Goal: Task Accomplishment & Management: Use online tool/utility

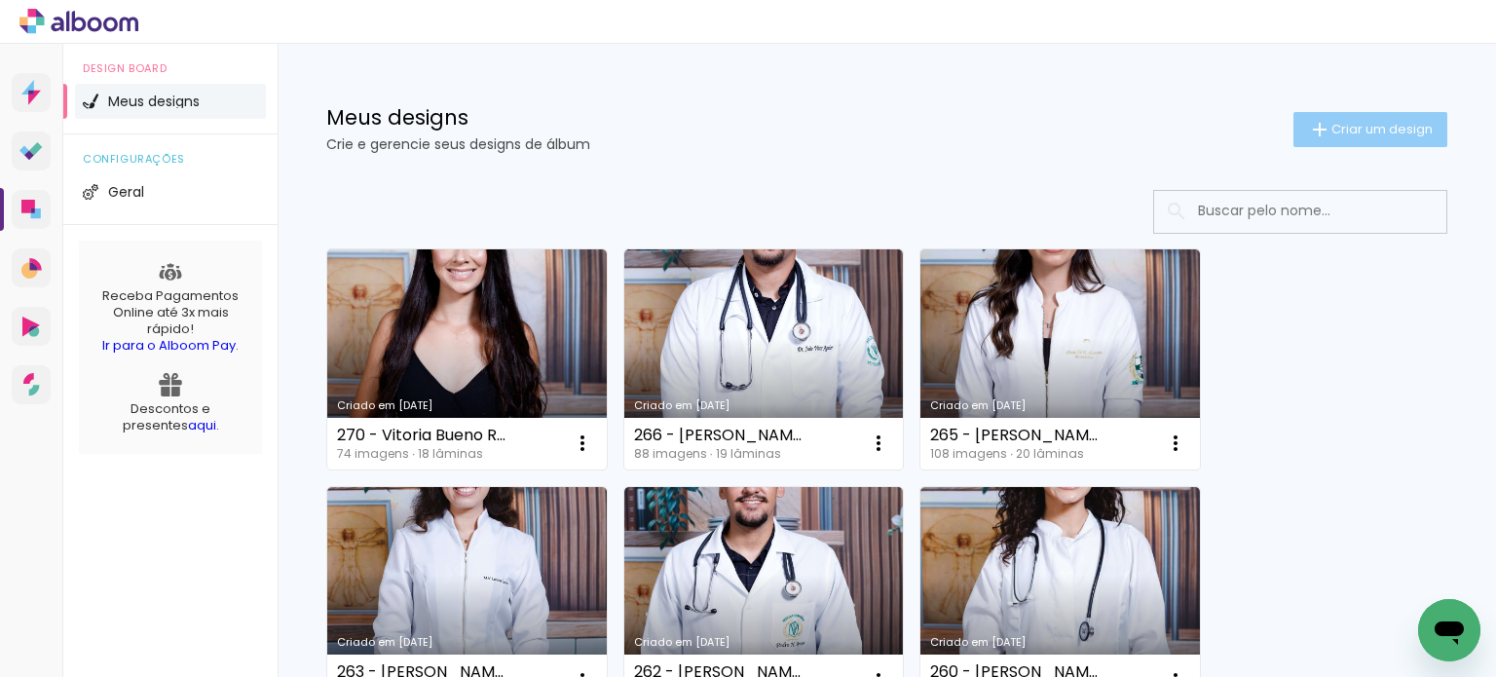
click at [1355, 123] on span "Criar um design" at bounding box center [1382, 129] width 101 height 13
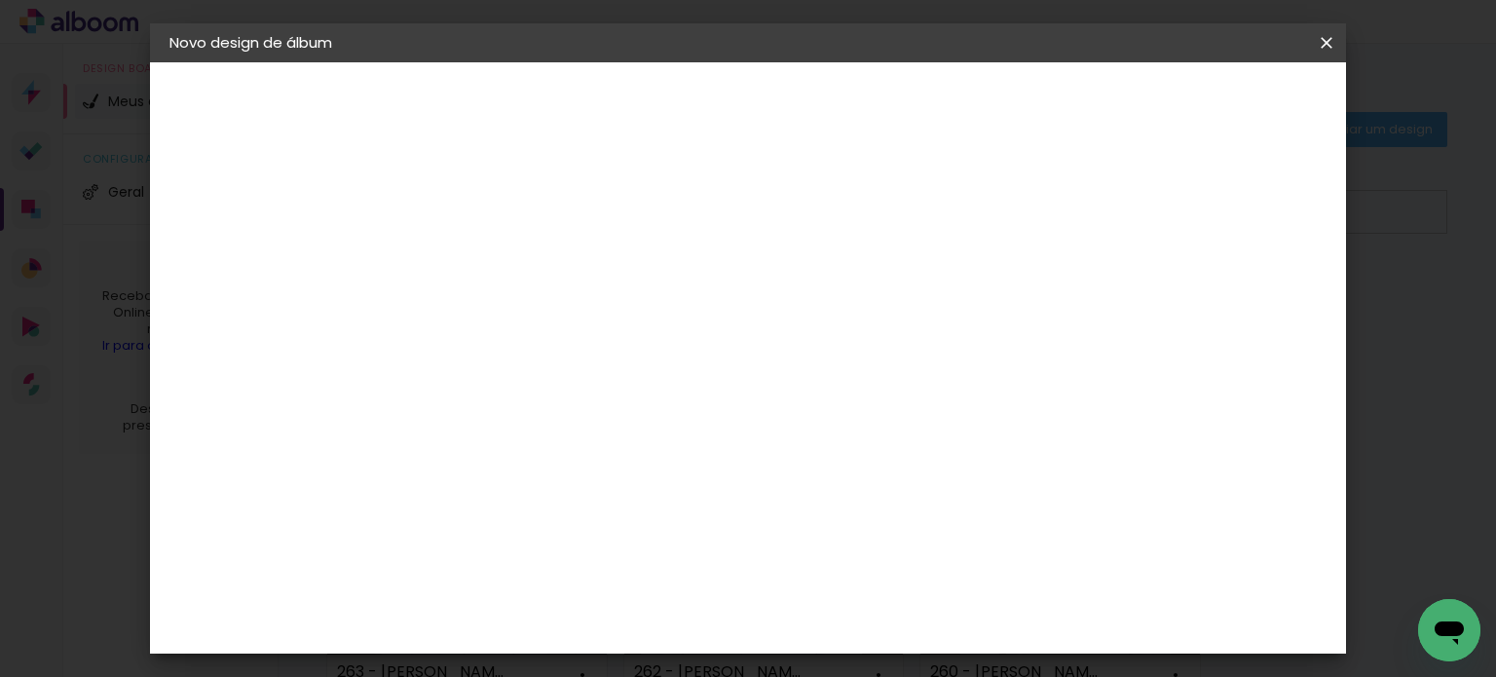
click at [488, 274] on input at bounding box center [488, 261] width 0 height 30
type input "273 - [PERSON_NAME]"
click at [0, 0] on slot "Avançar" at bounding box center [0, 0] width 0 height 0
click at [616, 214] on paper-item "Canaan Álbuns" at bounding box center [537, 239] width 210 height 51
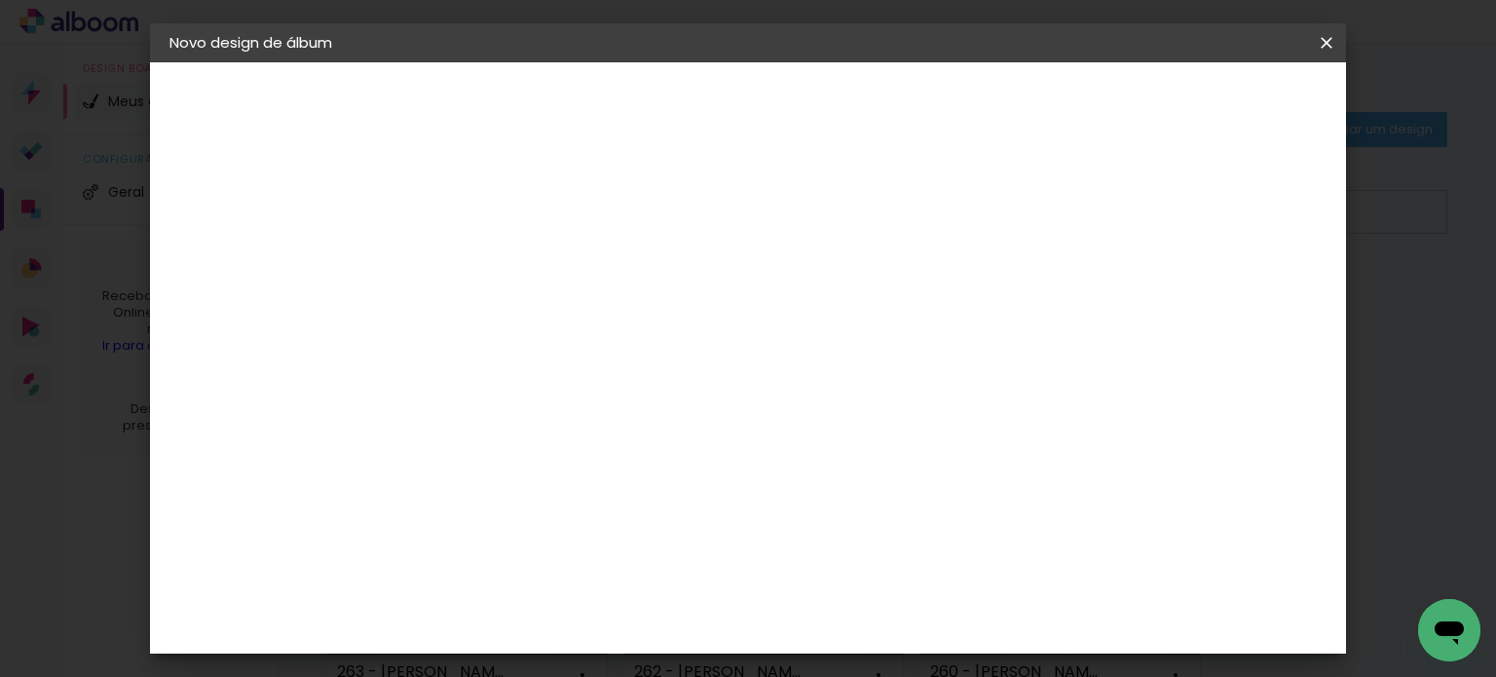
click at [852, 117] on paper-button "Avançar" at bounding box center [804, 103] width 95 height 33
click at [0, 0] on slot "Avançar" at bounding box center [0, 0] width 0 height 0
click at [871, 107] on span "Iniciar design" at bounding box center [843, 109] width 56 height 27
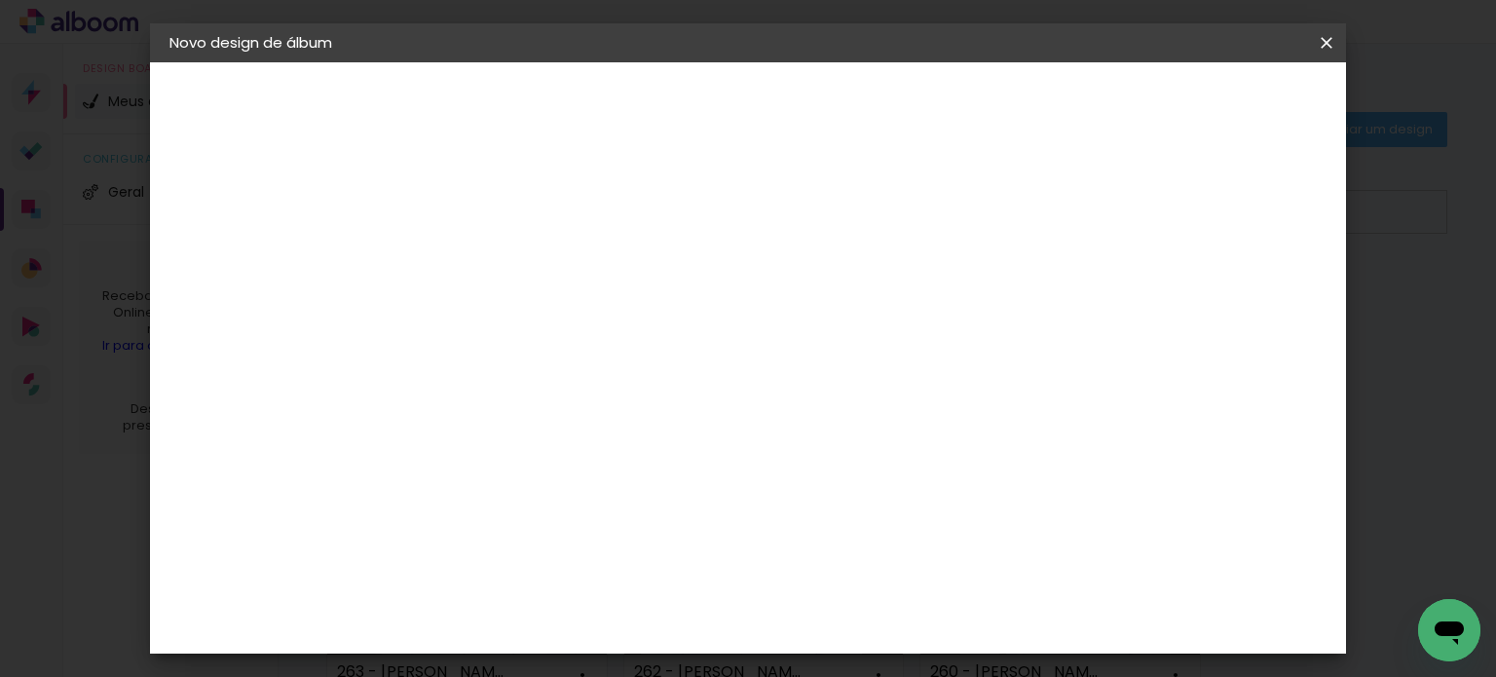
click at [871, 100] on span "Iniciar design" at bounding box center [843, 109] width 56 height 27
click at [890, 112] on paper-button "Iniciar design" at bounding box center [843, 110] width 94 height 47
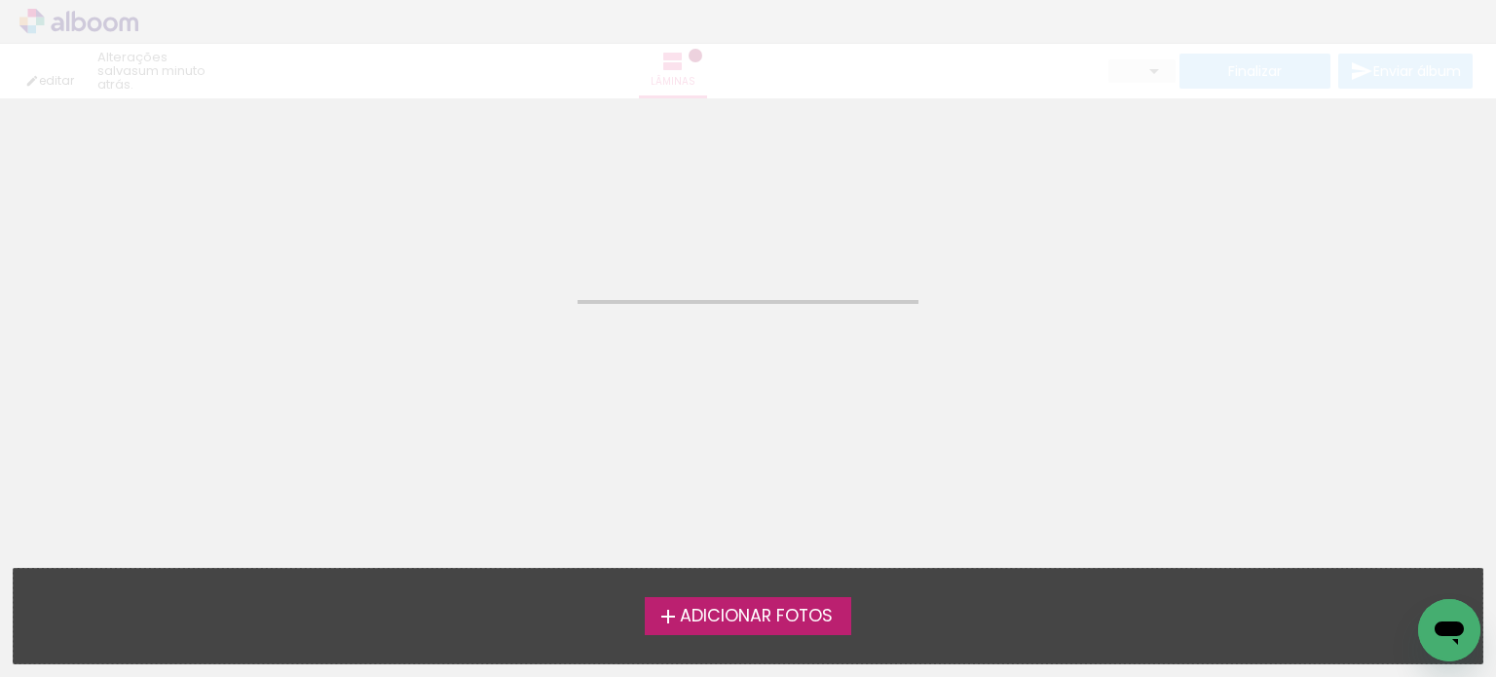
click at [802, 611] on span "Adicionar Fotos" at bounding box center [756, 617] width 153 height 18
click at [0, 0] on input "file" at bounding box center [0, 0] width 0 height 0
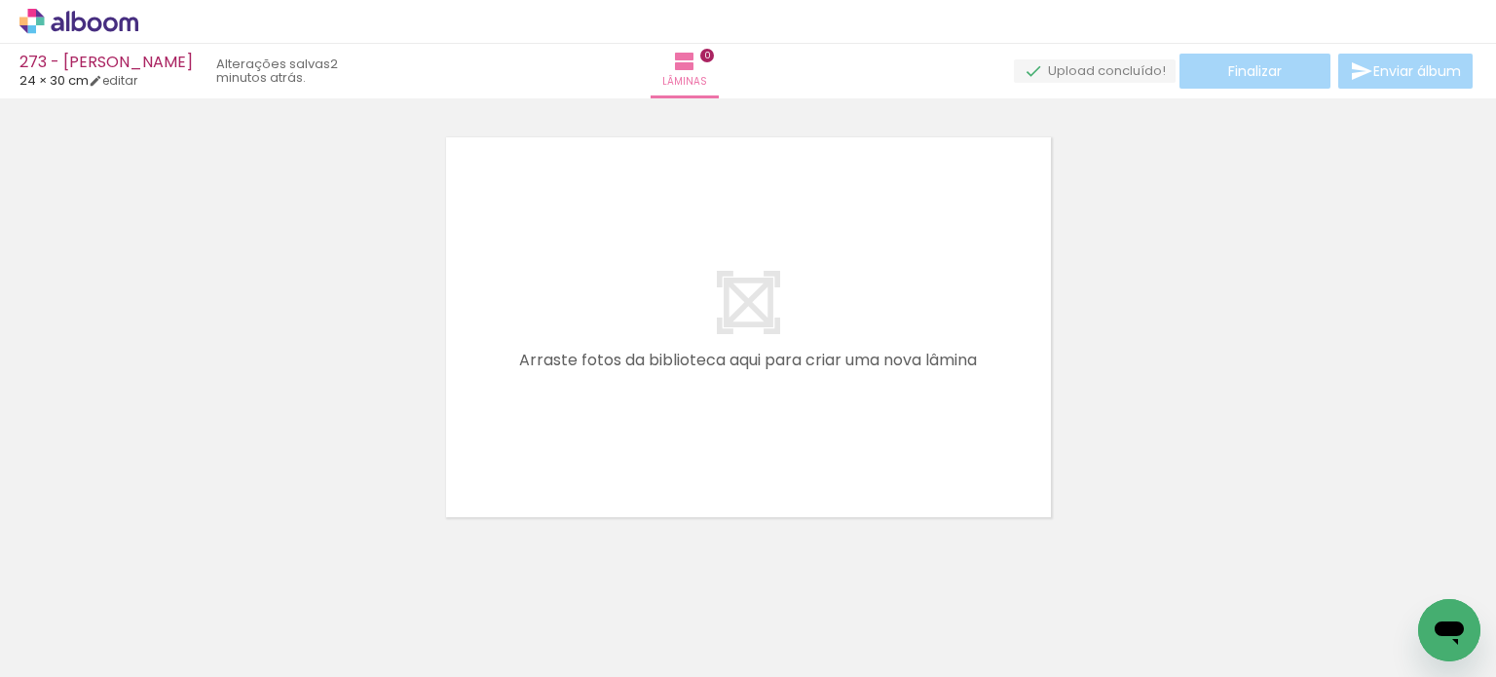
click at [46, 653] on span "Adicionar Fotos" at bounding box center [69, 650] width 58 height 21
click at [0, 0] on input "file" at bounding box center [0, 0] width 0 height 0
click at [107, 615] on iron-icon at bounding box center [100, 619] width 16 height 16
click at [94, 608] on paper-item "Não utilizadas" at bounding box center [63, 611] width 100 height 17
type input "Não utilizadas"
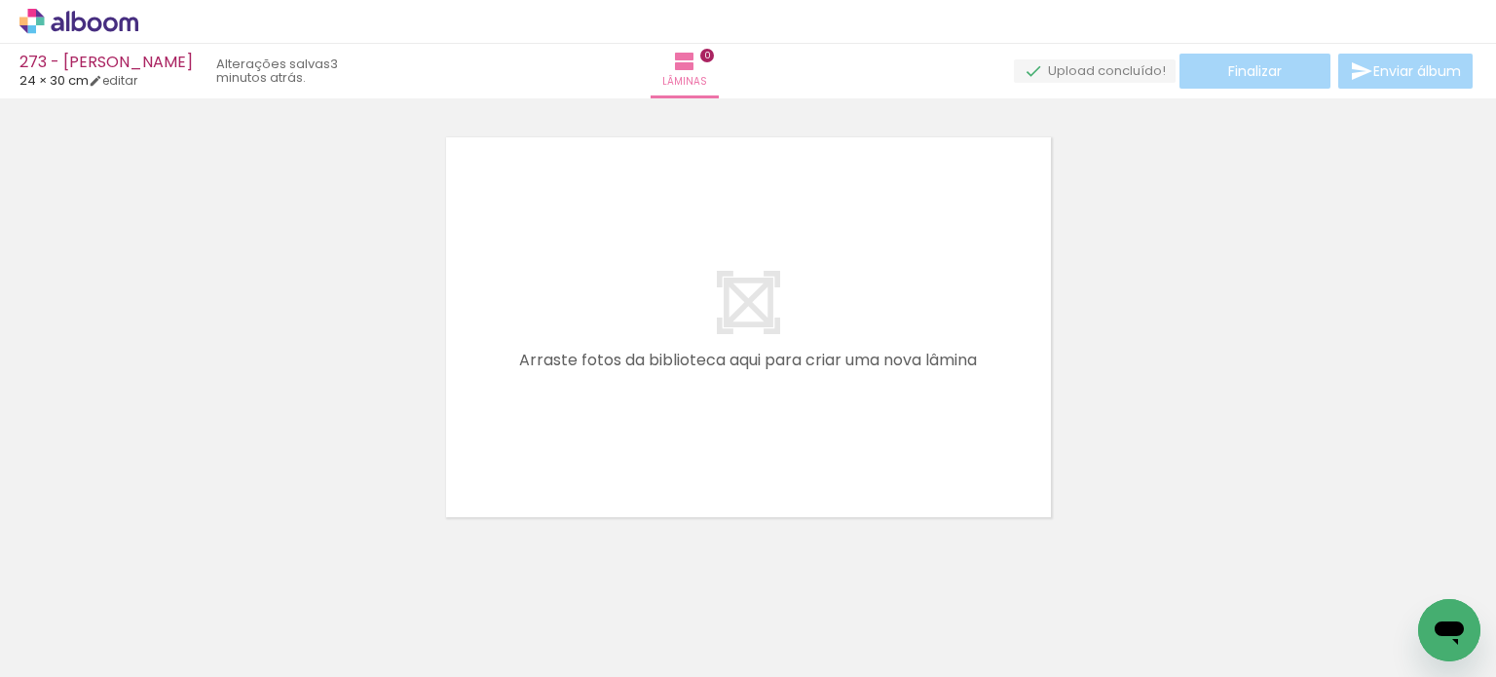
scroll to position [0, 10560]
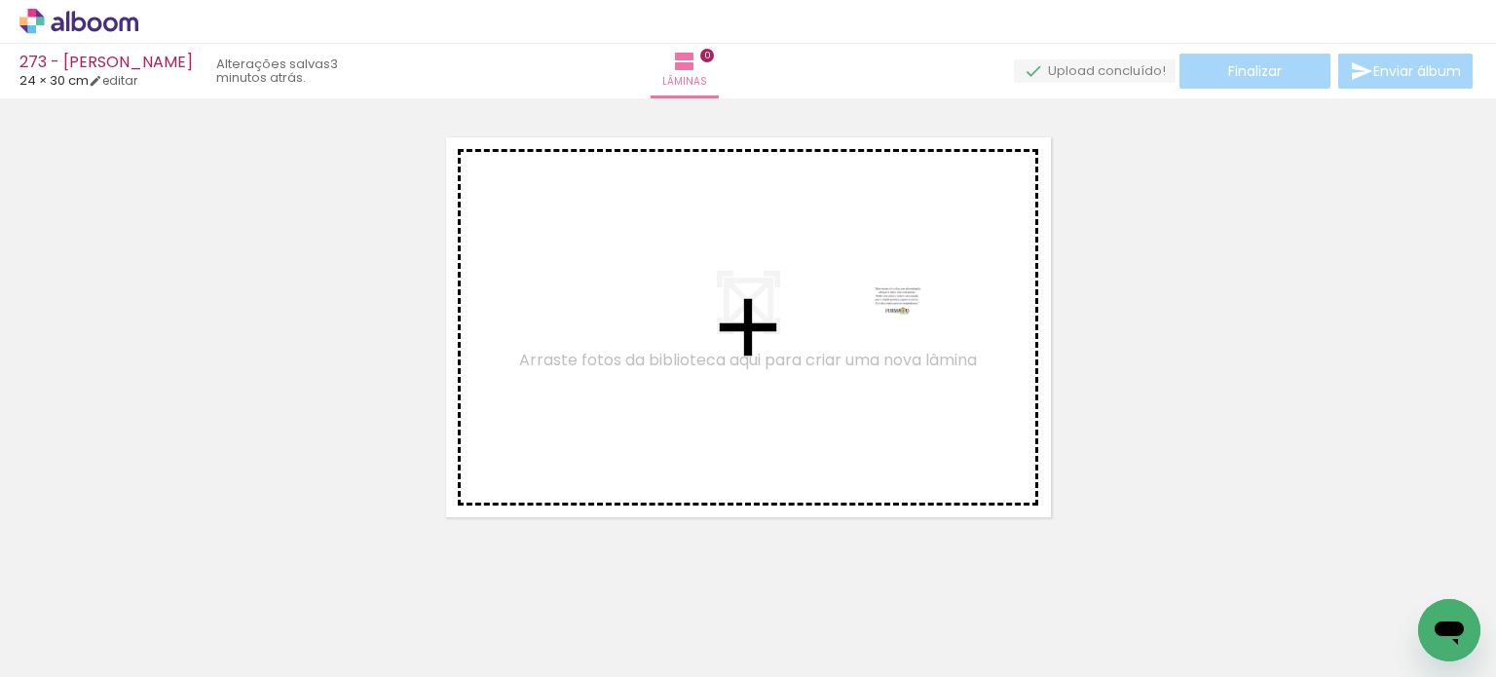
drag, startPoint x: 1388, startPoint y: 616, endPoint x: 947, endPoint y: 474, distance: 463.3
click at [910, 336] on quentale-workspace at bounding box center [748, 338] width 1496 height 677
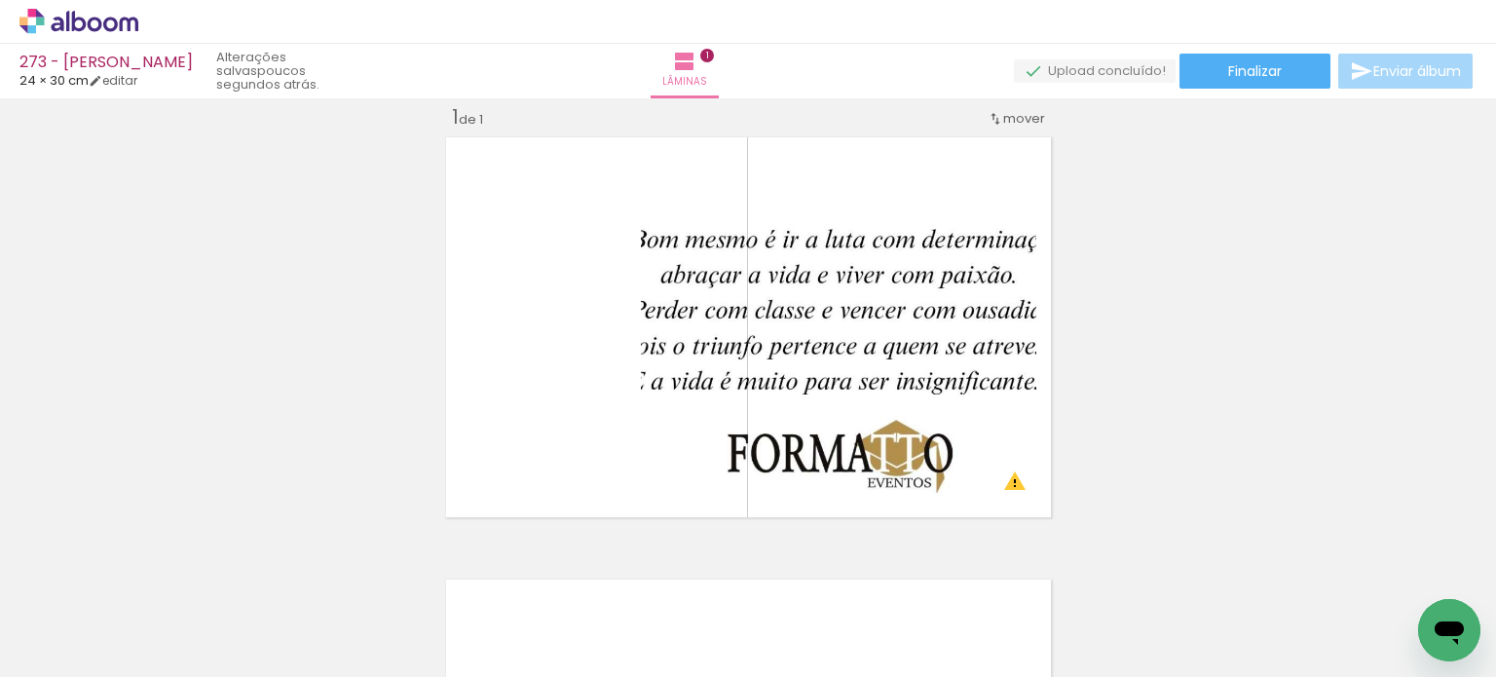
scroll to position [0, 7032]
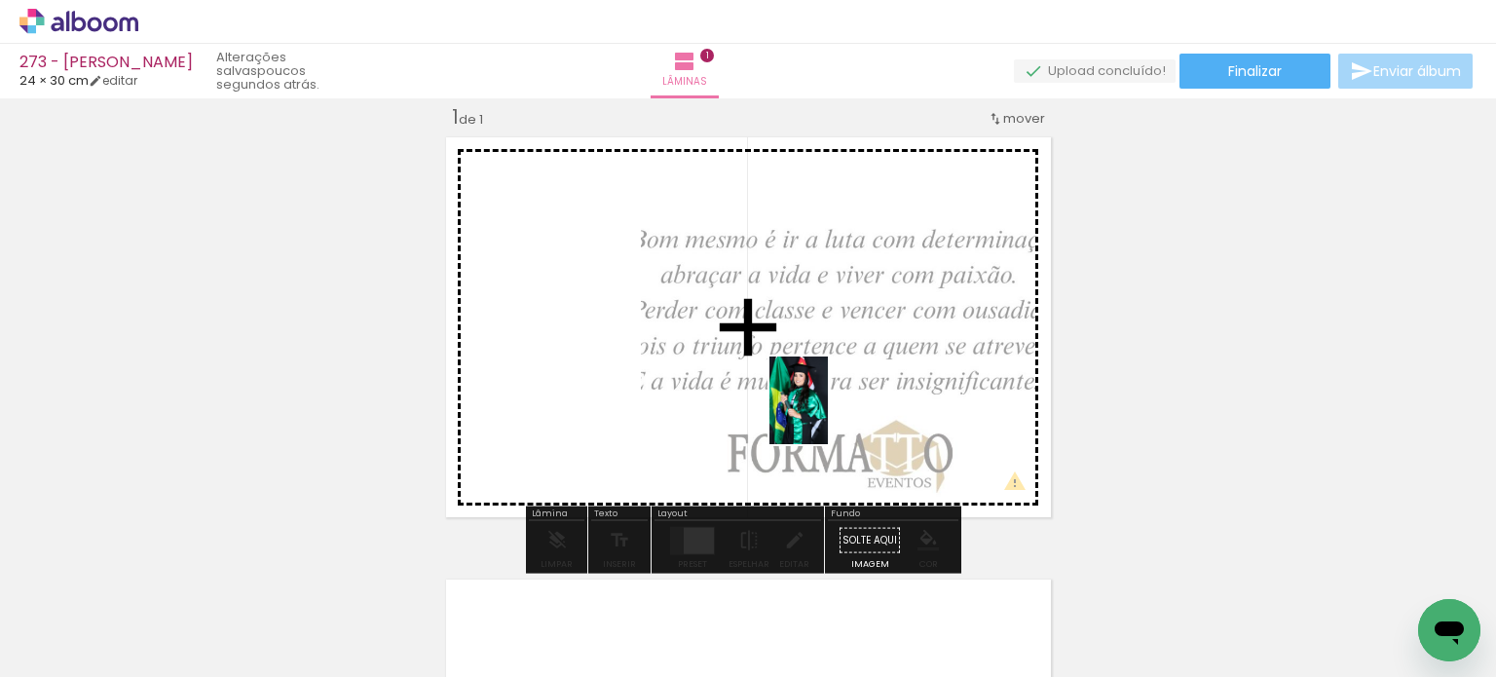
drag, startPoint x: 588, startPoint y: 609, endPoint x: 828, endPoint y: 415, distance: 308.2
click at [828, 415] on quentale-workspace at bounding box center [748, 338] width 1496 height 677
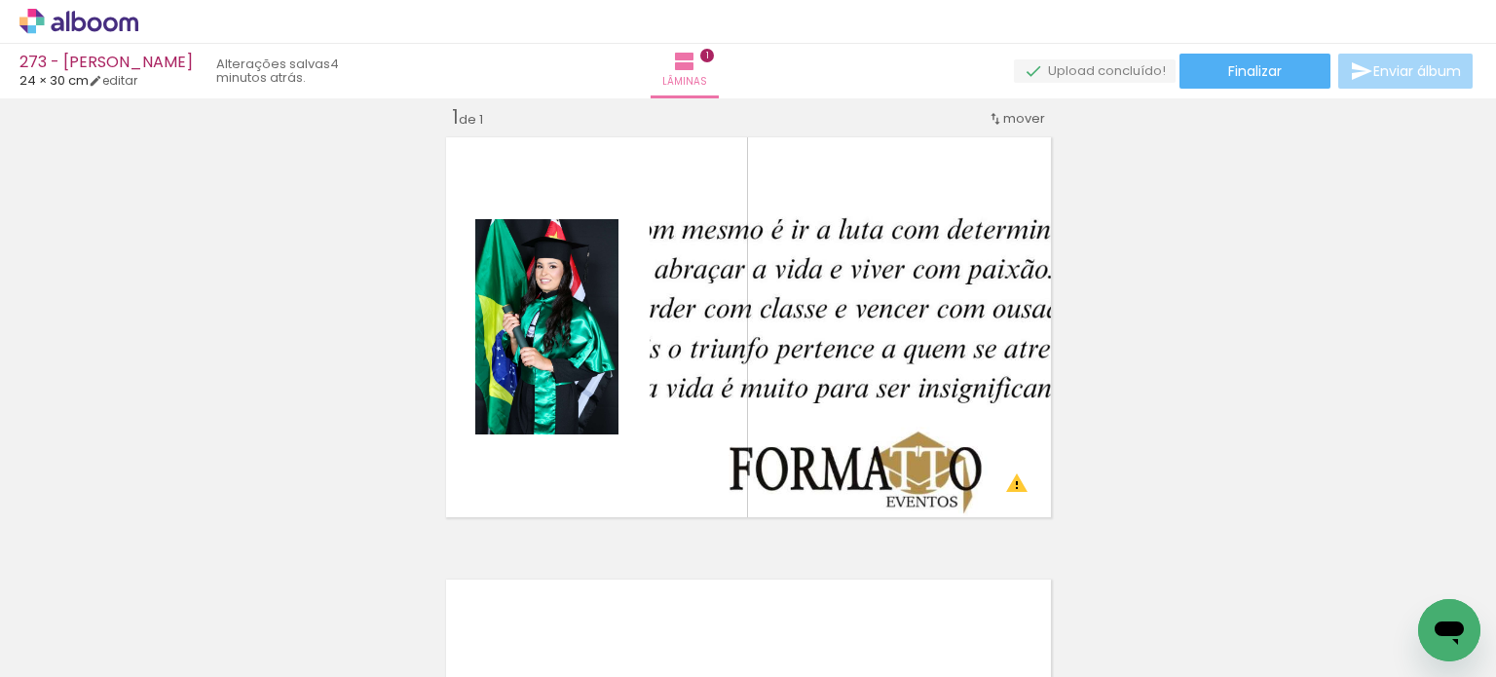
scroll to position [0, 10342]
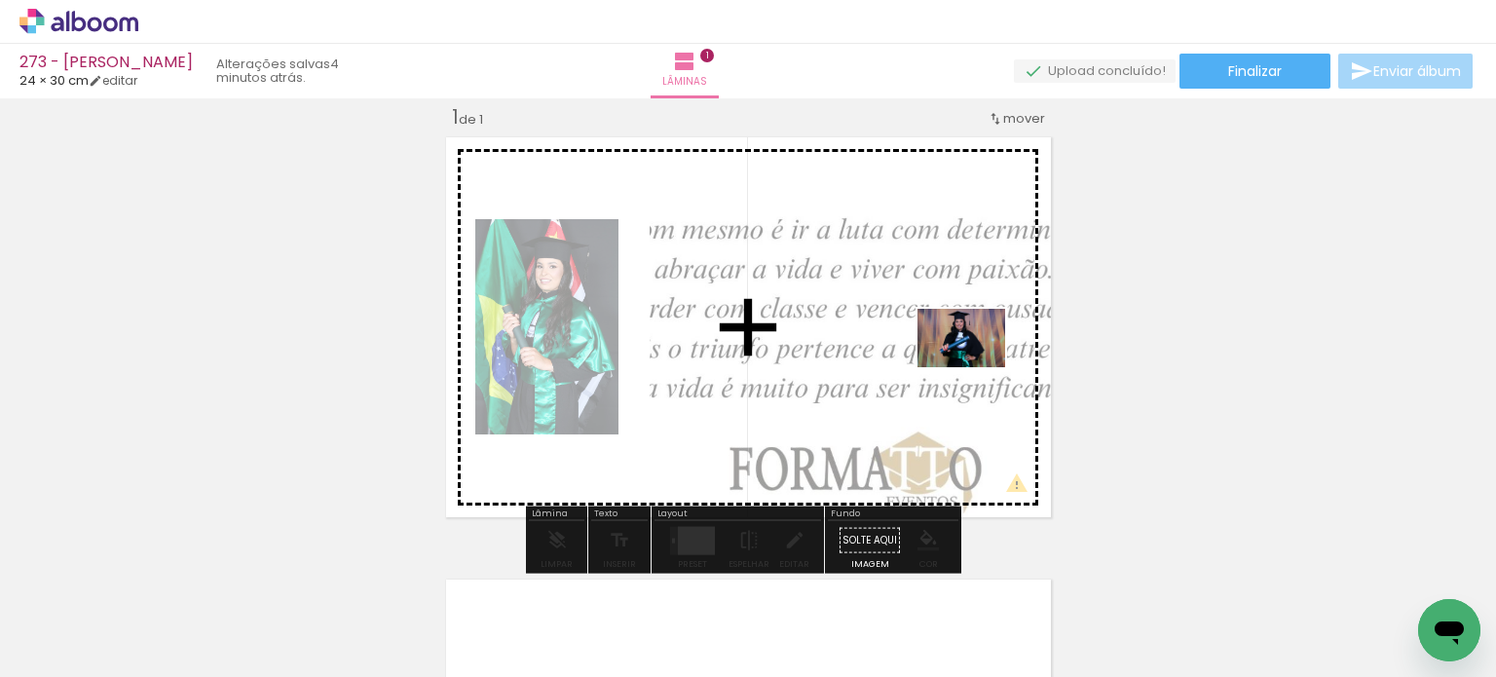
drag, startPoint x: 1310, startPoint y: 615, endPoint x: 982, endPoint y: 377, distance: 405.3
click at [976, 366] on quentale-workspace at bounding box center [748, 338] width 1496 height 677
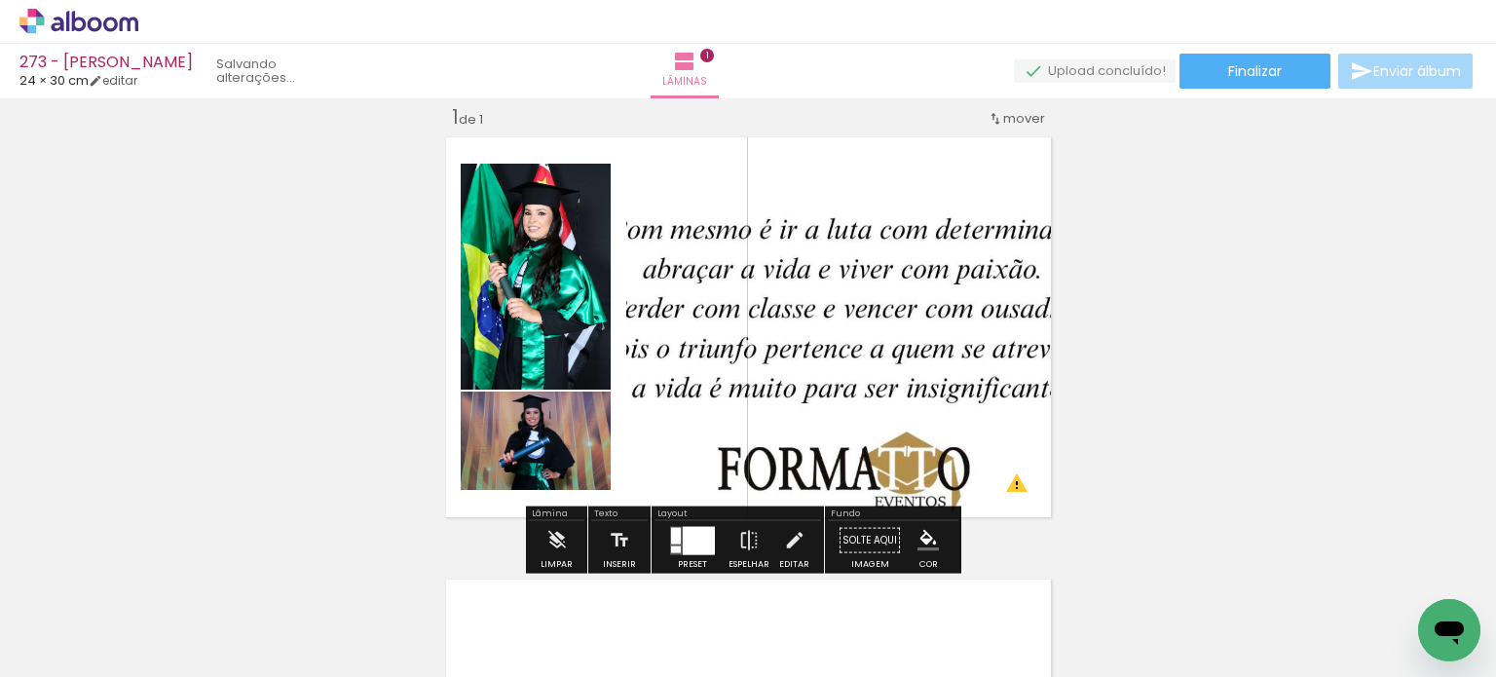
scroll to position [0, 10233]
click at [683, 547] on div at bounding box center [699, 540] width 32 height 28
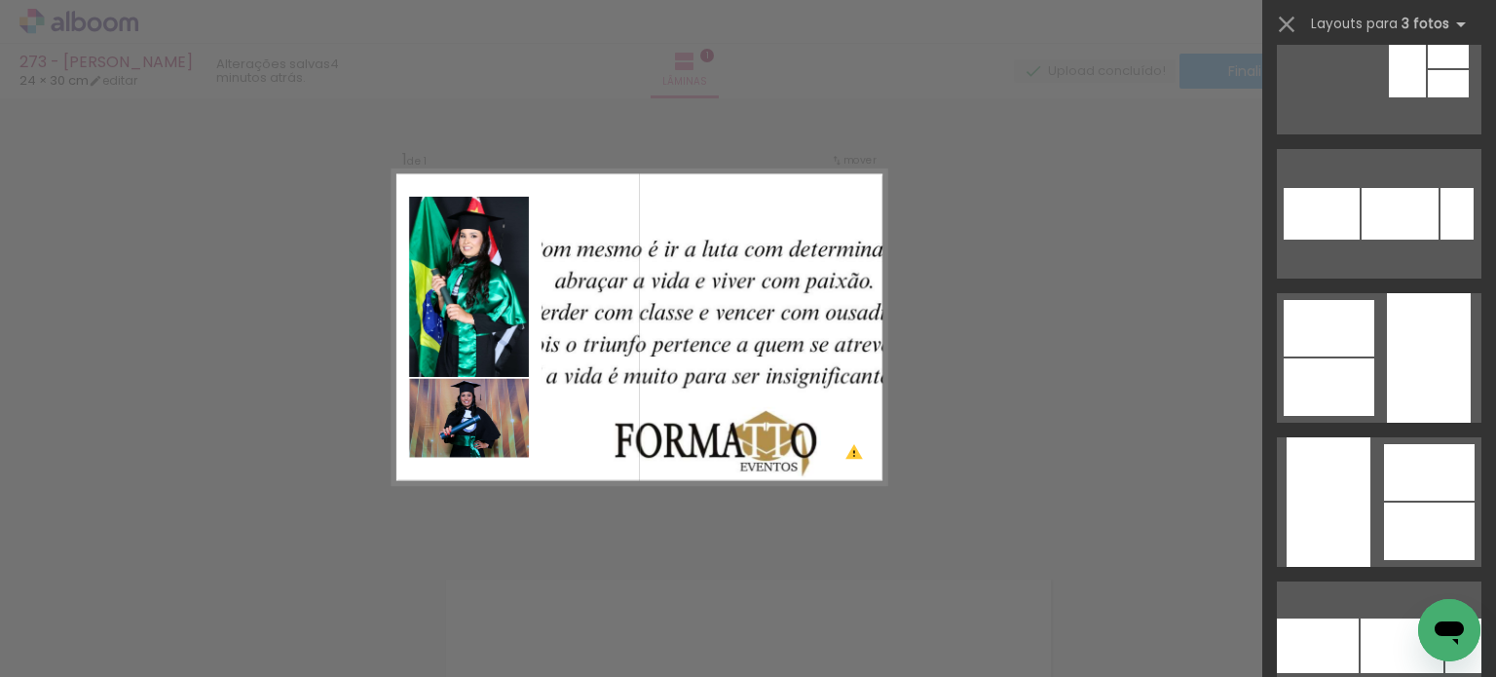
scroll to position [4189, 0]
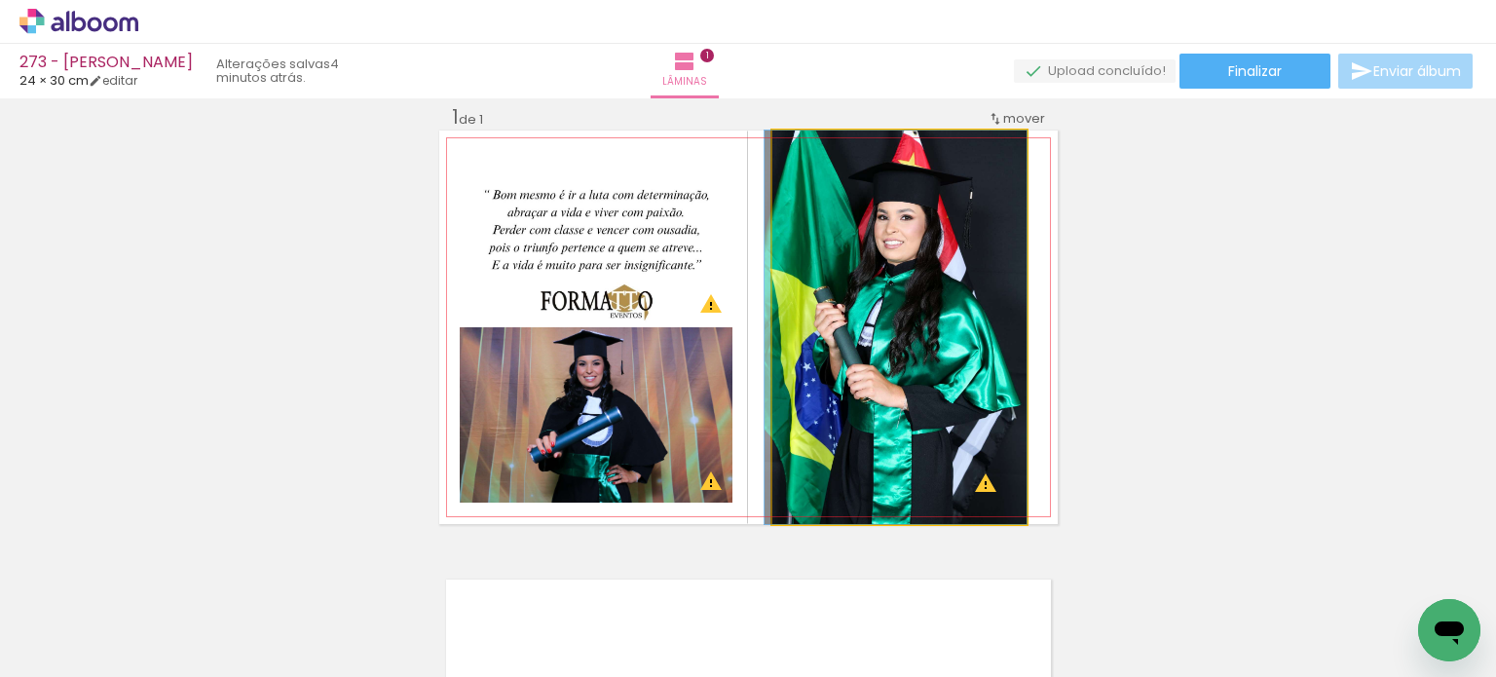
drag, startPoint x: 800, startPoint y: 332, endPoint x: 787, endPoint y: 337, distance: 13.6
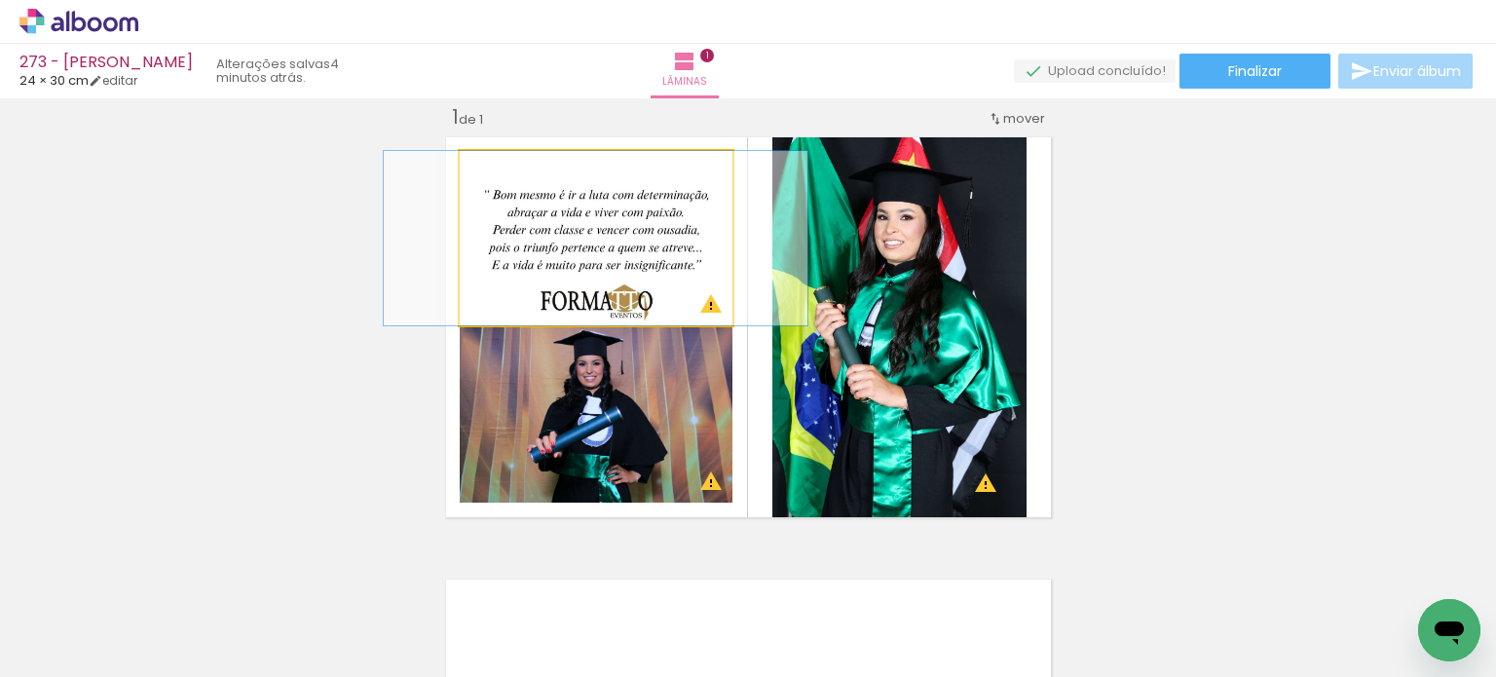
drag, startPoint x: 634, startPoint y: 233, endPoint x: 625, endPoint y: 395, distance: 162.9
click at [0, 0] on slot at bounding box center [0, 0] width 0 height 0
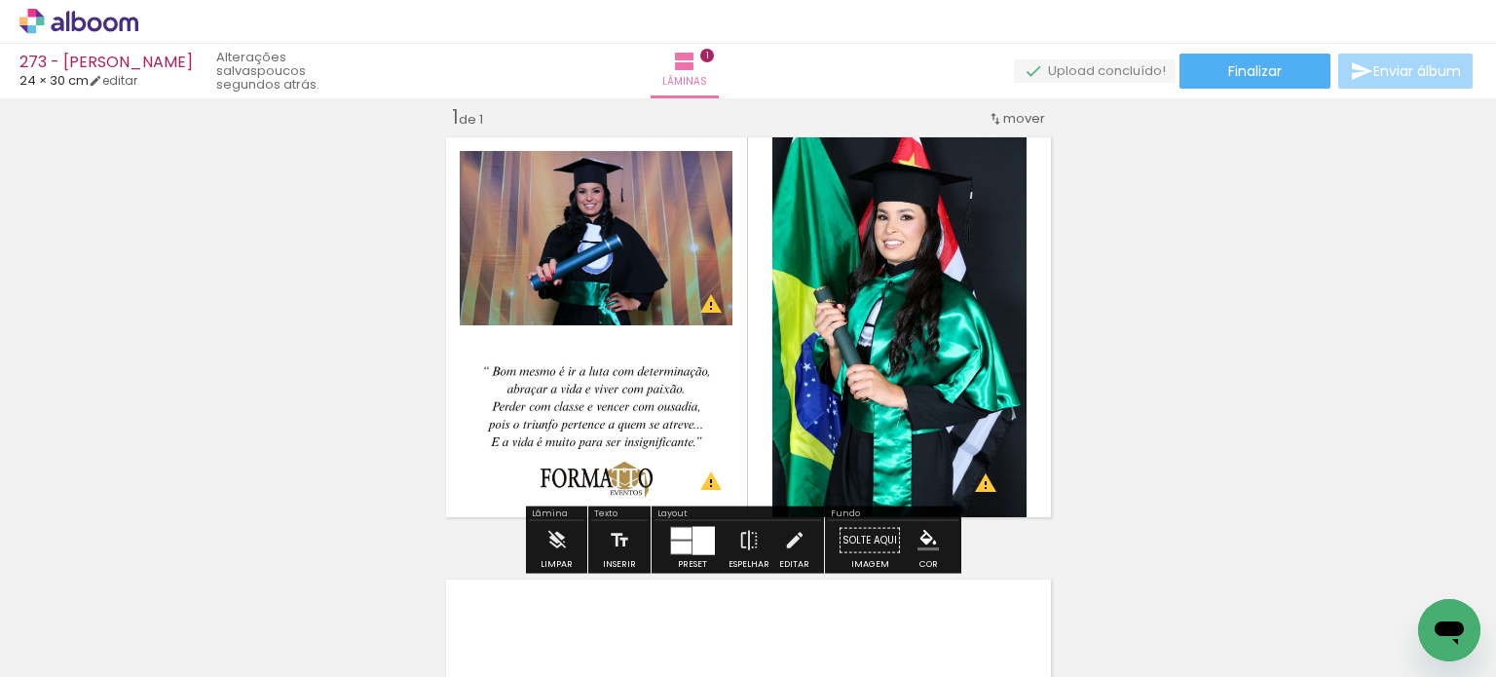
click at [1118, 256] on div "Inserir lâmina 1 de 1 O Designbox precisará aumentar a sua imagem em 248% para …" at bounding box center [748, 523] width 1496 height 885
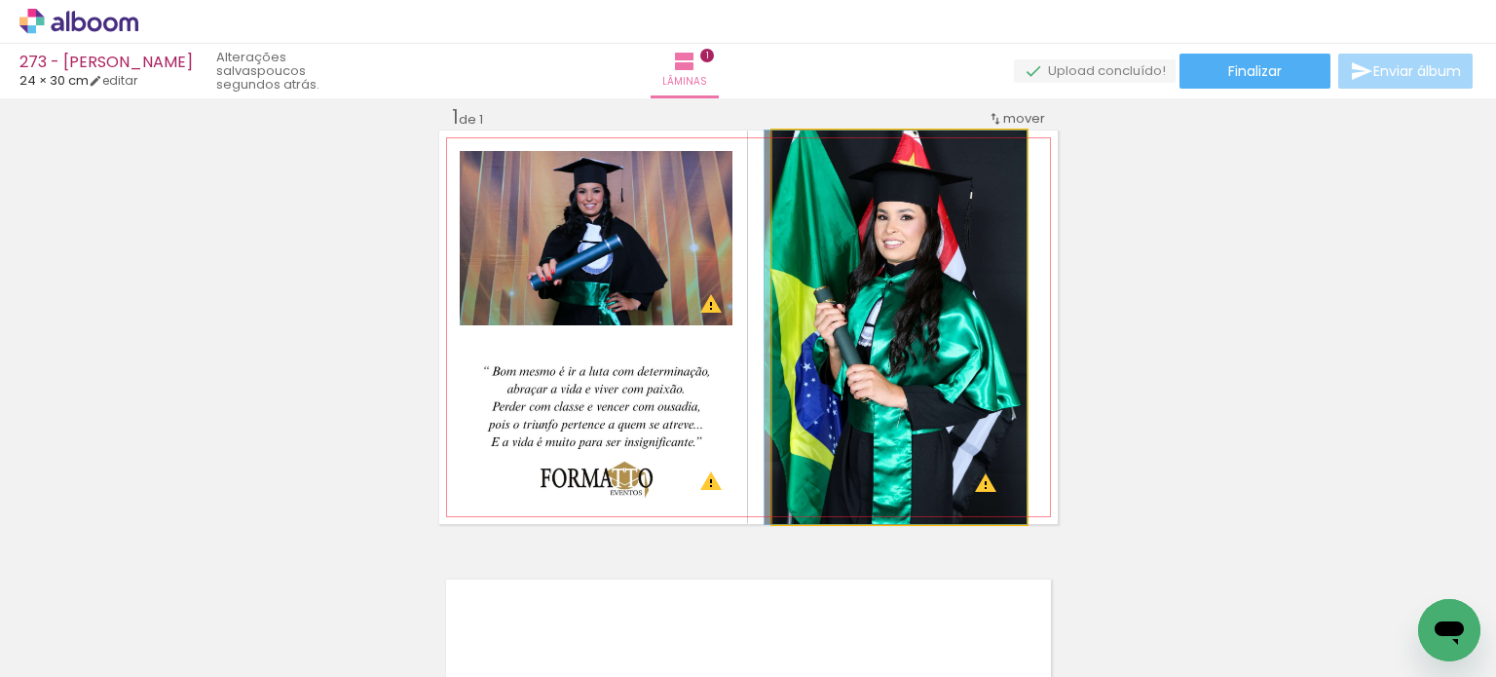
drag, startPoint x: 962, startPoint y: 272, endPoint x: 950, endPoint y: 276, distance: 13.2
drag, startPoint x: 947, startPoint y: 297, endPoint x: 930, endPoint y: 297, distance: 16.6
drag, startPoint x: 936, startPoint y: 327, endPoint x: 925, endPoint y: 324, distance: 11.1
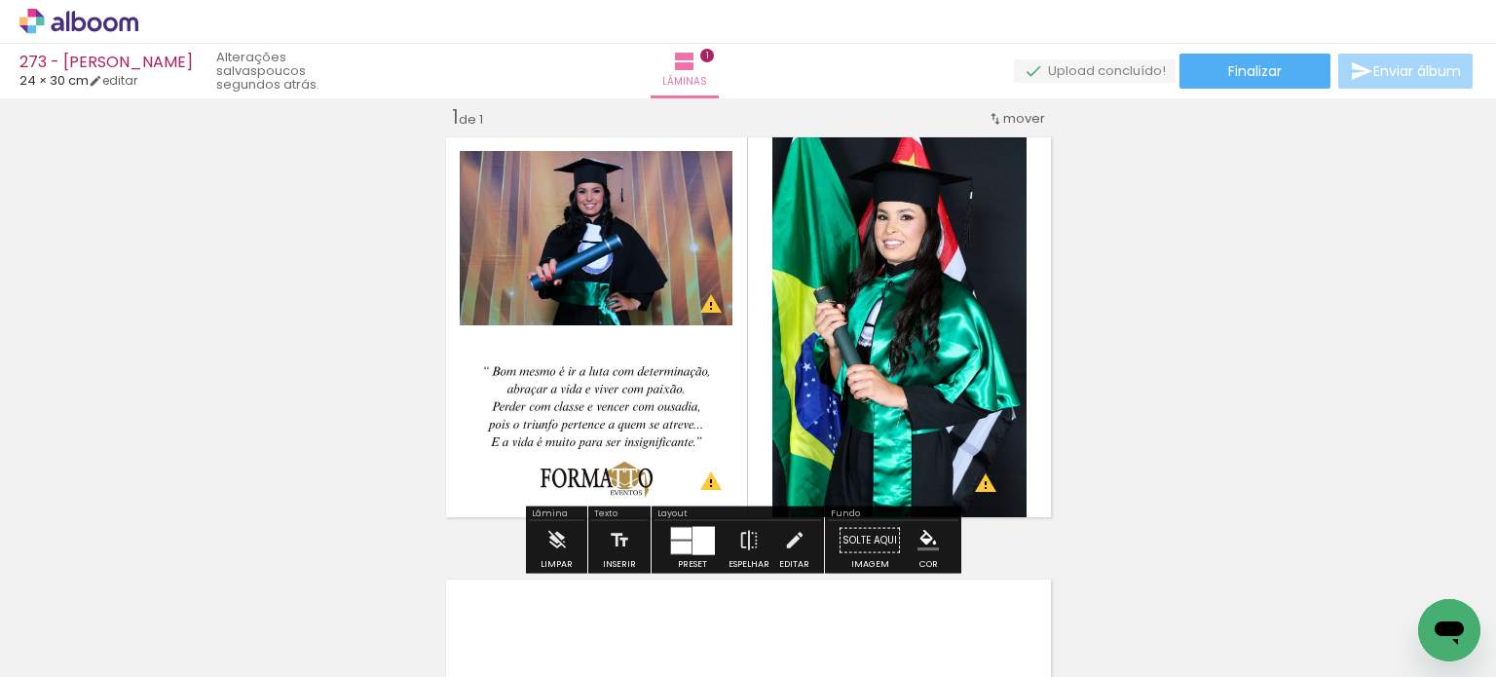
click at [1097, 280] on div "Inserir lâmina 1 de 1 O Designbox precisará aumentar a sua imagem em 248% para …" at bounding box center [748, 523] width 1496 height 885
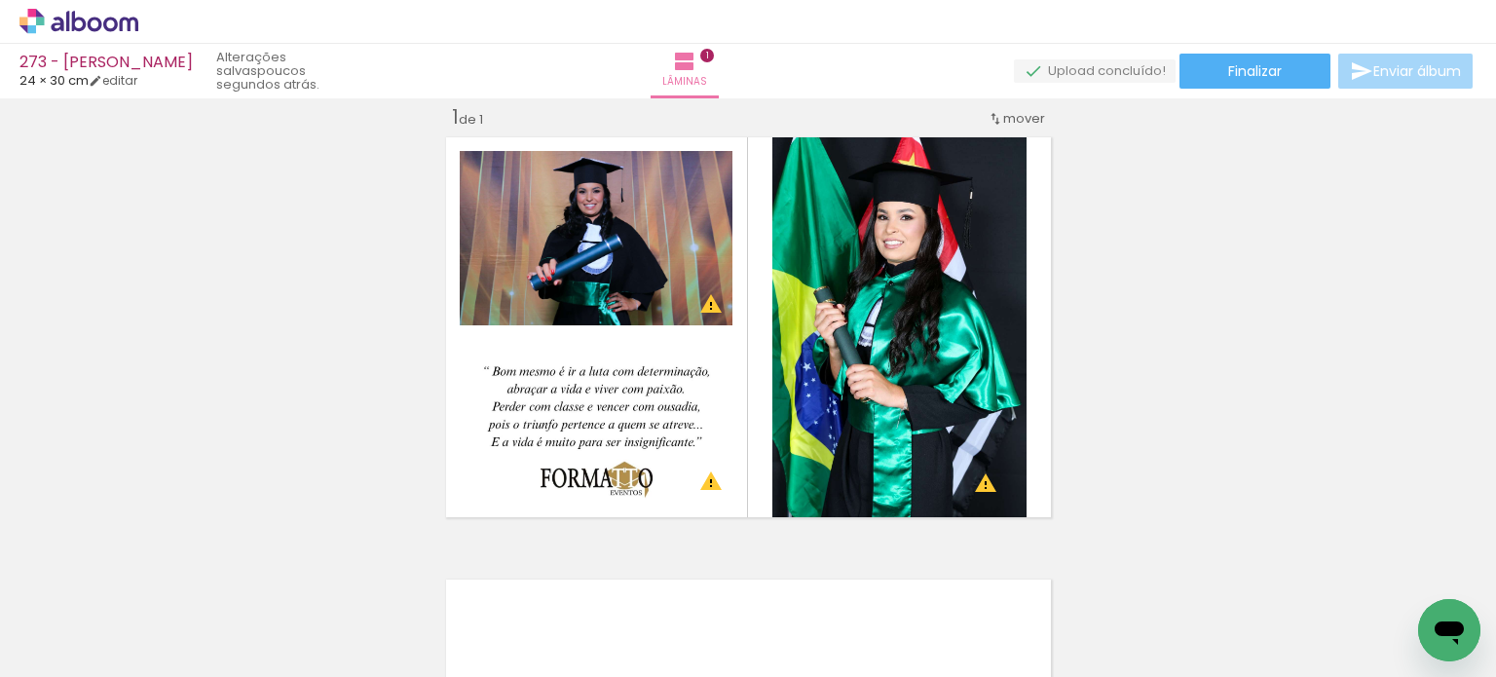
click at [1096, 287] on div "Inserir lâmina 1 de 1 O Designbox precisará aumentar a sua imagem em 248% para …" at bounding box center [748, 523] width 1496 height 885
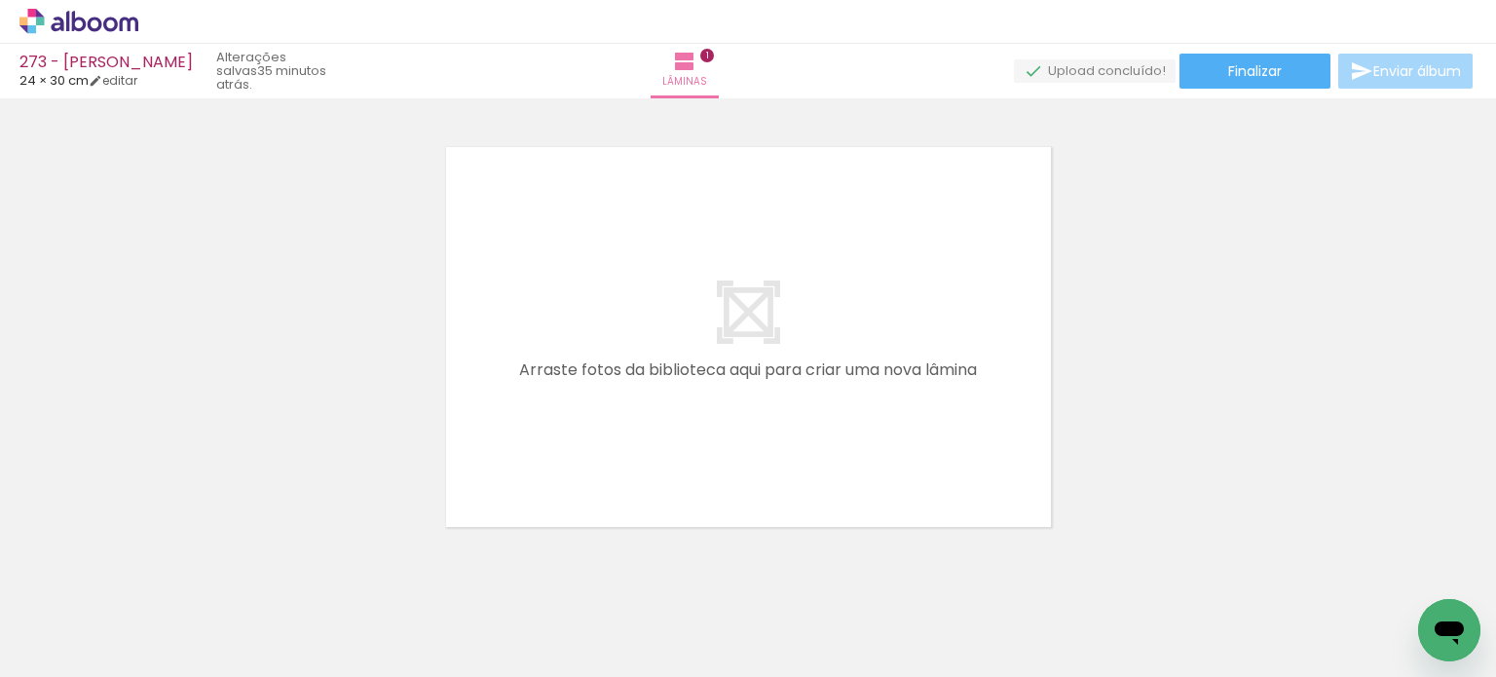
scroll to position [487, 0]
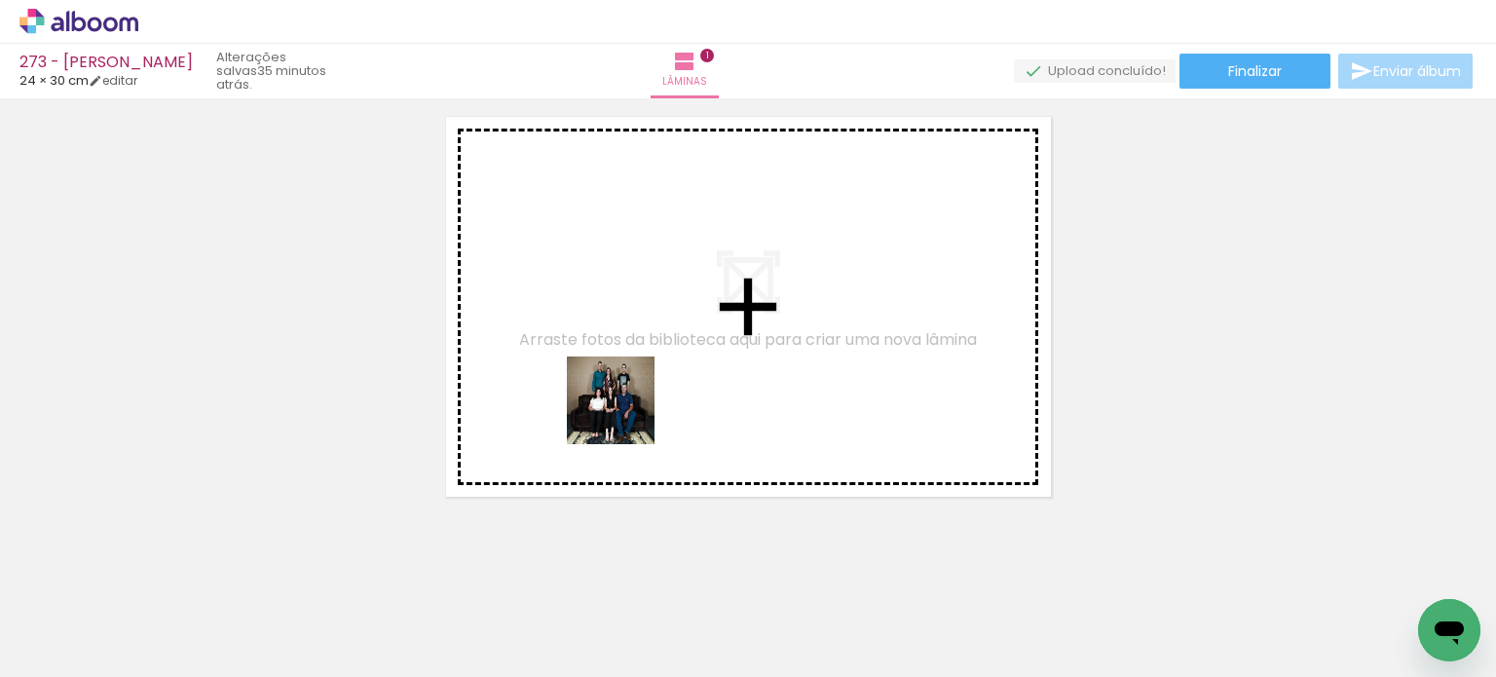
drag, startPoint x: 587, startPoint y: 613, endPoint x: 658, endPoint y: 615, distance: 70.2
click at [625, 402] on quentale-workspace at bounding box center [748, 338] width 1496 height 677
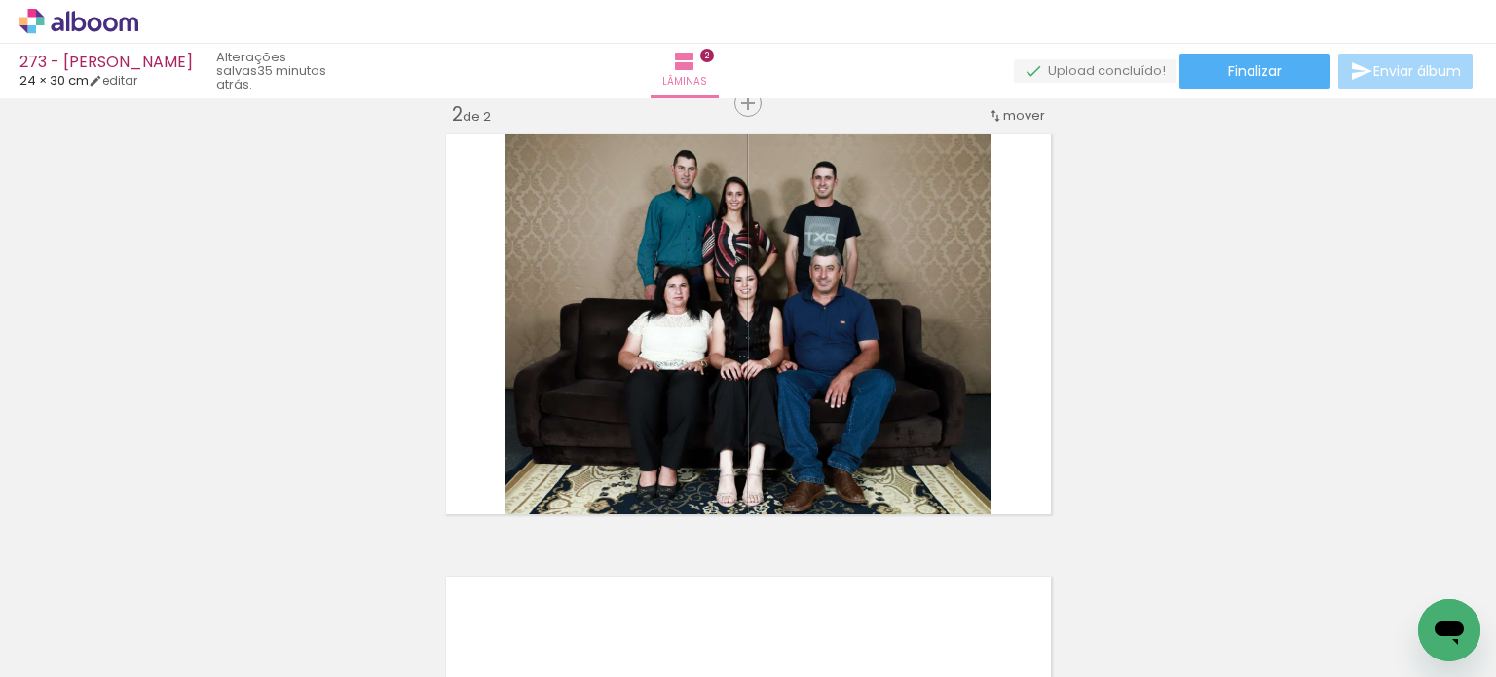
scroll to position [467, 0]
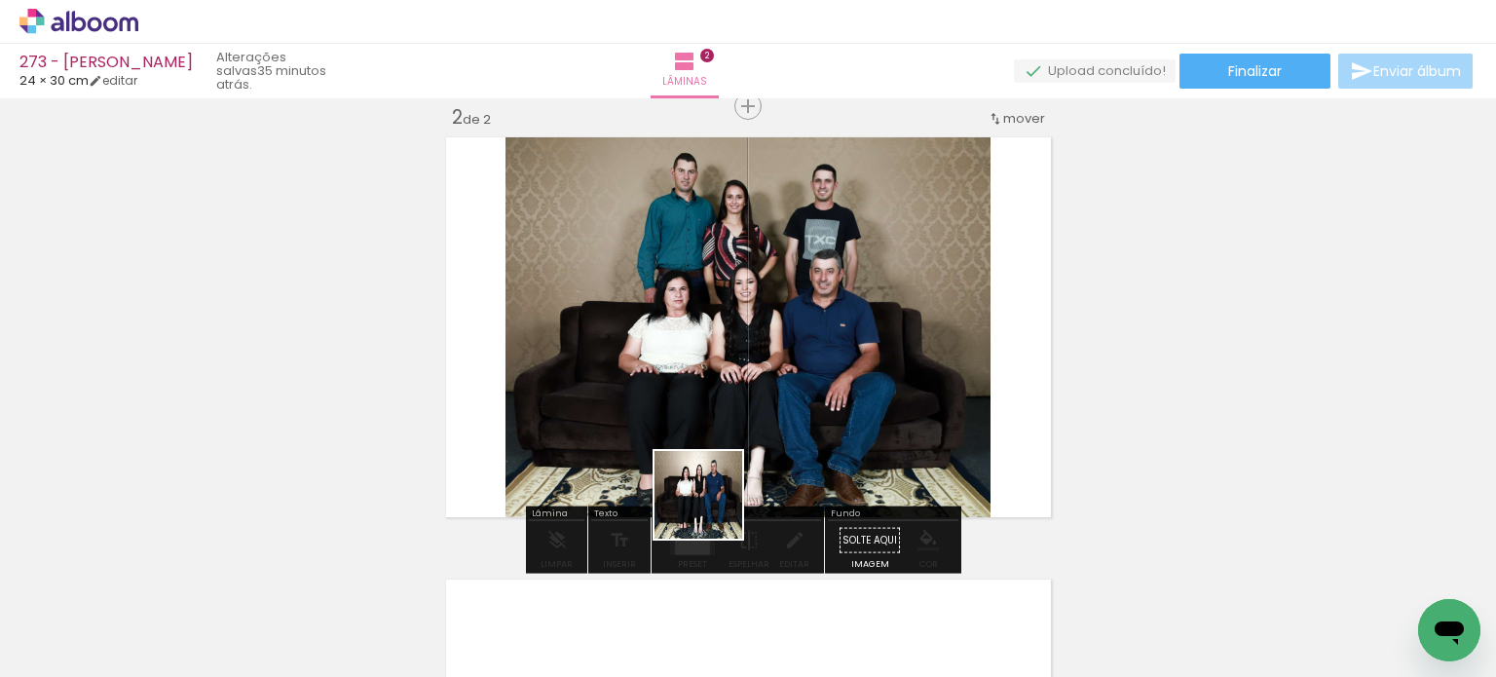
drag, startPoint x: 690, startPoint y: 620, endPoint x: 735, endPoint y: 424, distance: 202.0
click at [730, 439] on quentale-workspace at bounding box center [748, 338] width 1496 height 677
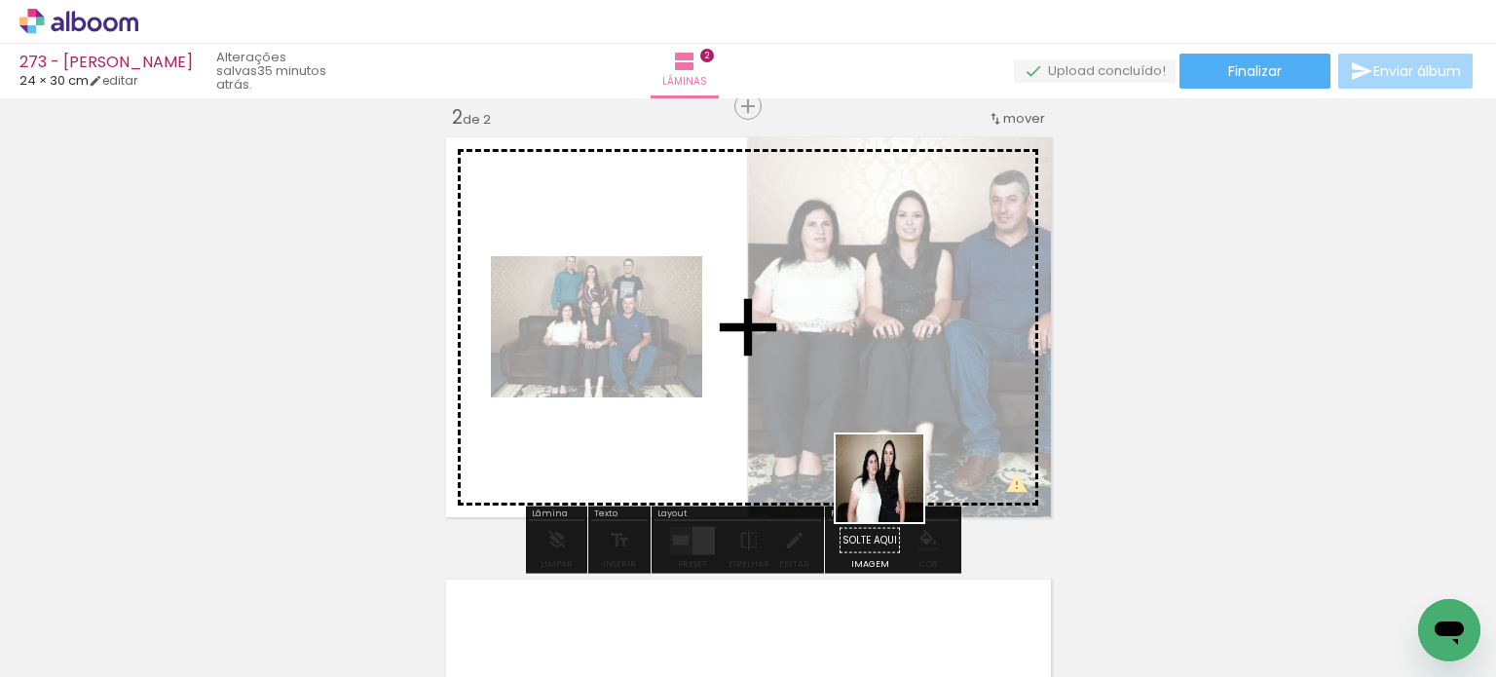
click at [884, 465] on quentale-workspace at bounding box center [748, 338] width 1496 height 677
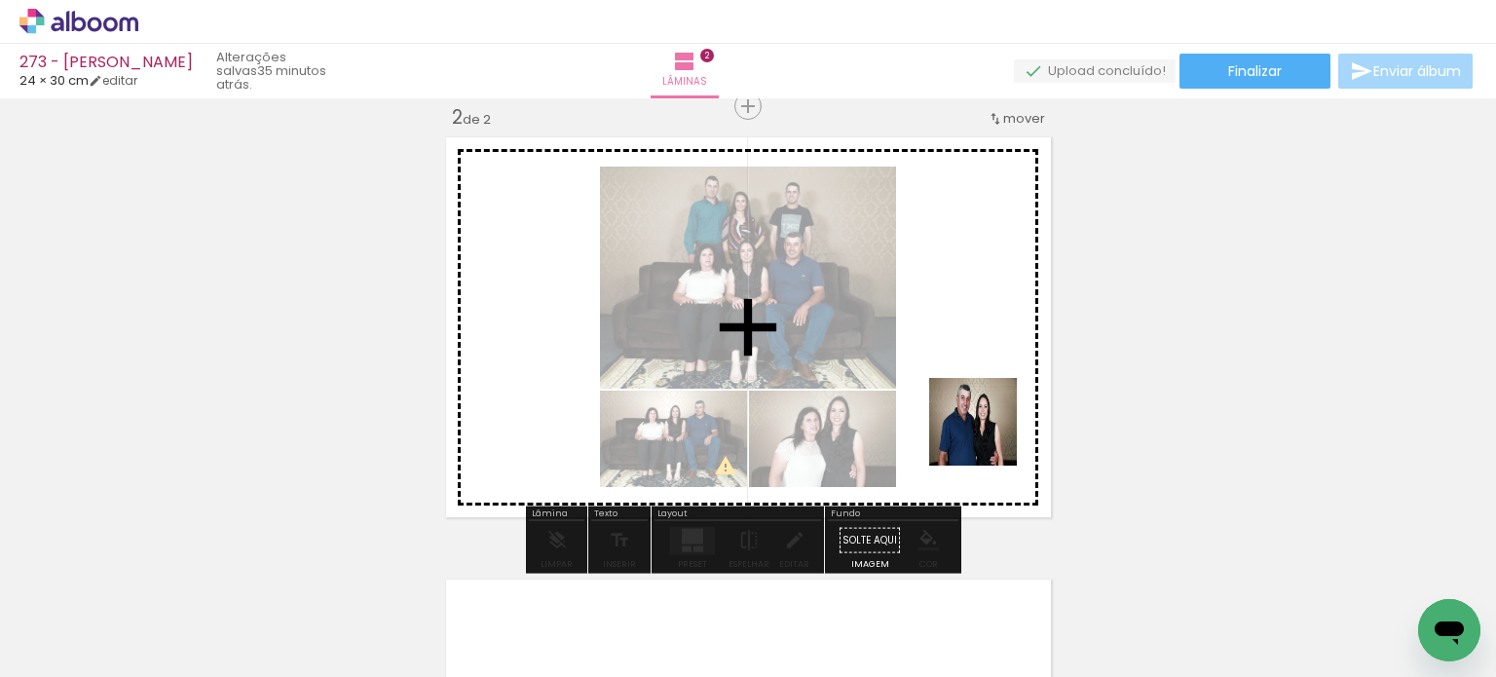
drag, startPoint x: 1025, startPoint y: 619, endPoint x: 954, endPoint y: 541, distance: 105.5
click at [980, 416] on quentale-workspace at bounding box center [748, 338] width 1496 height 677
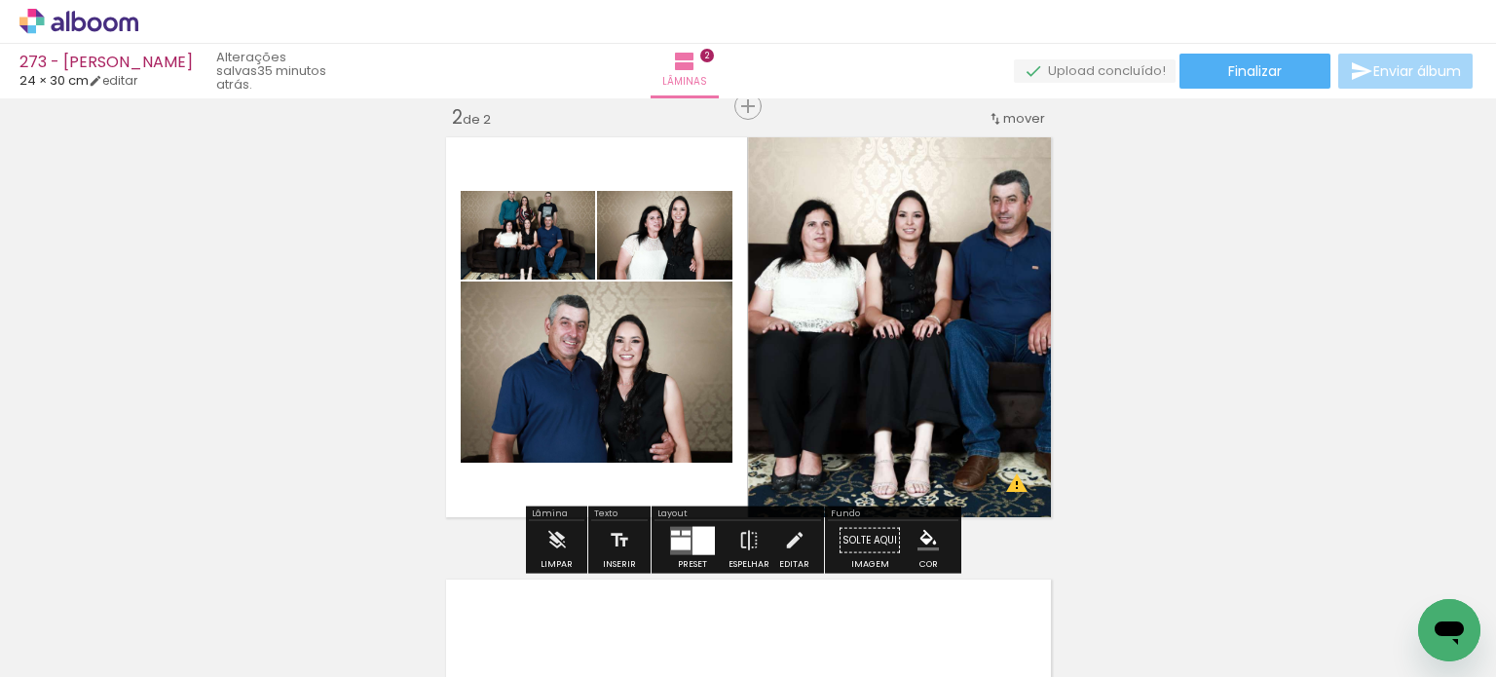
click at [320, 572] on iron-icon at bounding box center [310, 572] width 20 height 20
click at [320, 575] on iron-icon at bounding box center [310, 572] width 20 height 20
click at [693, 537] on div at bounding box center [704, 540] width 22 height 28
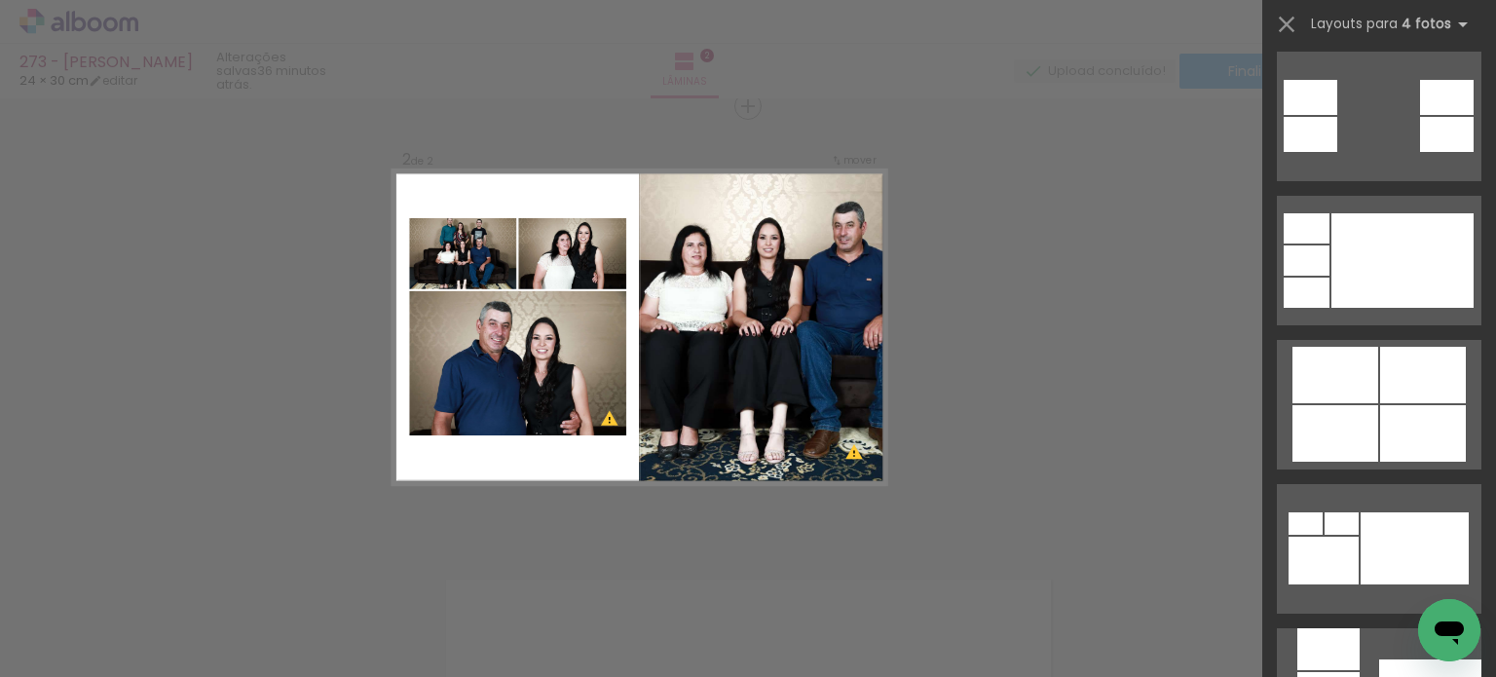
scroll to position [1364, 0]
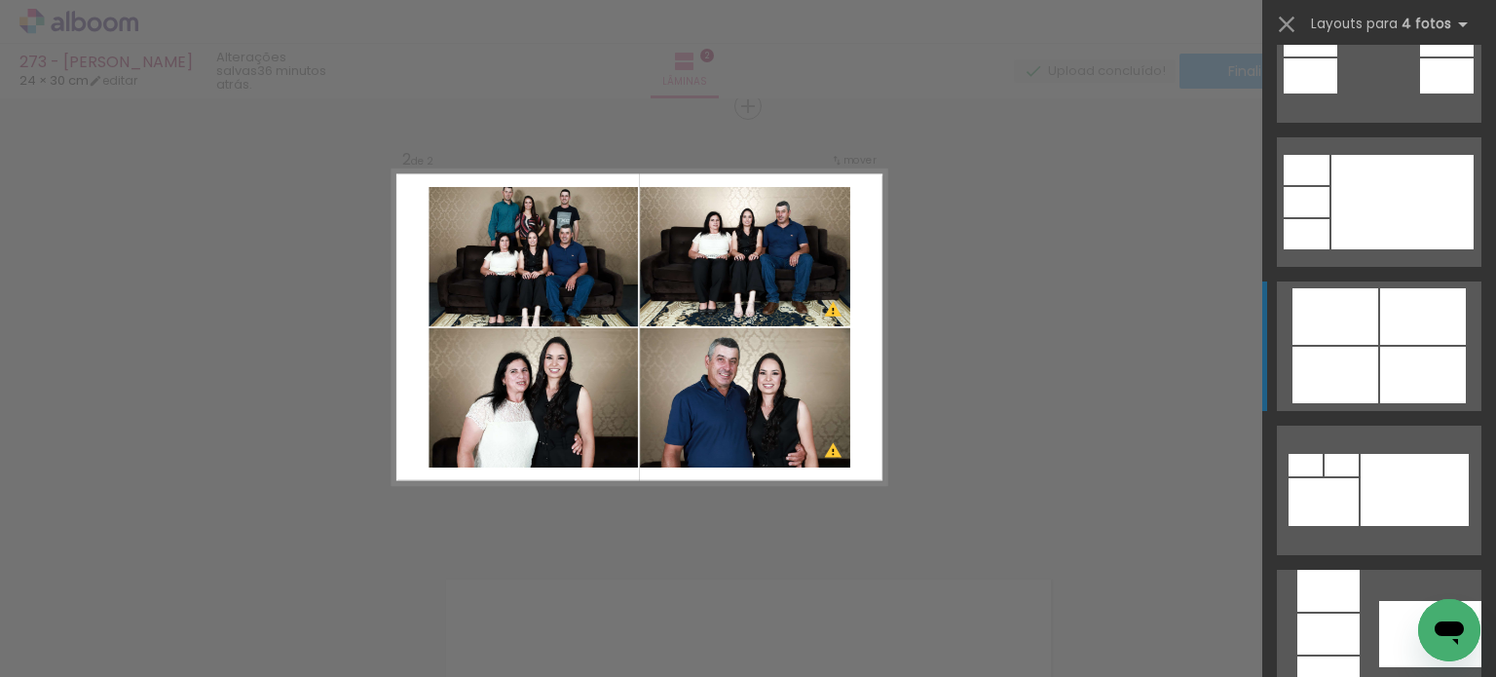
click at [1360, 614] on div at bounding box center [1328, 634] width 62 height 41
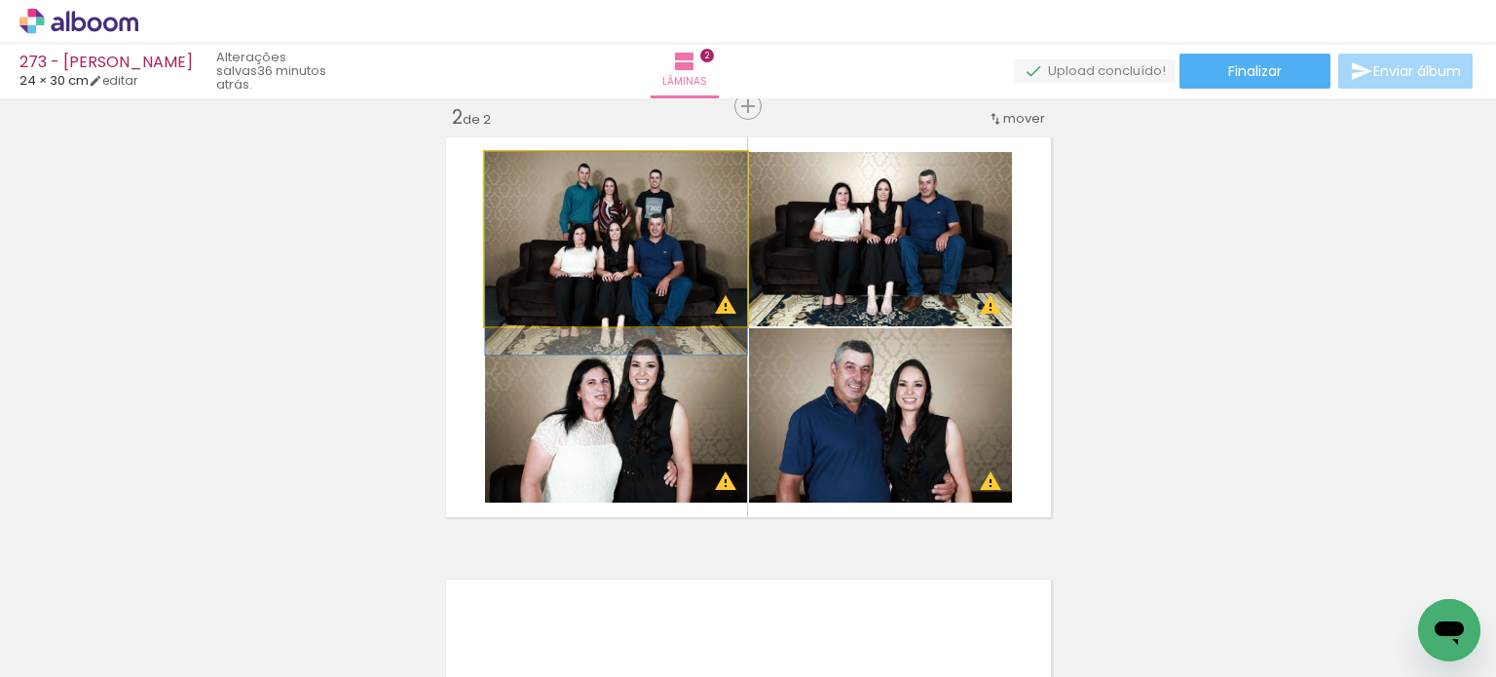
drag, startPoint x: 617, startPoint y: 263, endPoint x: 617, endPoint y: 401, distance: 138.3
click at [0, 0] on slot at bounding box center [0, 0] width 0 height 0
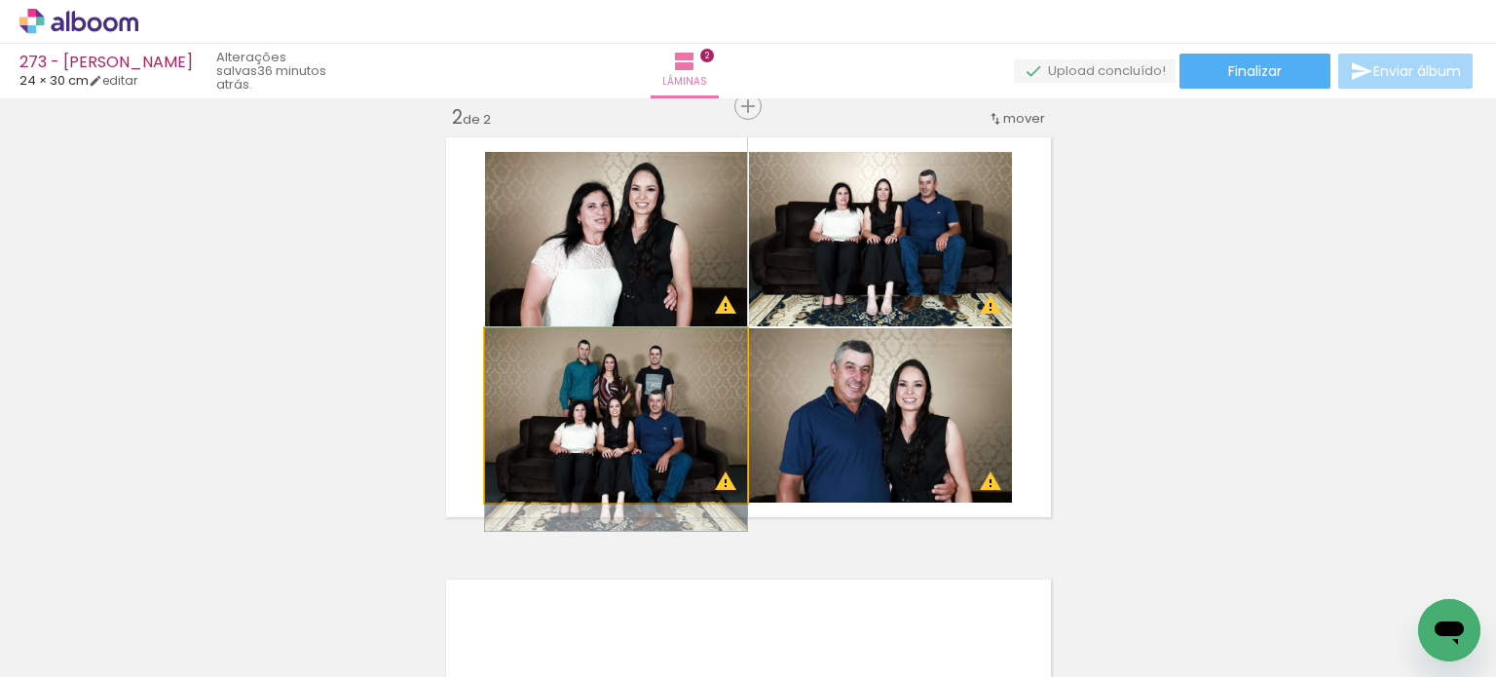
drag, startPoint x: 669, startPoint y: 416, endPoint x: 667, endPoint y: 437, distance: 21.5
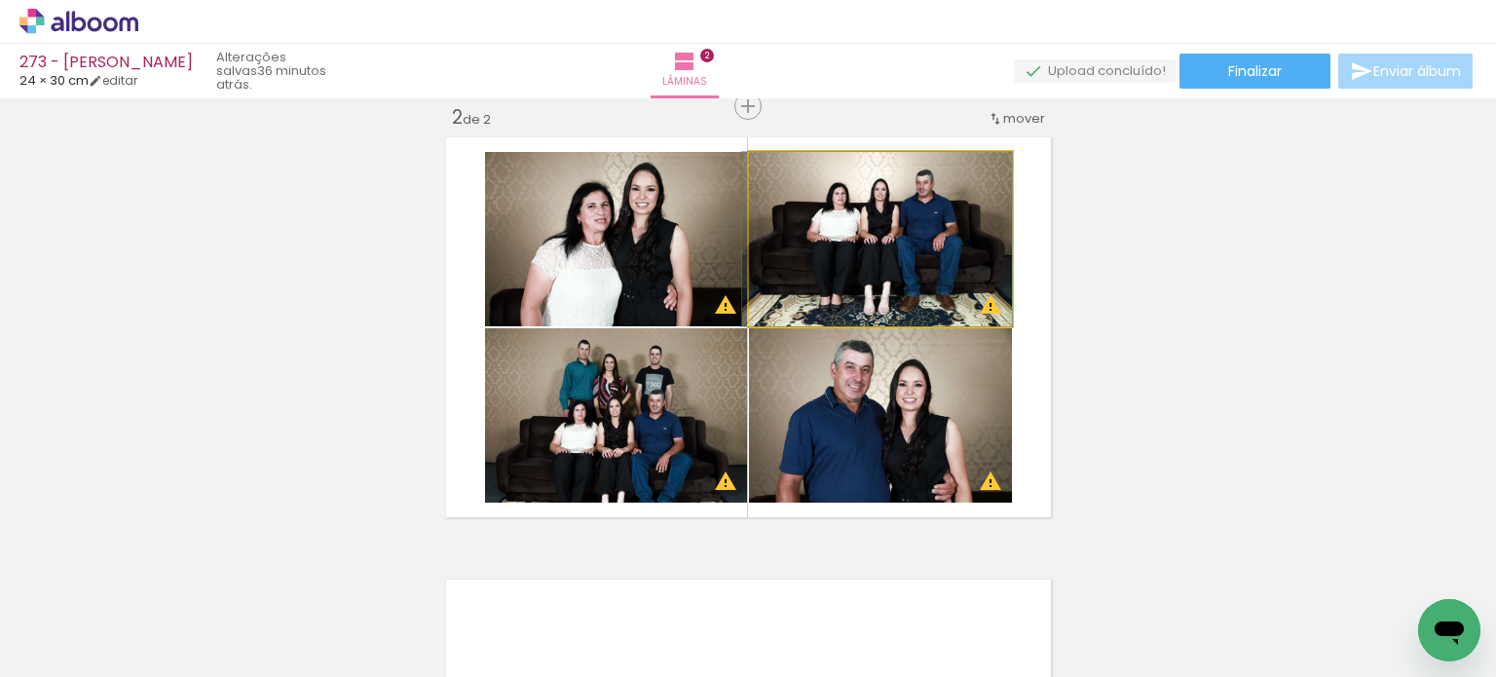
drag, startPoint x: 875, startPoint y: 272, endPoint x: 593, endPoint y: 255, distance: 282.0
click at [0, 0] on slot at bounding box center [0, 0] width 0 height 0
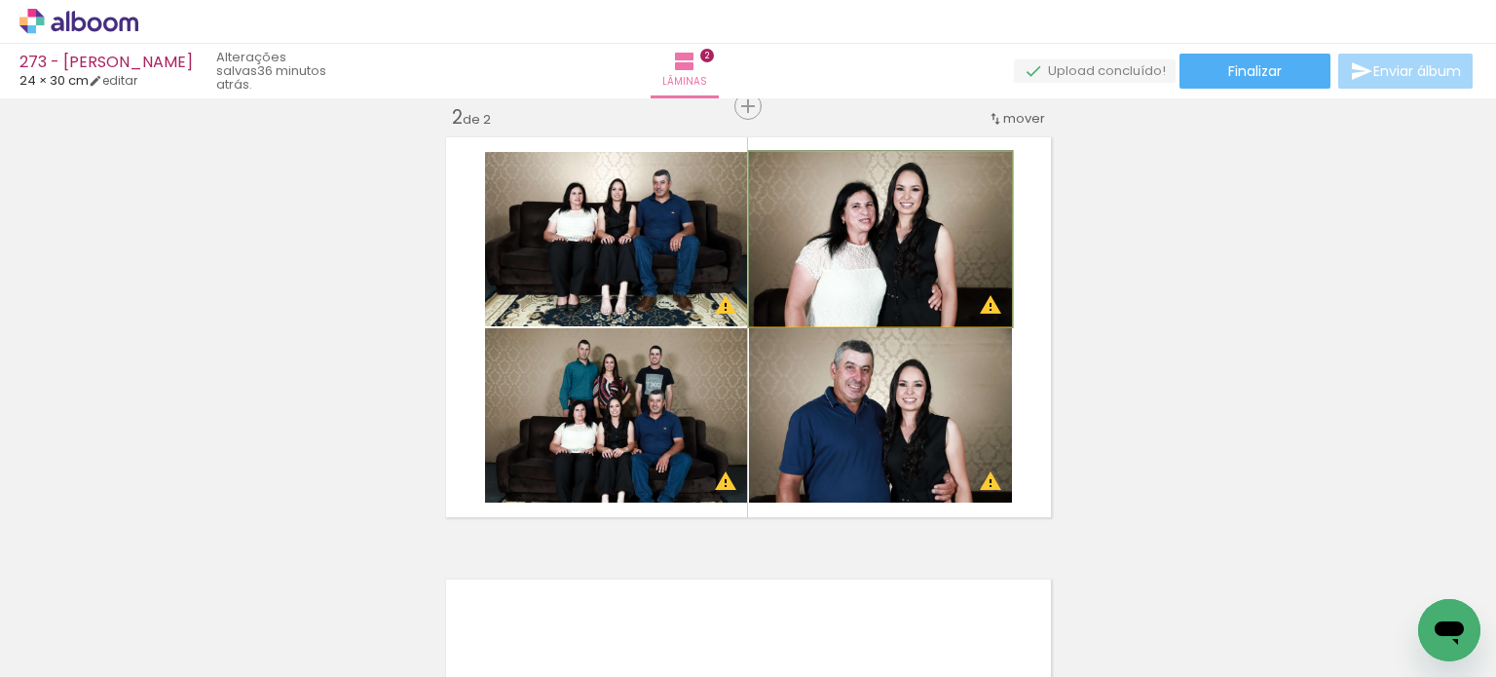
drag, startPoint x: 896, startPoint y: 276, endPoint x: 907, endPoint y: 276, distance: 10.7
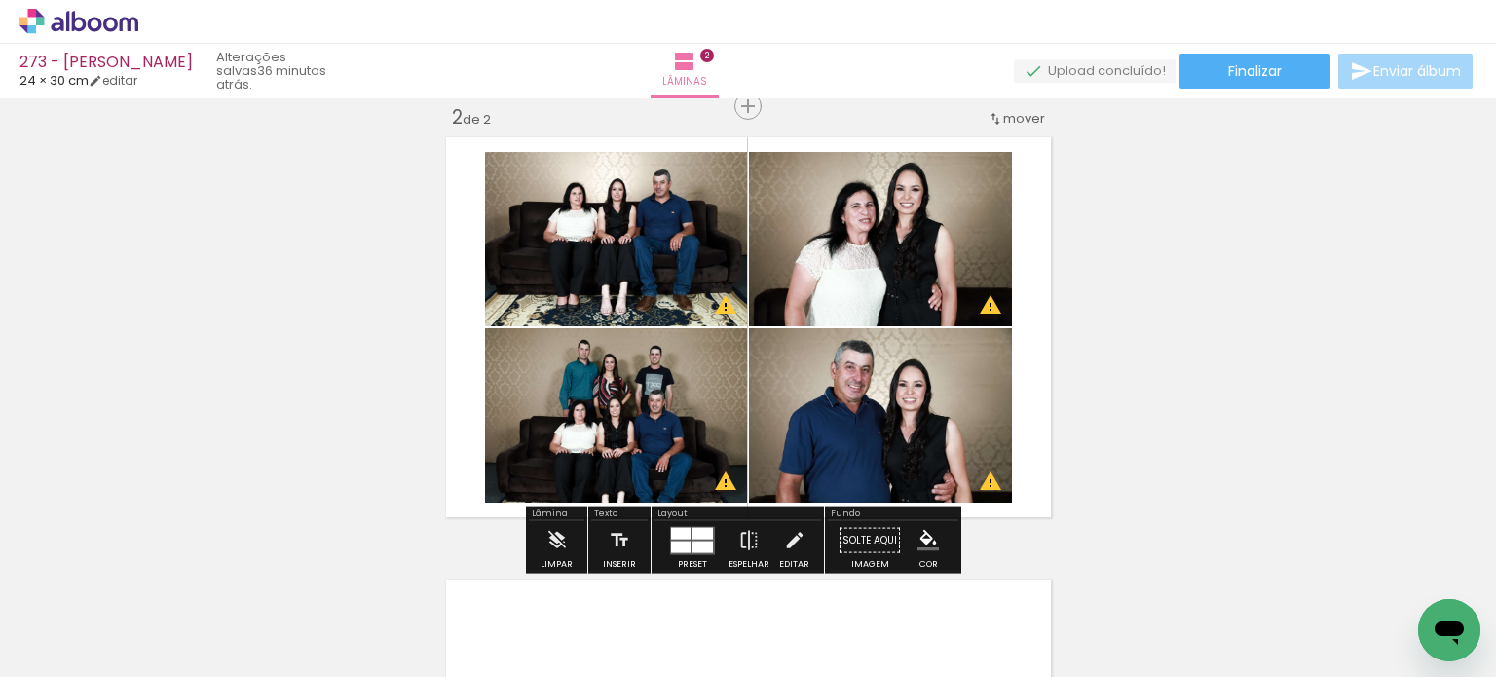
click at [1174, 248] on div "Inserir lâmina 1 de 2 Inserir lâmina 2 de 2 O Designbox precisará aumentar a su…" at bounding box center [748, 303] width 1496 height 1328
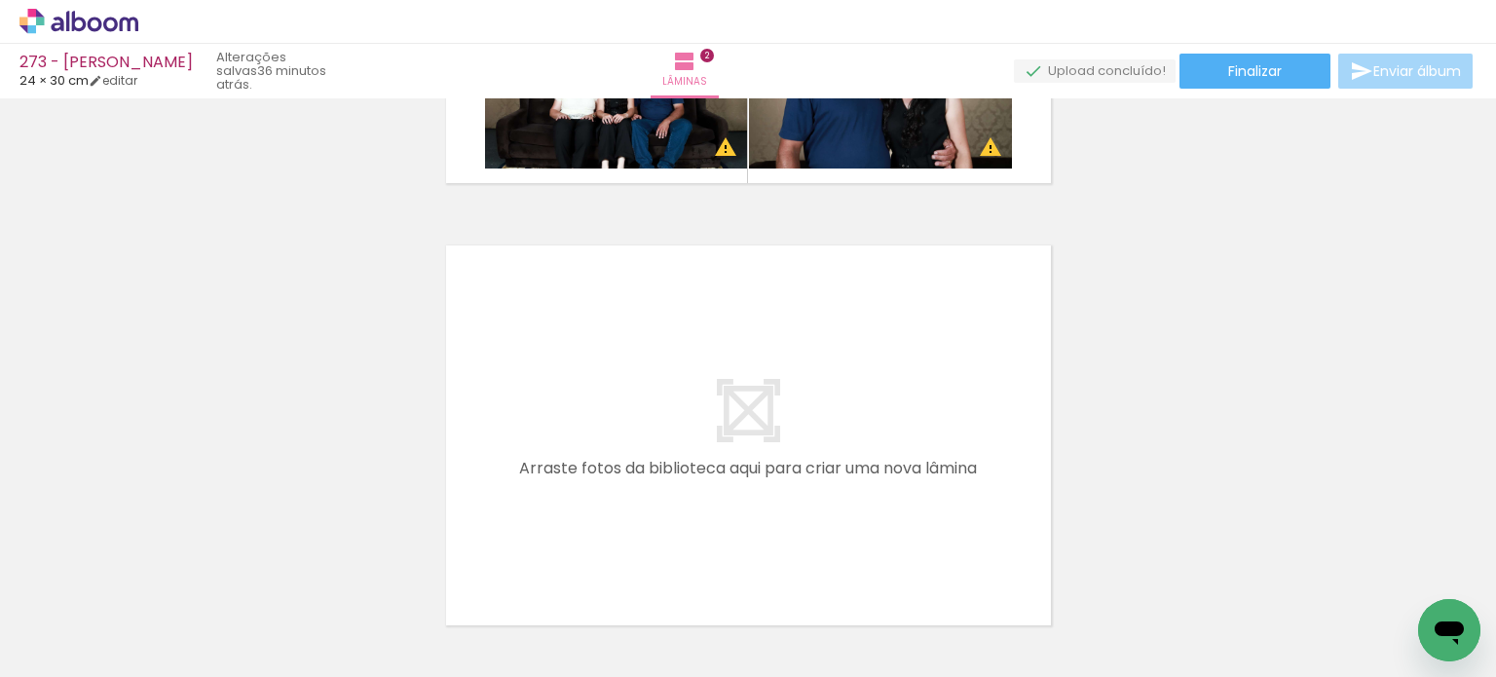
scroll to position [856, 0]
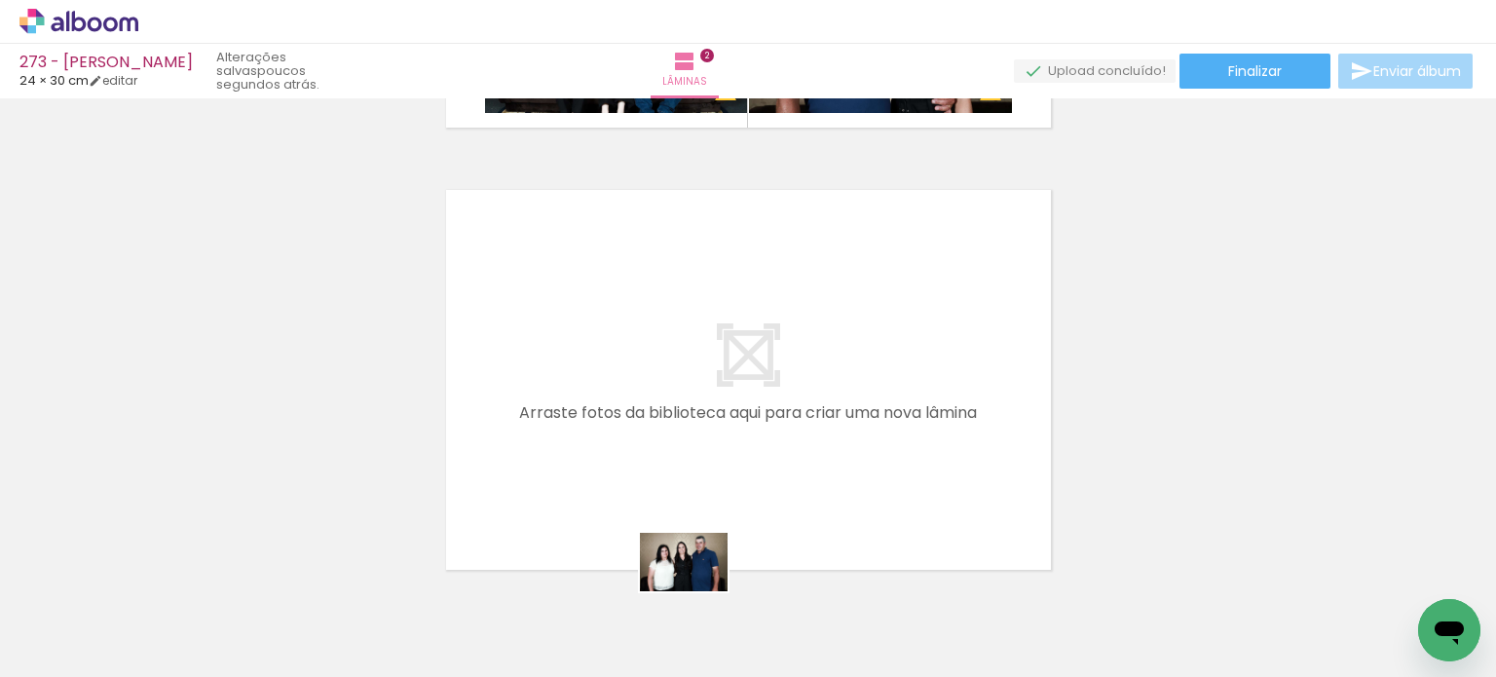
drag, startPoint x: 701, startPoint y: 607, endPoint x: 701, endPoint y: 620, distance: 12.7
click at [701, 620] on div at bounding box center [680, 612] width 96 height 64
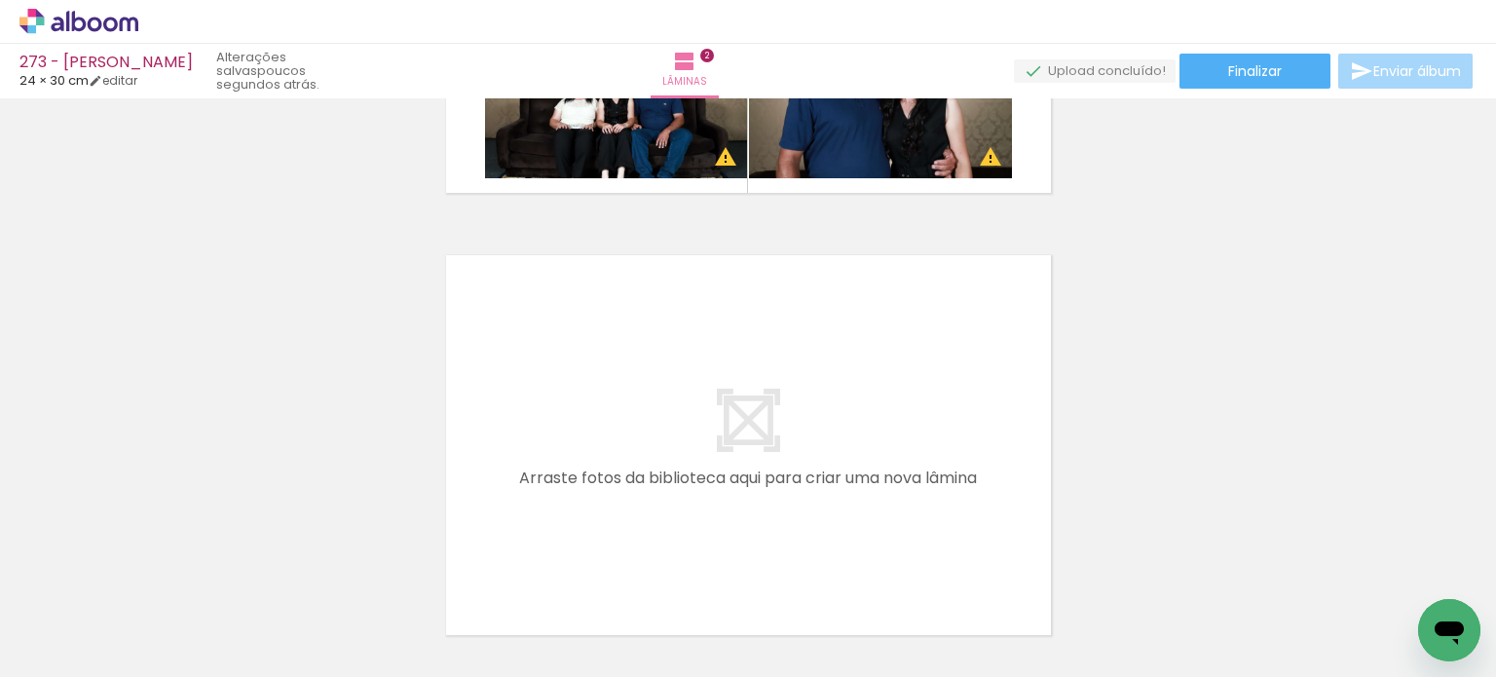
scroll to position [945, 0]
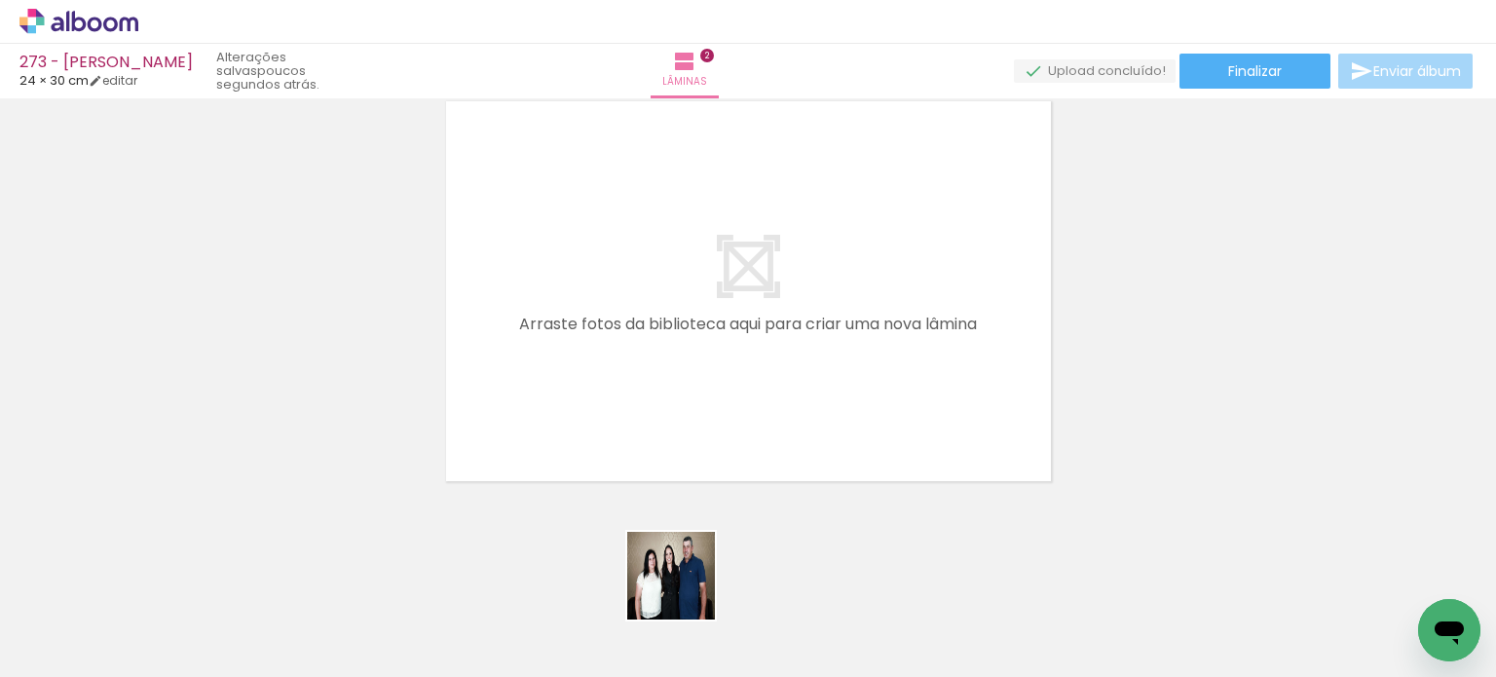
drag, startPoint x: 682, startPoint y: 604, endPoint x: 688, endPoint y: 397, distance: 206.6
click at [686, 364] on quentale-workspace at bounding box center [748, 338] width 1496 height 677
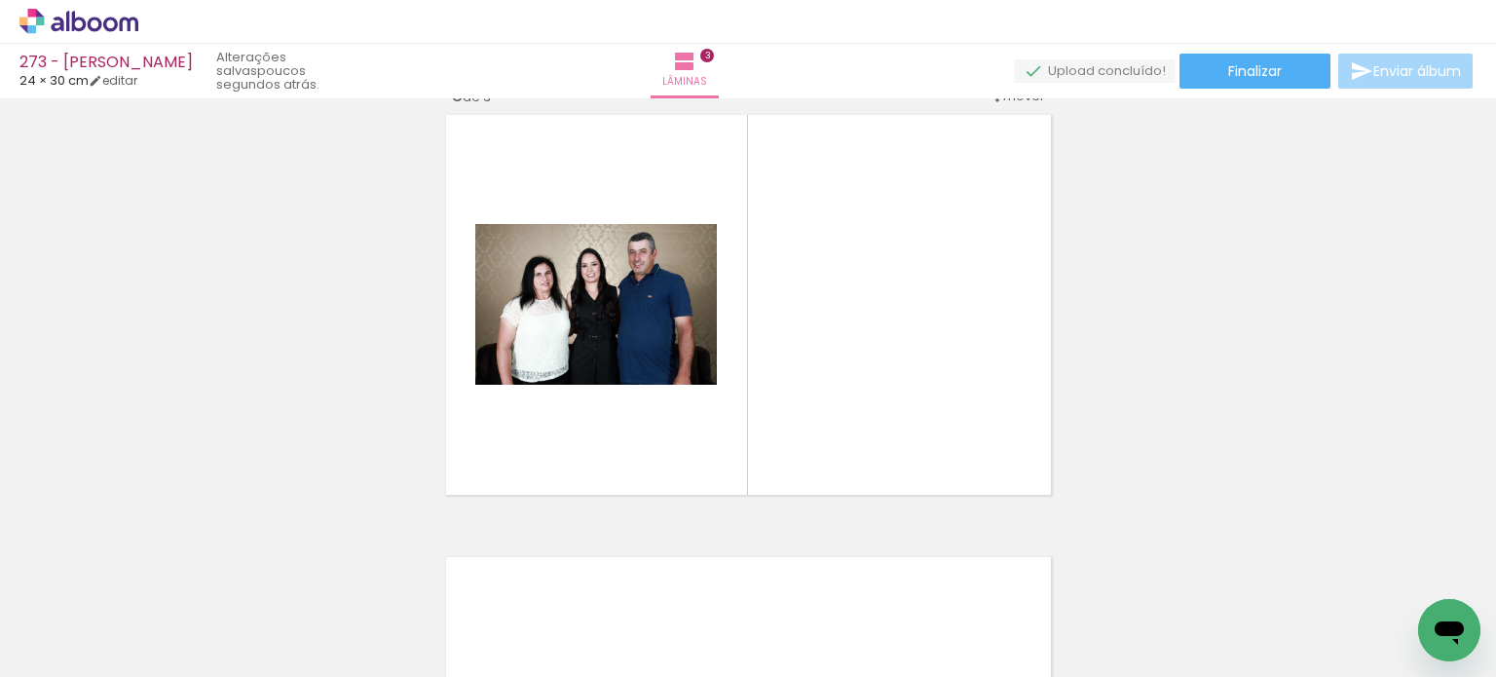
scroll to position [909, 0]
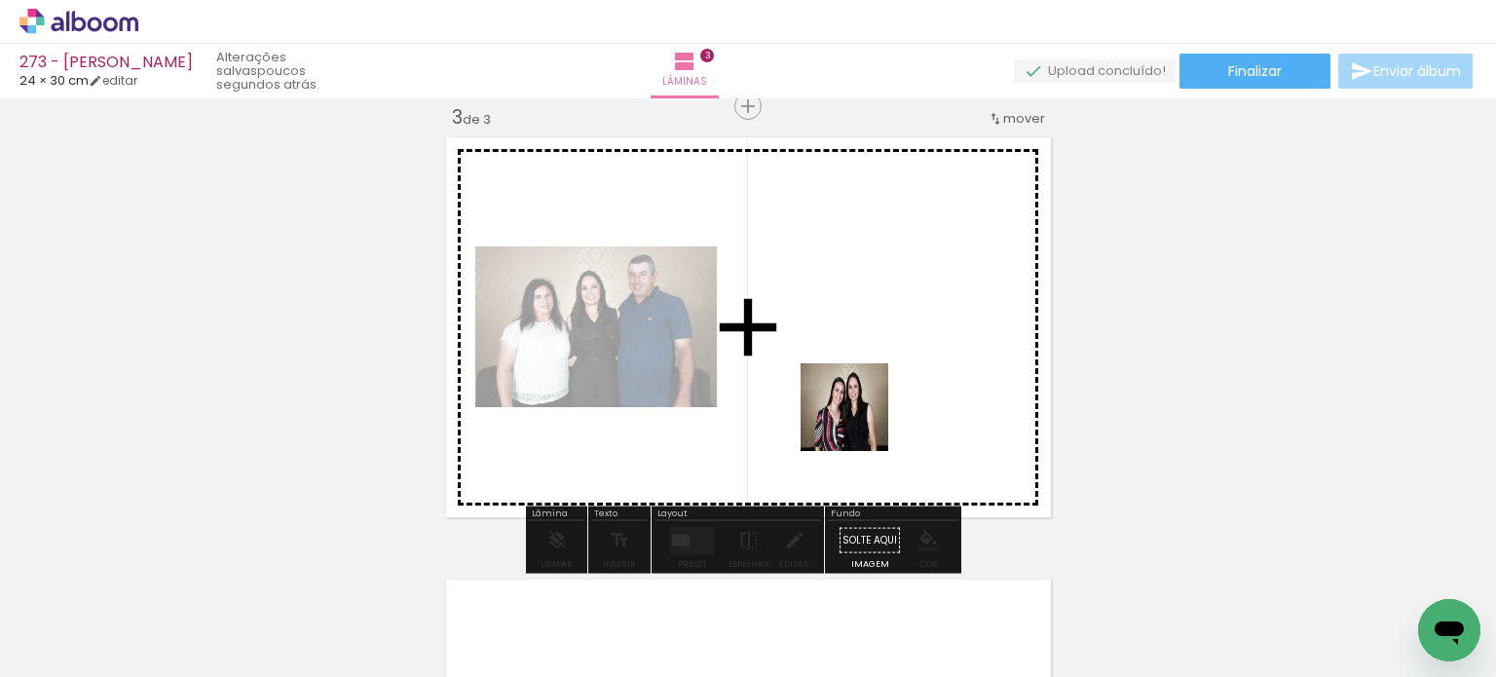
drag, startPoint x: 815, startPoint y: 613, endPoint x: 861, endPoint y: 401, distance: 216.3
click at [861, 401] on quentale-workspace at bounding box center [748, 338] width 1496 height 677
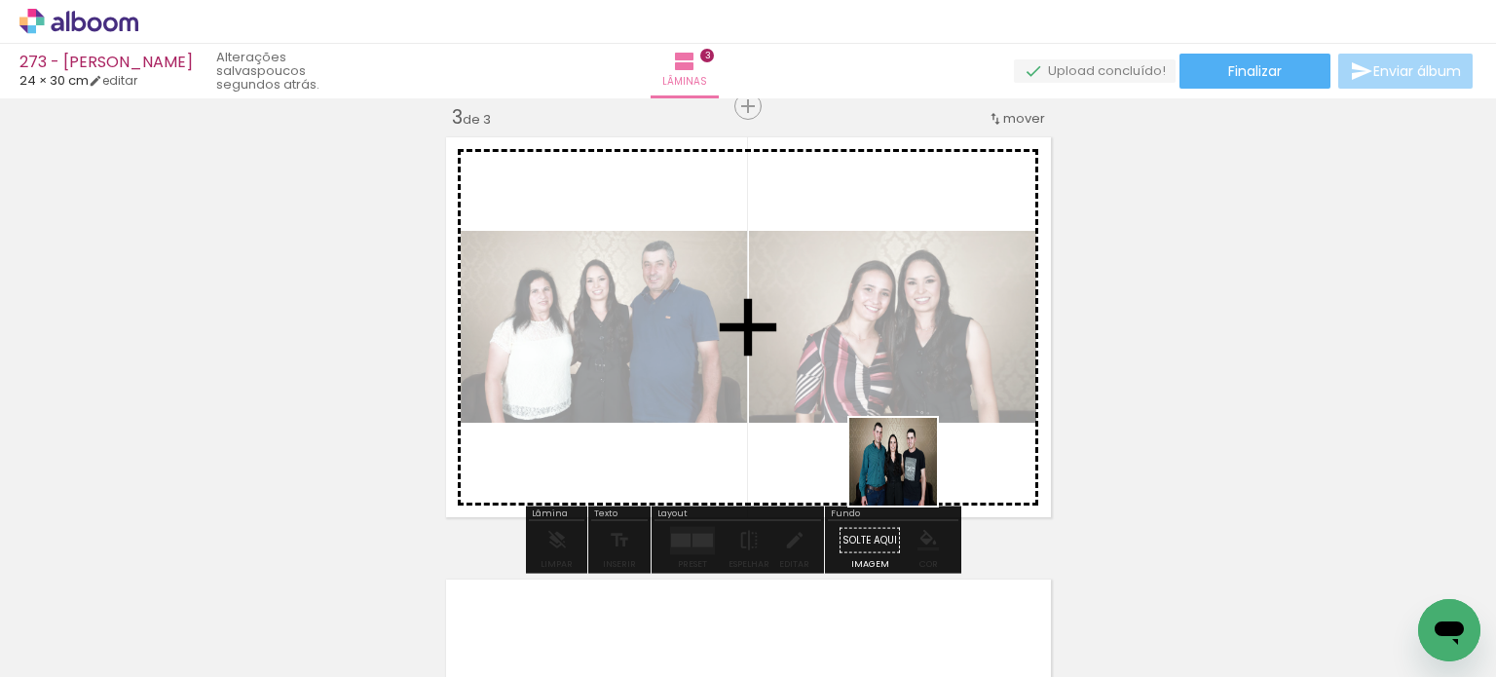
drag, startPoint x: 910, startPoint y: 517, endPoint x: 906, endPoint y: 454, distance: 63.4
click at [906, 455] on quentale-workspace at bounding box center [748, 338] width 1496 height 677
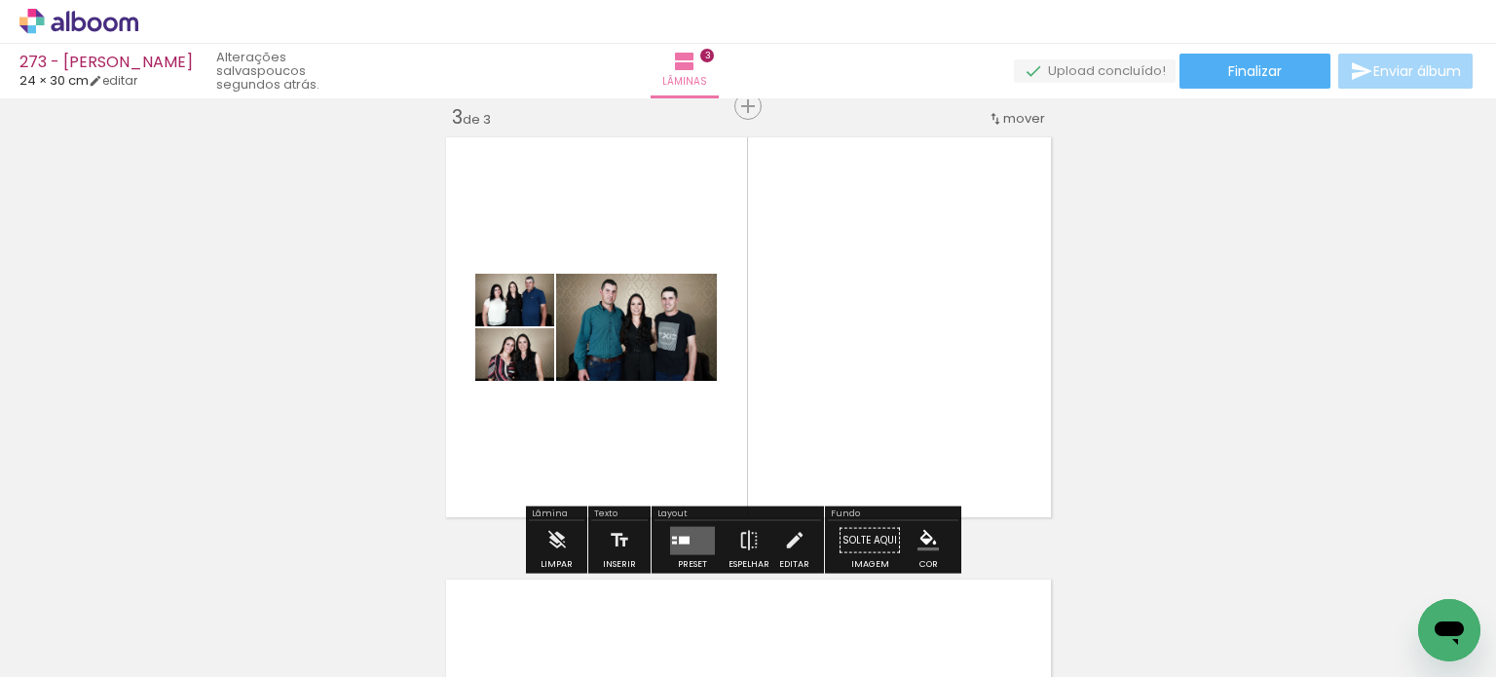
drag, startPoint x: 1126, startPoint y: 626, endPoint x: 978, endPoint y: 435, distance: 241.6
click at [978, 435] on quentale-workspace at bounding box center [748, 338] width 1496 height 677
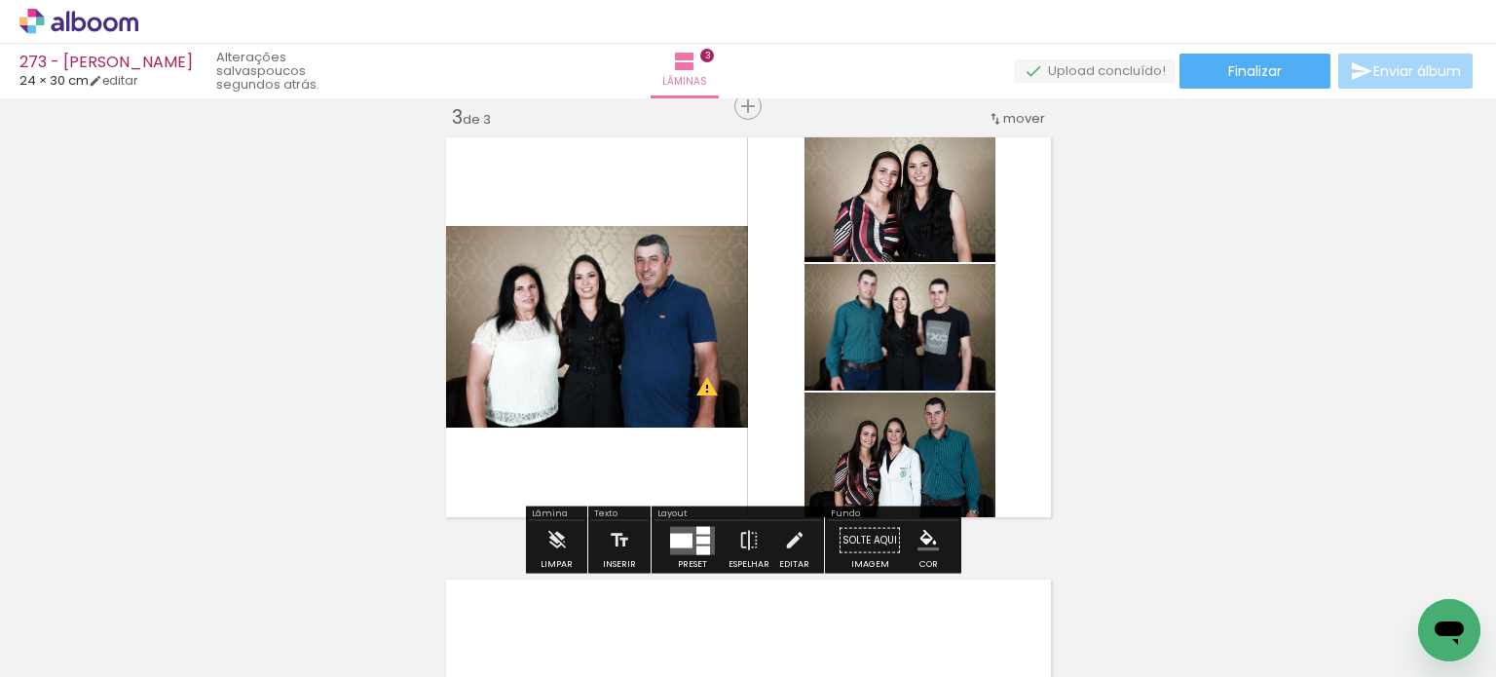
click at [682, 537] on div at bounding box center [681, 540] width 22 height 15
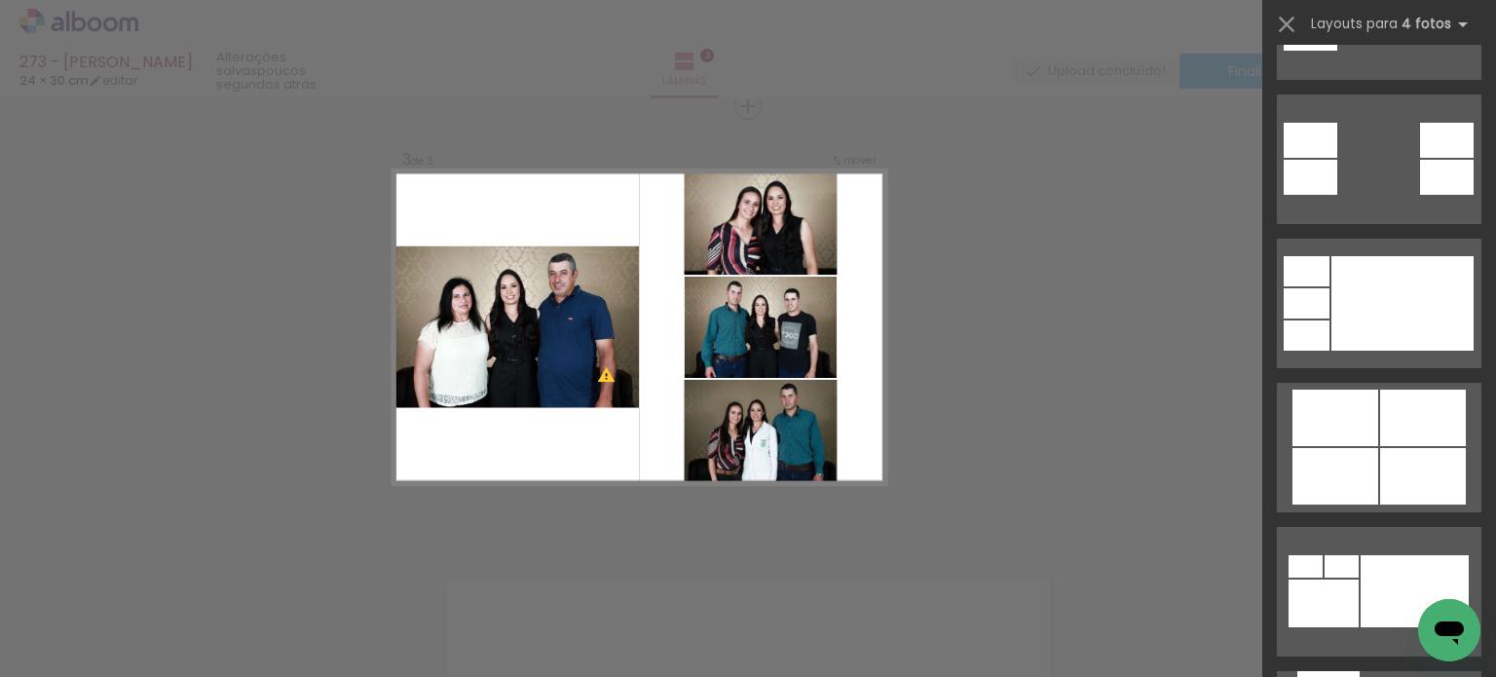
scroll to position [1169, 0]
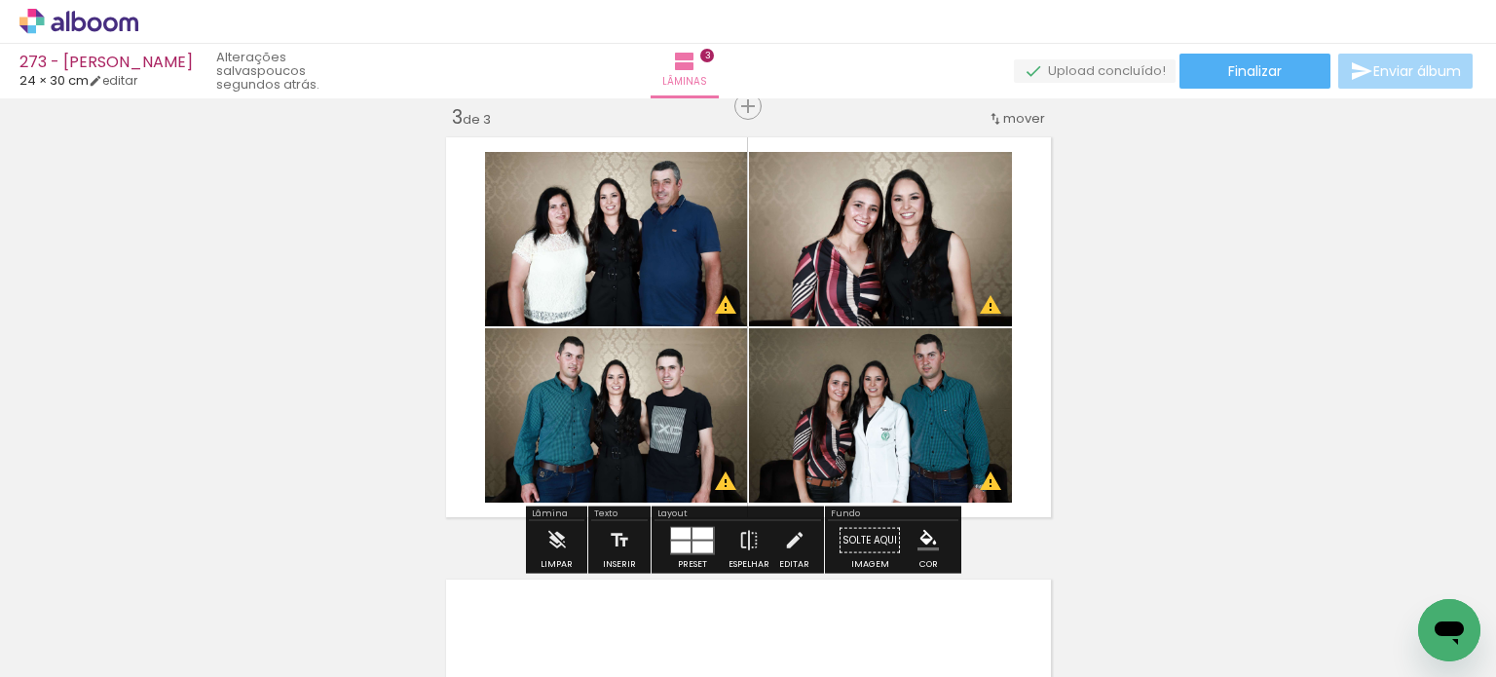
click at [693, 545] on div at bounding box center [703, 547] width 20 height 12
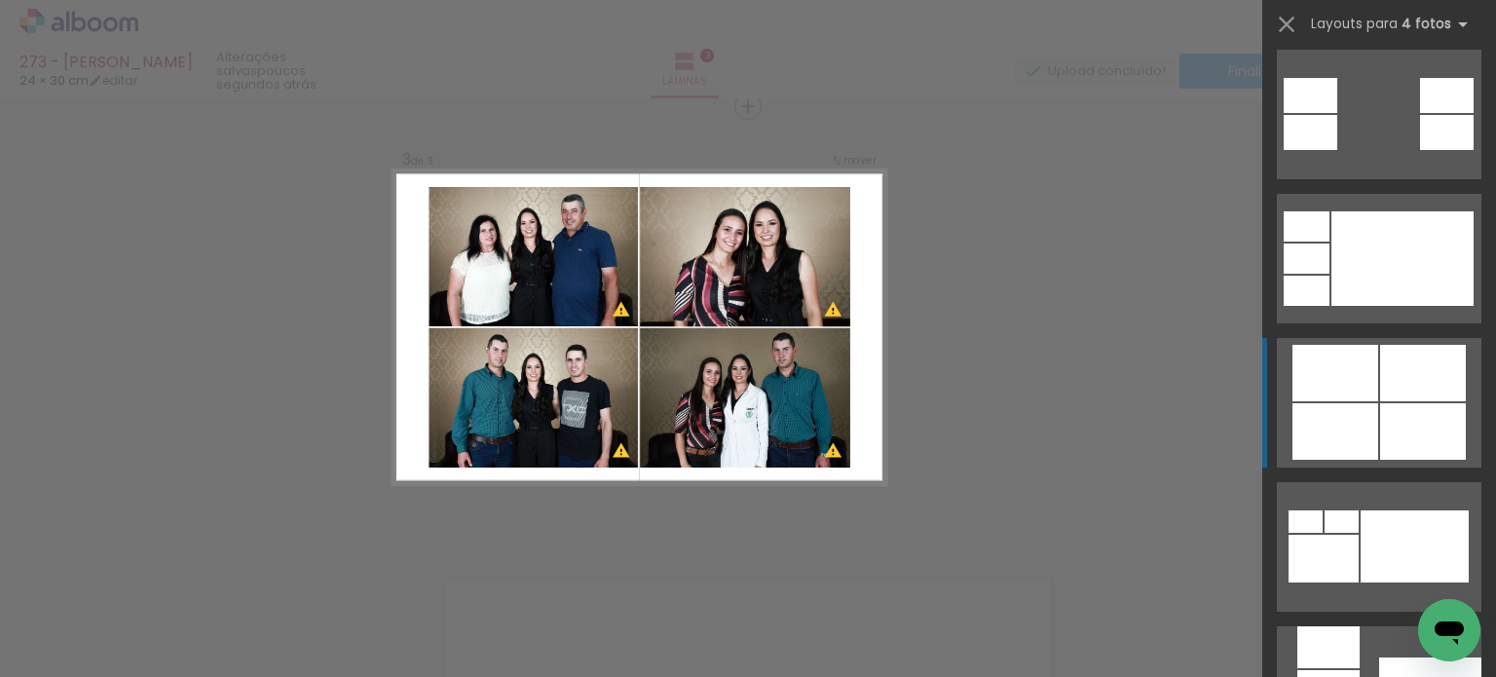
scroll to position [1005, 0]
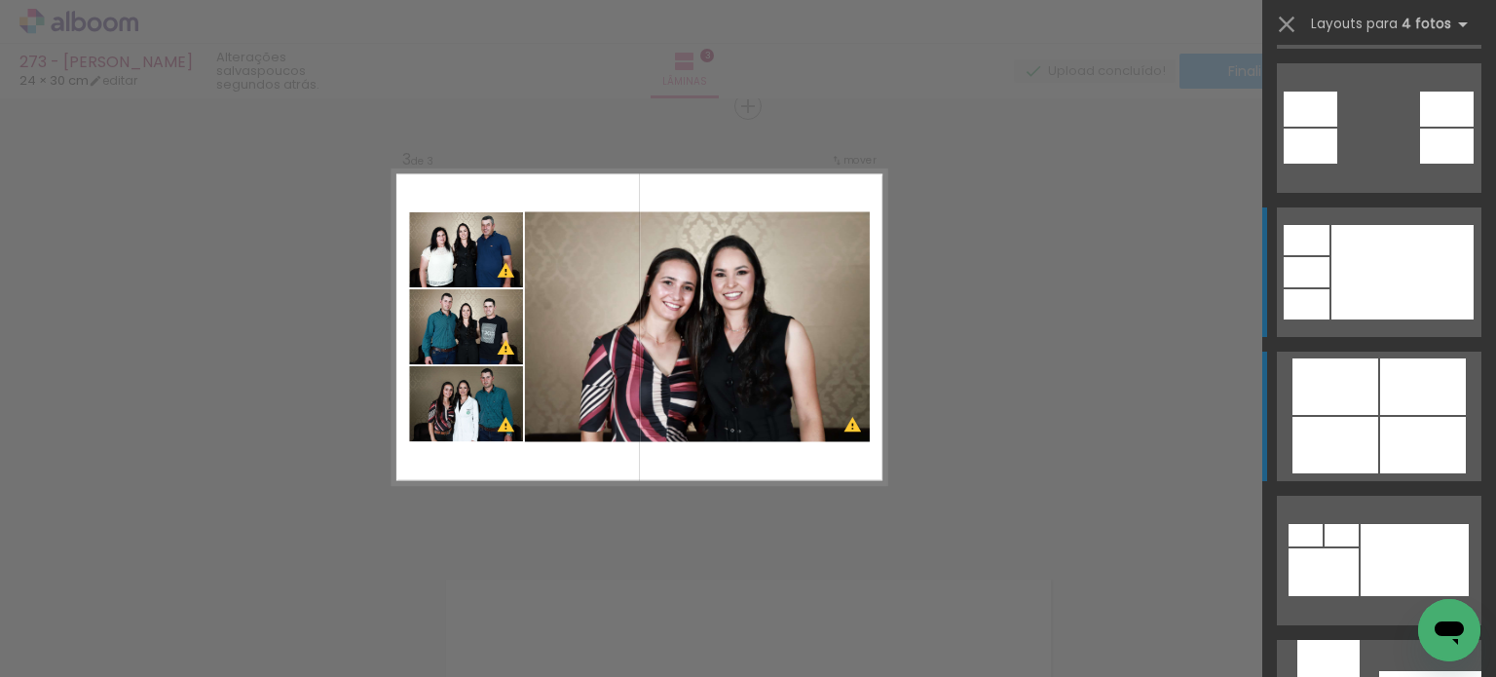
click at [1456, 254] on div at bounding box center [1403, 272] width 142 height 94
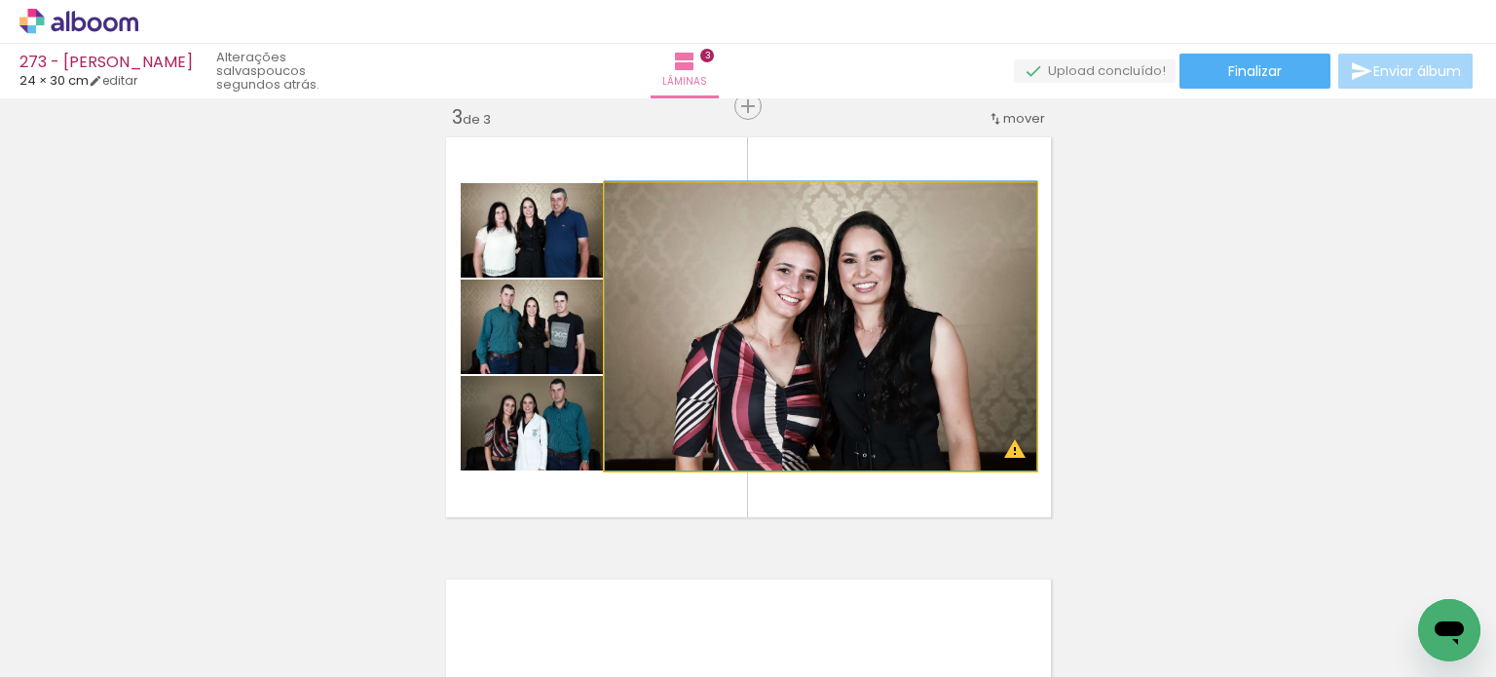
drag, startPoint x: 845, startPoint y: 313, endPoint x: 896, endPoint y: 300, distance: 53.2
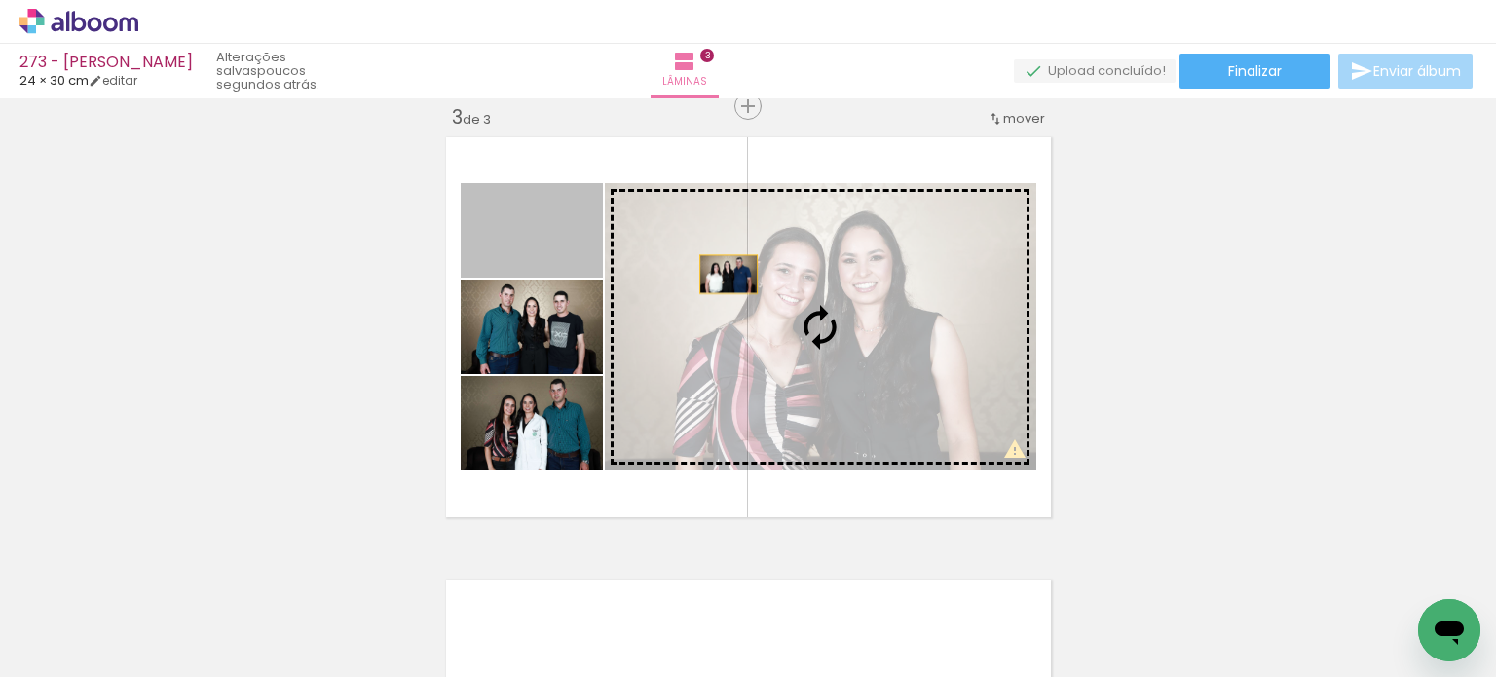
drag, startPoint x: 552, startPoint y: 238, endPoint x: 725, endPoint y: 275, distance: 176.3
click at [0, 0] on slot at bounding box center [0, 0] width 0 height 0
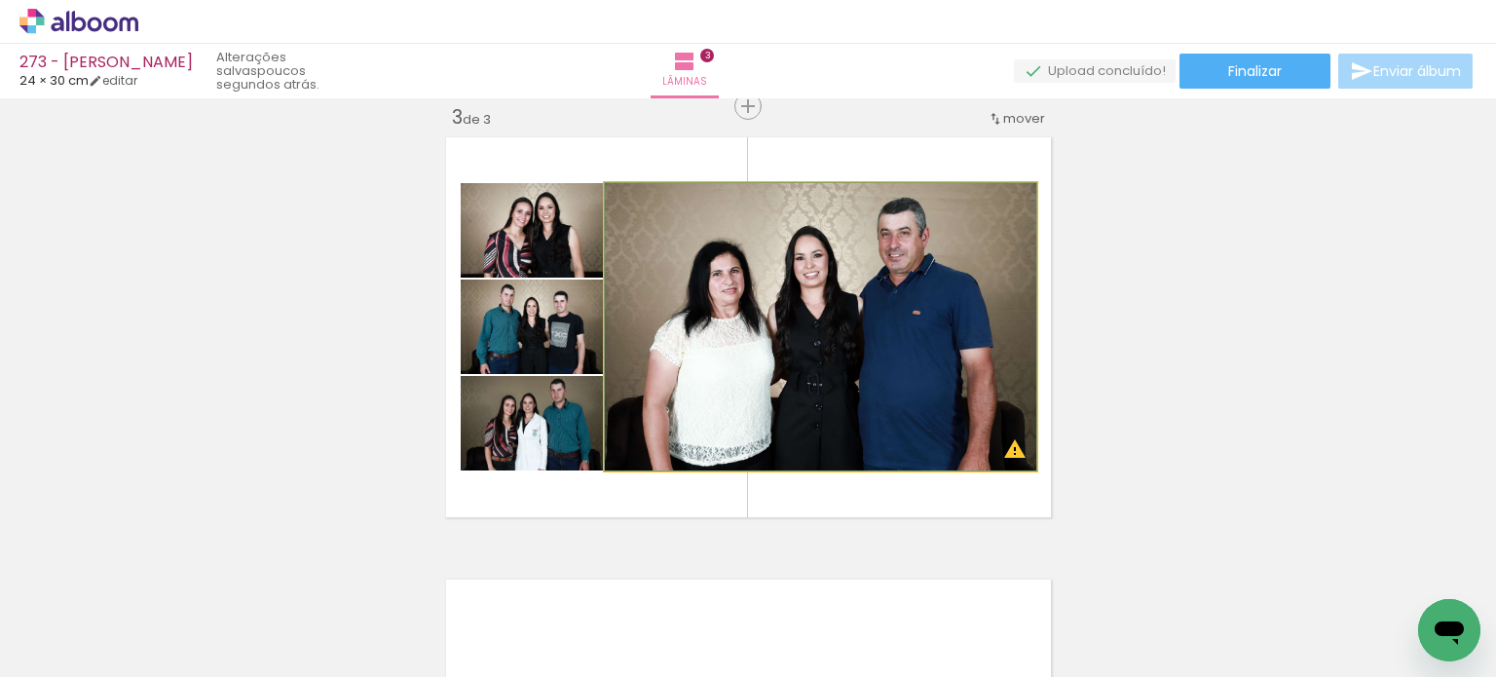
drag, startPoint x: 826, startPoint y: 295, endPoint x: 783, endPoint y: 293, distance: 42.9
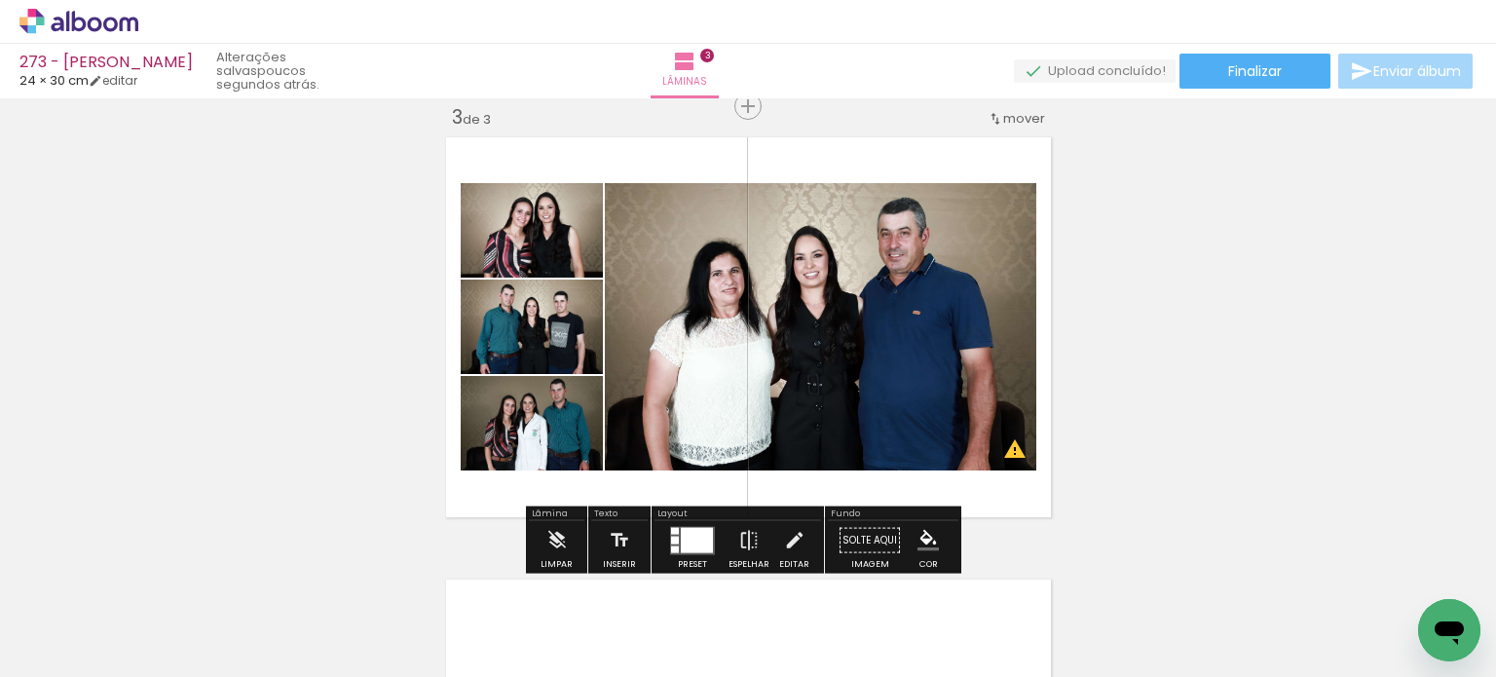
click at [681, 545] on div at bounding box center [697, 539] width 32 height 25
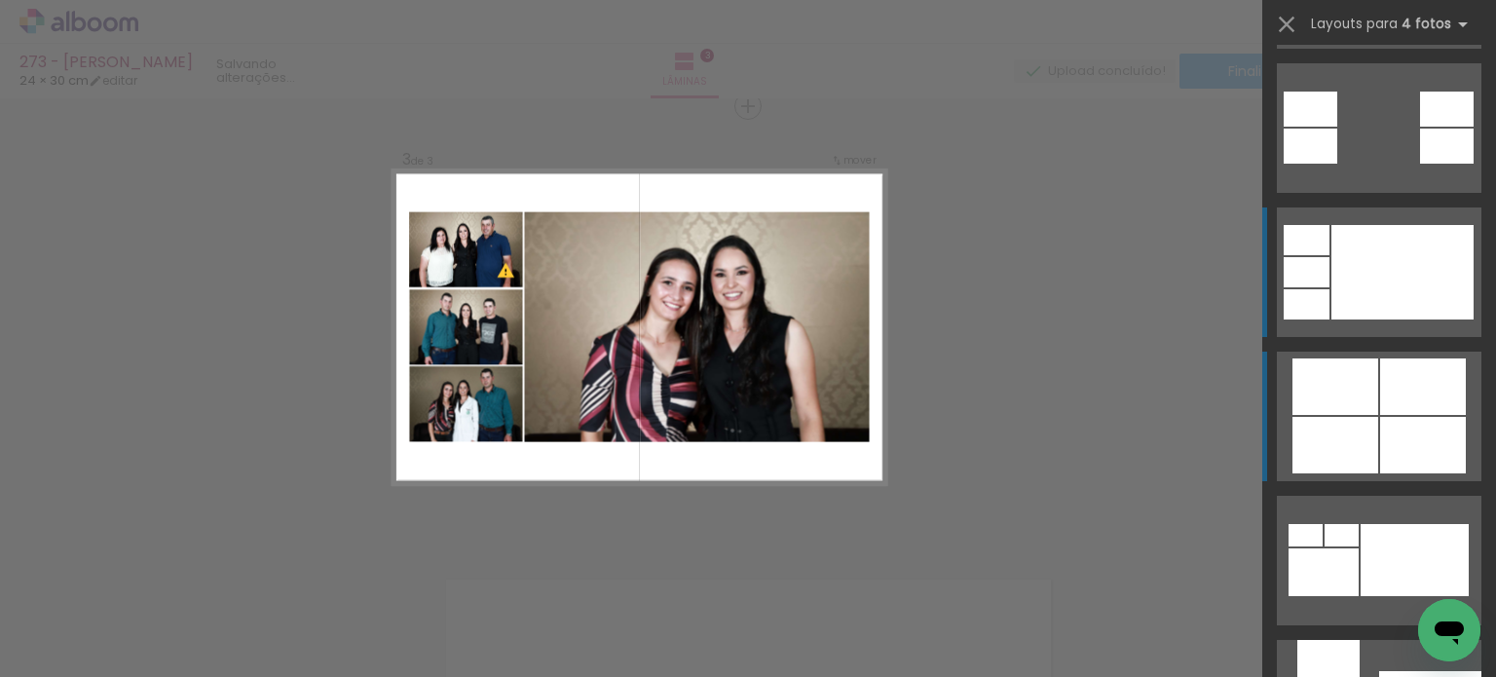
scroll to position [1153, 0]
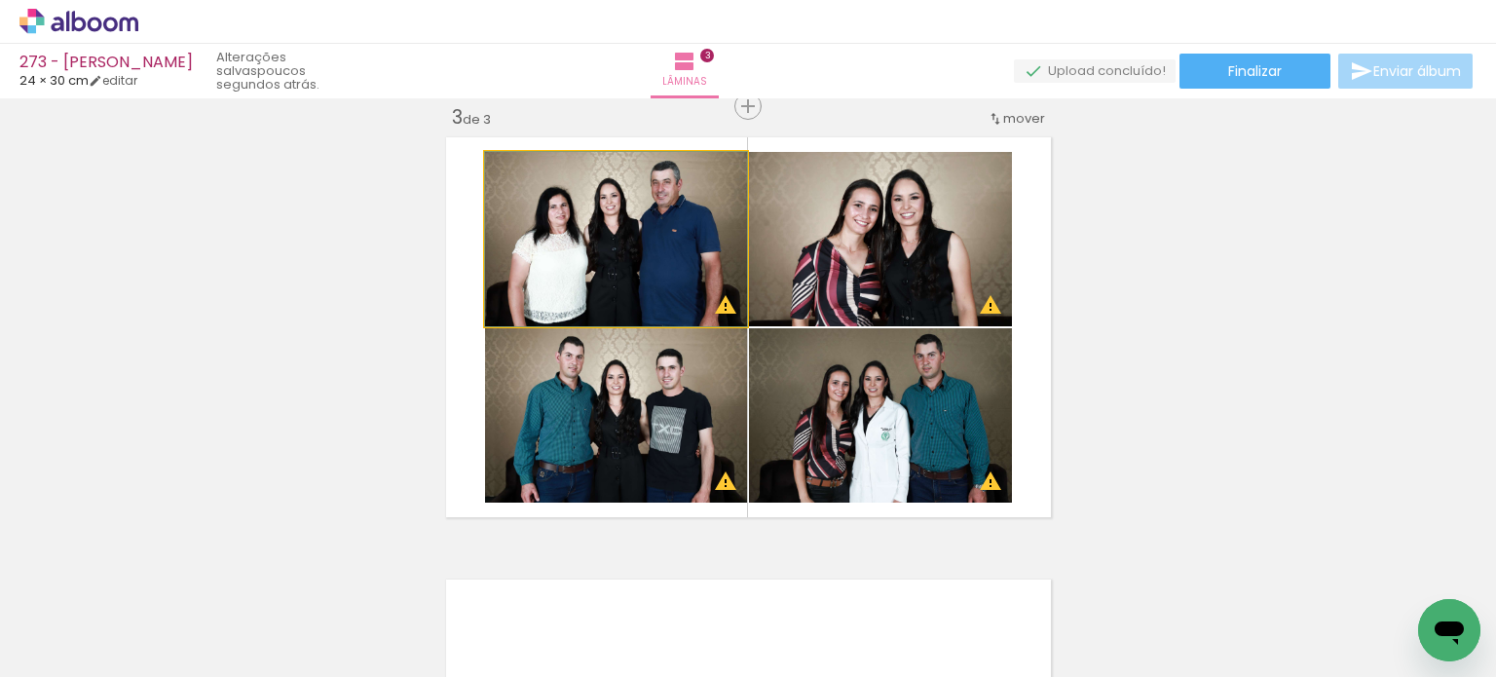
drag, startPoint x: 658, startPoint y: 254, endPoint x: 832, endPoint y: 248, distance: 173.5
click at [0, 0] on slot at bounding box center [0, 0] width 0 height 0
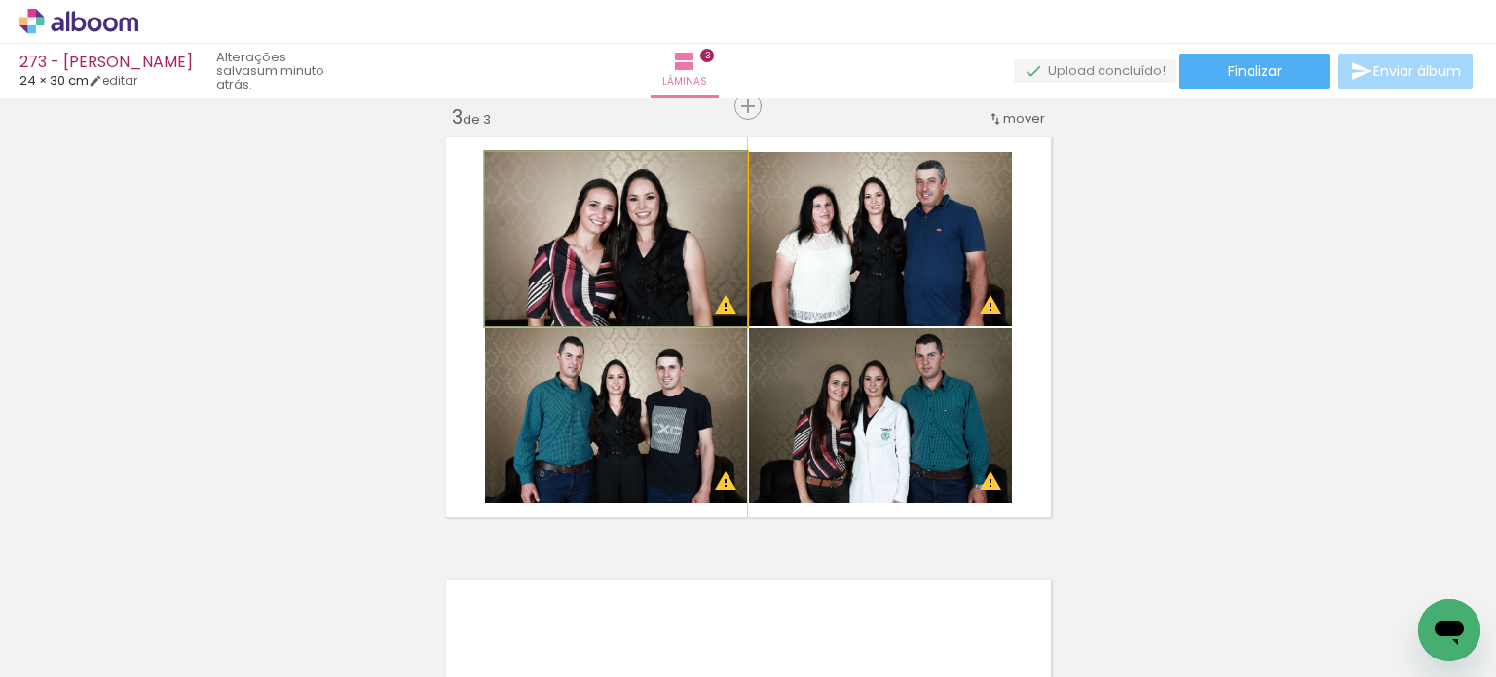
drag, startPoint x: 652, startPoint y: 244, endPoint x: 612, endPoint y: 260, distance: 42.9
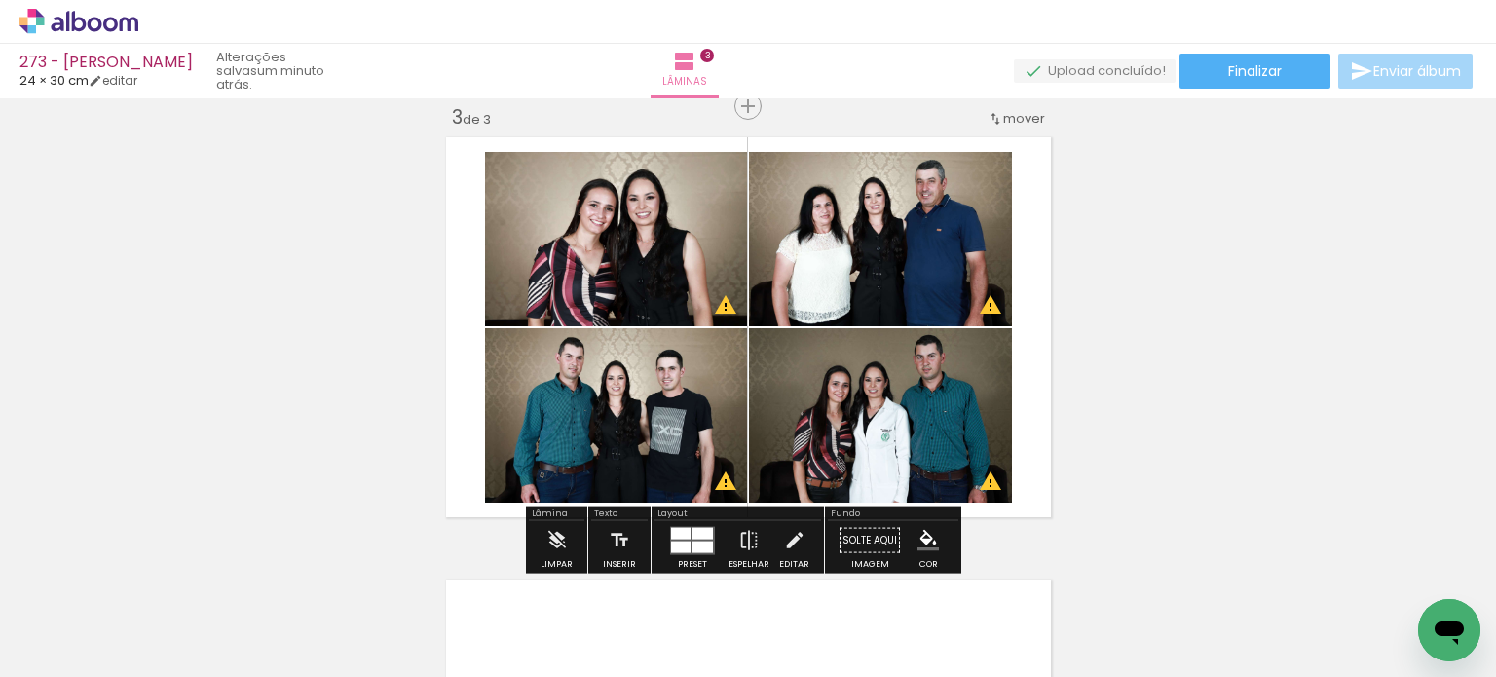
click at [1220, 262] on div "Inserir lâmina 1 de 3 Inserir lâmina 2 de 3 Inserir lâmina 3 de 3 O Designbox p…" at bounding box center [748, 81] width 1496 height 1770
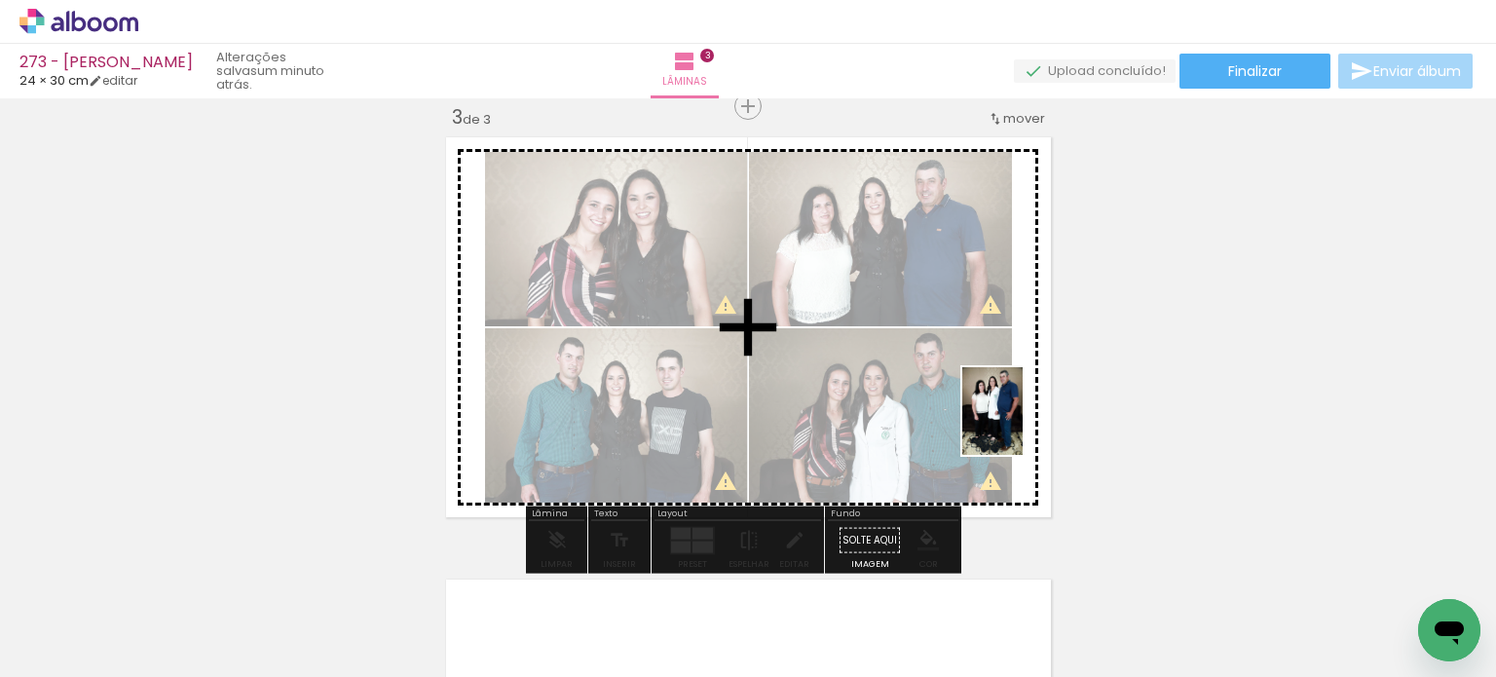
drag, startPoint x: 1017, startPoint y: 602, endPoint x: 1021, endPoint y: 426, distance: 176.4
click at [1021, 426] on quentale-workspace at bounding box center [748, 338] width 1496 height 677
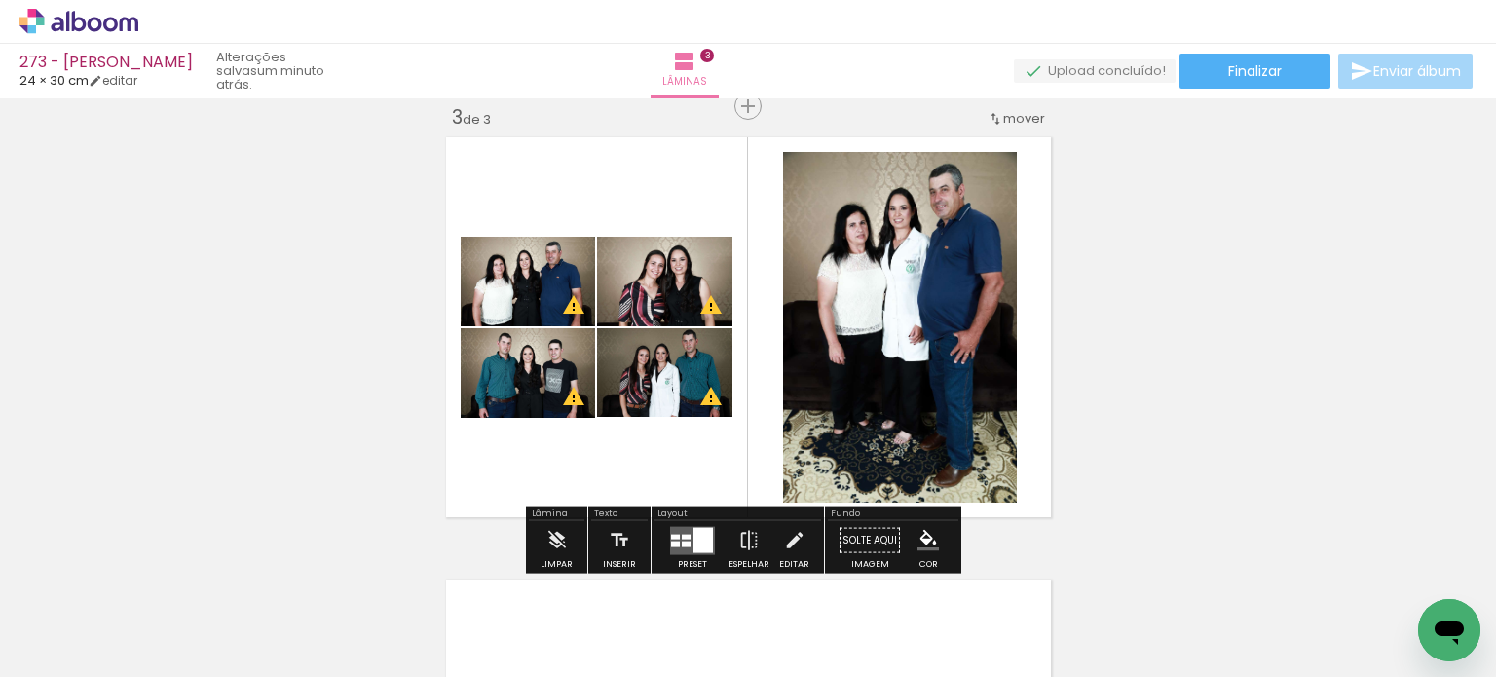
click at [697, 541] on div at bounding box center [703, 539] width 19 height 25
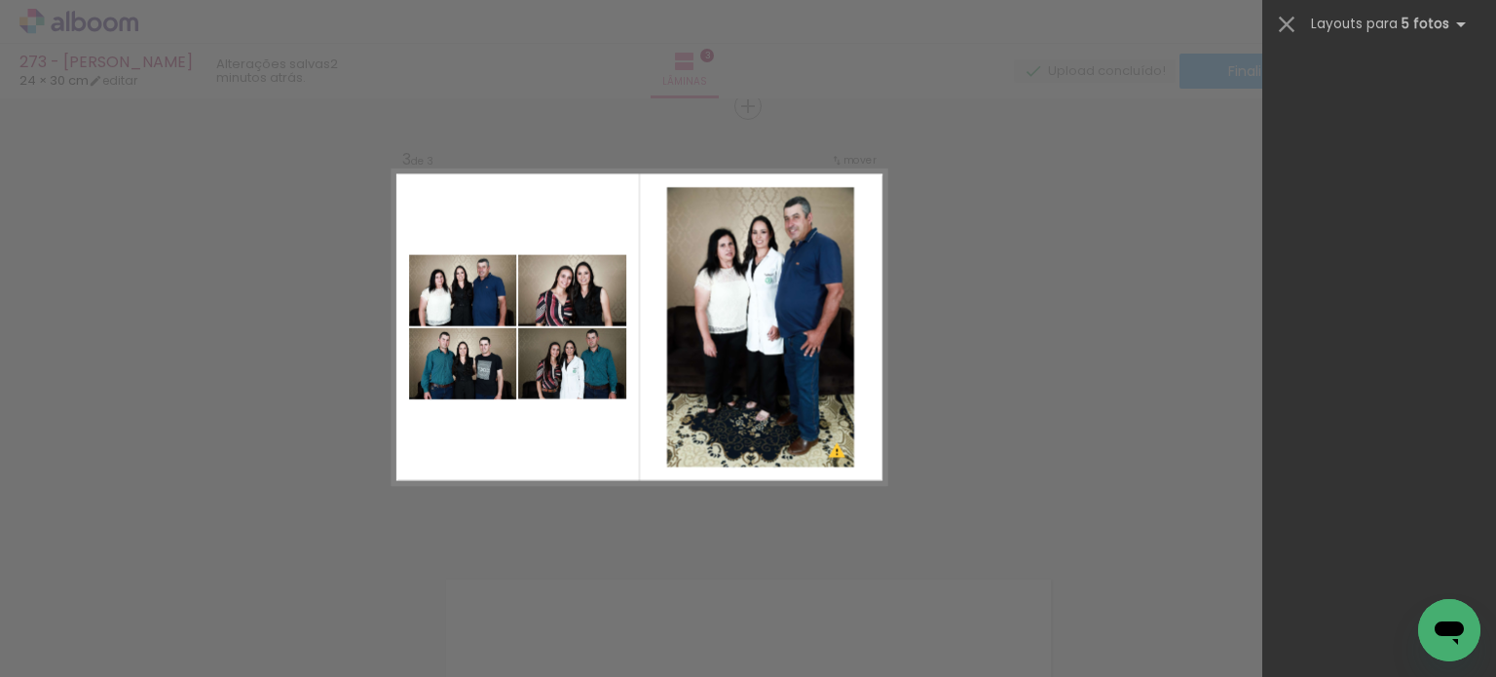
scroll to position [0, 0]
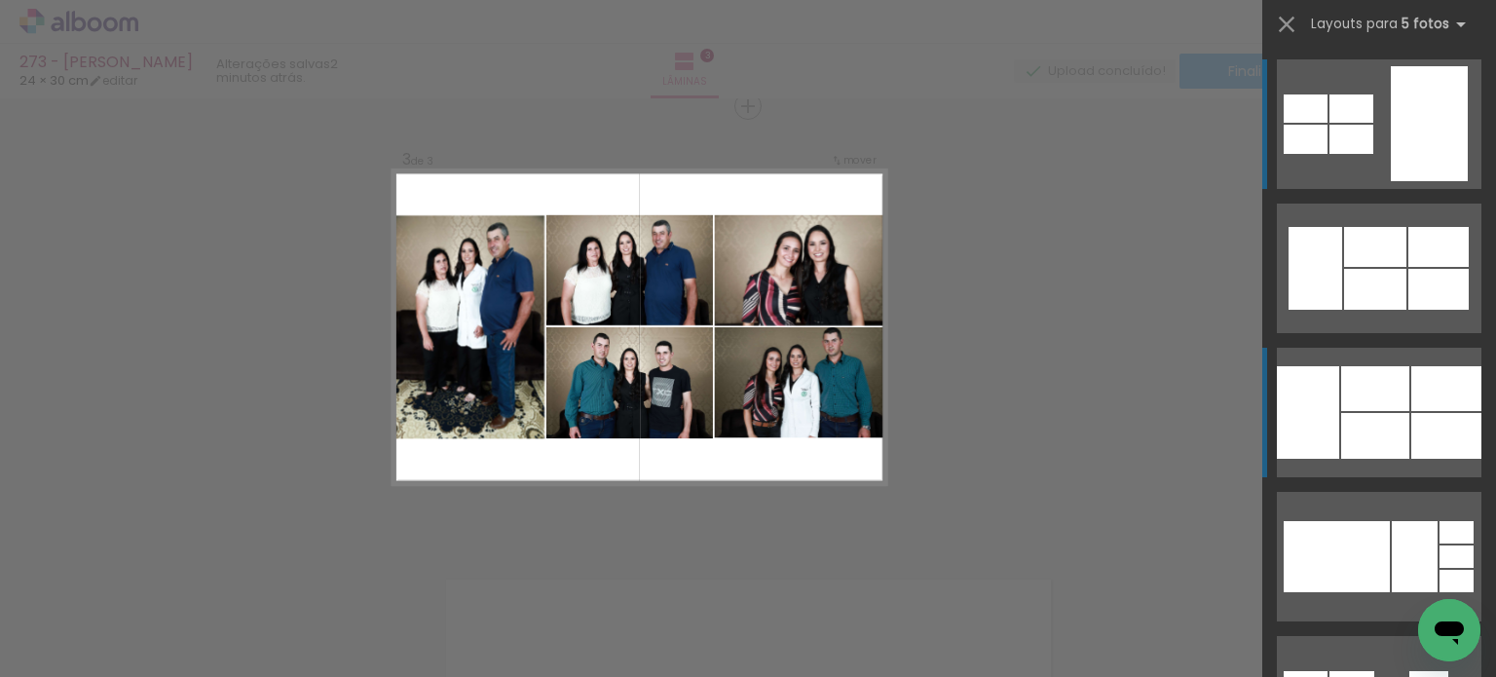
click at [1411, 408] on div at bounding box center [1446, 388] width 70 height 45
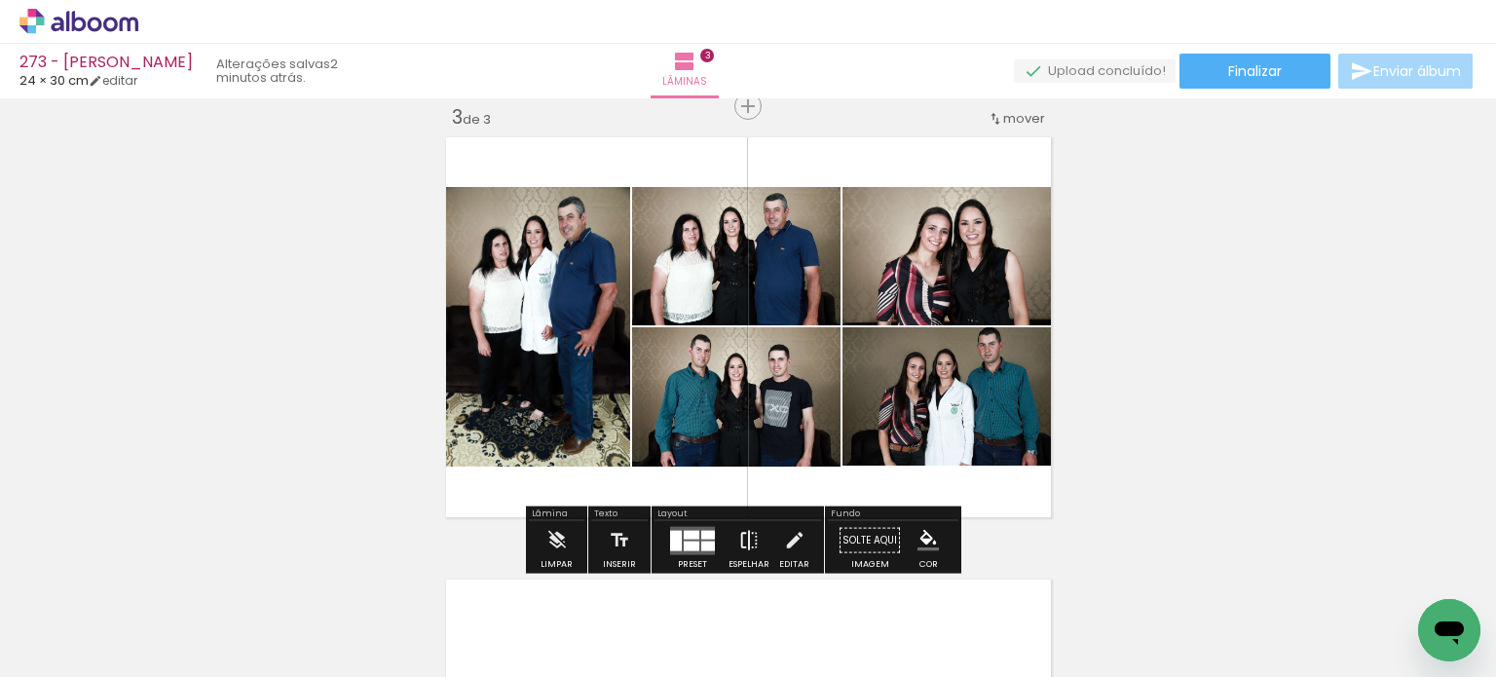
click at [748, 541] on iron-icon at bounding box center [748, 540] width 21 height 39
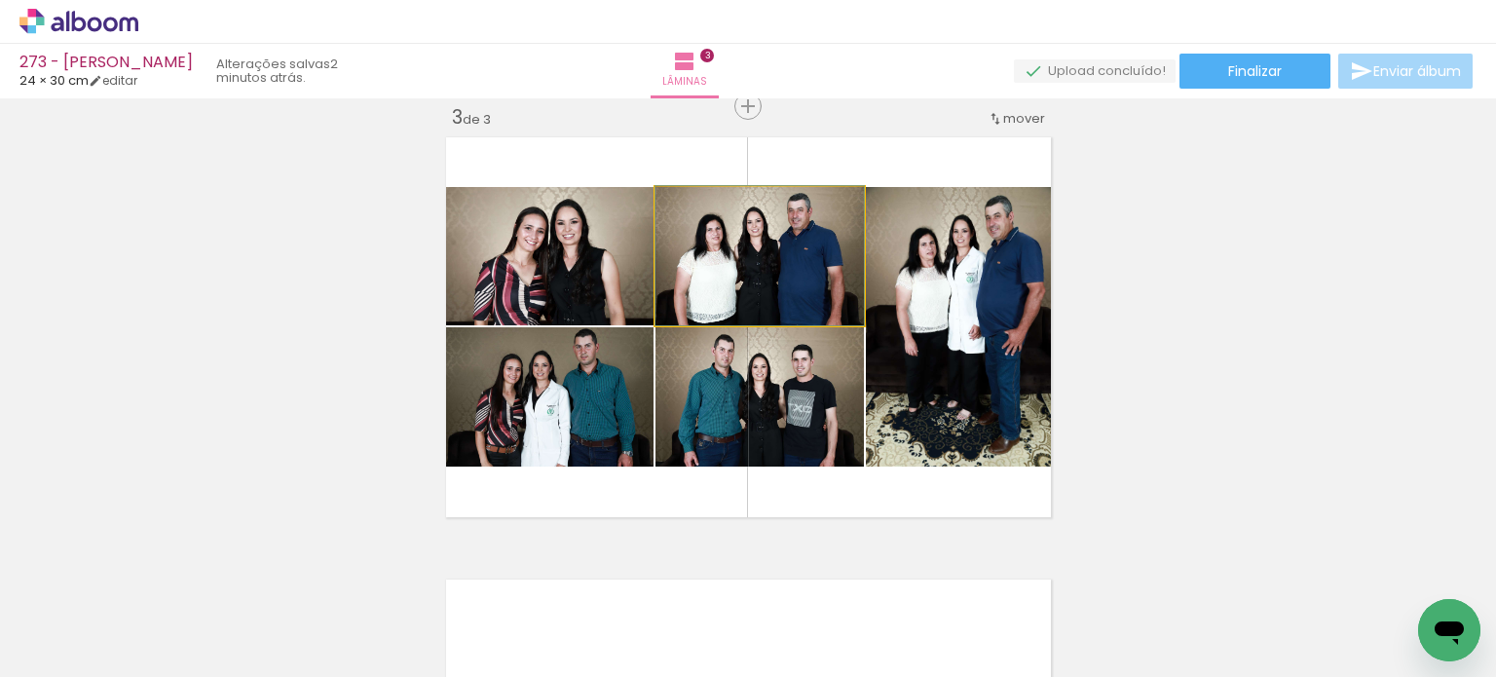
drag, startPoint x: 809, startPoint y: 282, endPoint x: 621, endPoint y: 269, distance: 188.5
click at [0, 0] on slot at bounding box center [0, 0] width 0 height 0
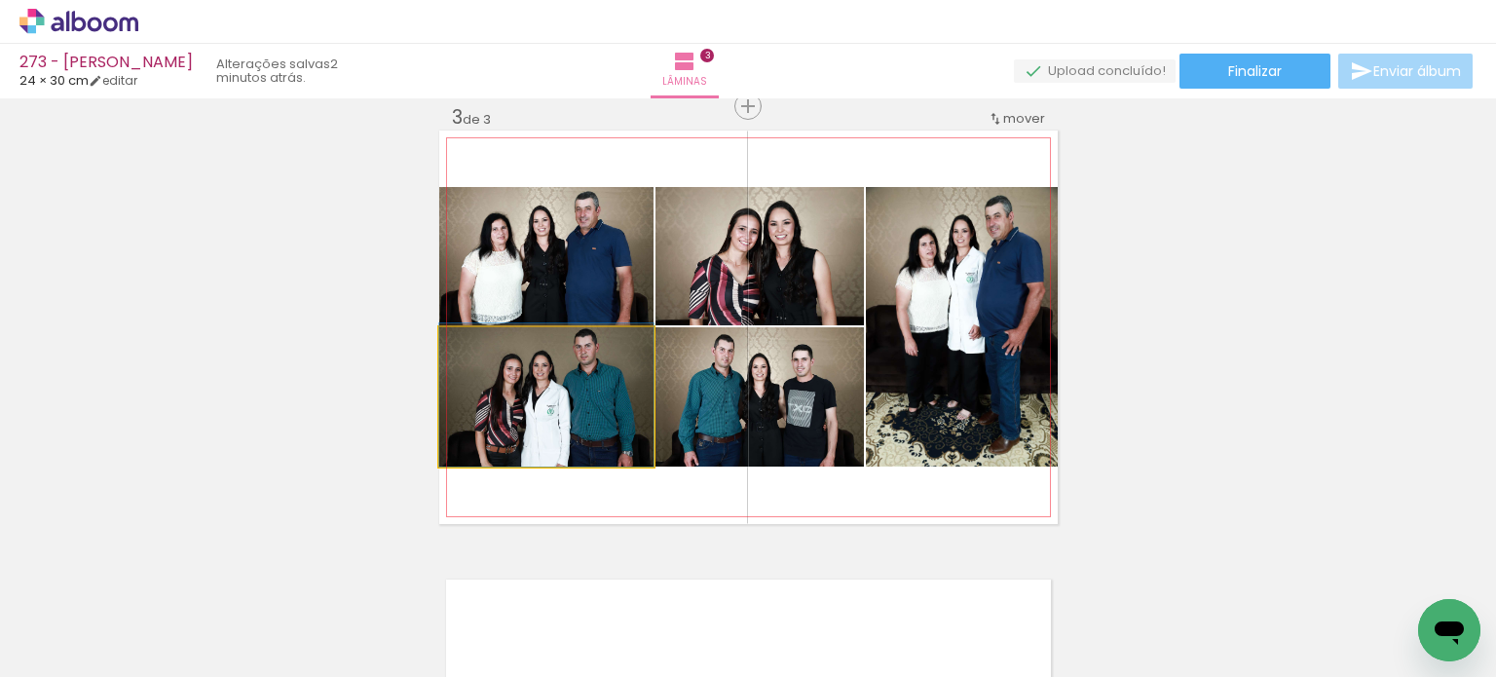
drag, startPoint x: 605, startPoint y: 400, endPoint x: 756, endPoint y: 407, distance: 151.1
click at [0, 0] on slot at bounding box center [0, 0] width 0 height 0
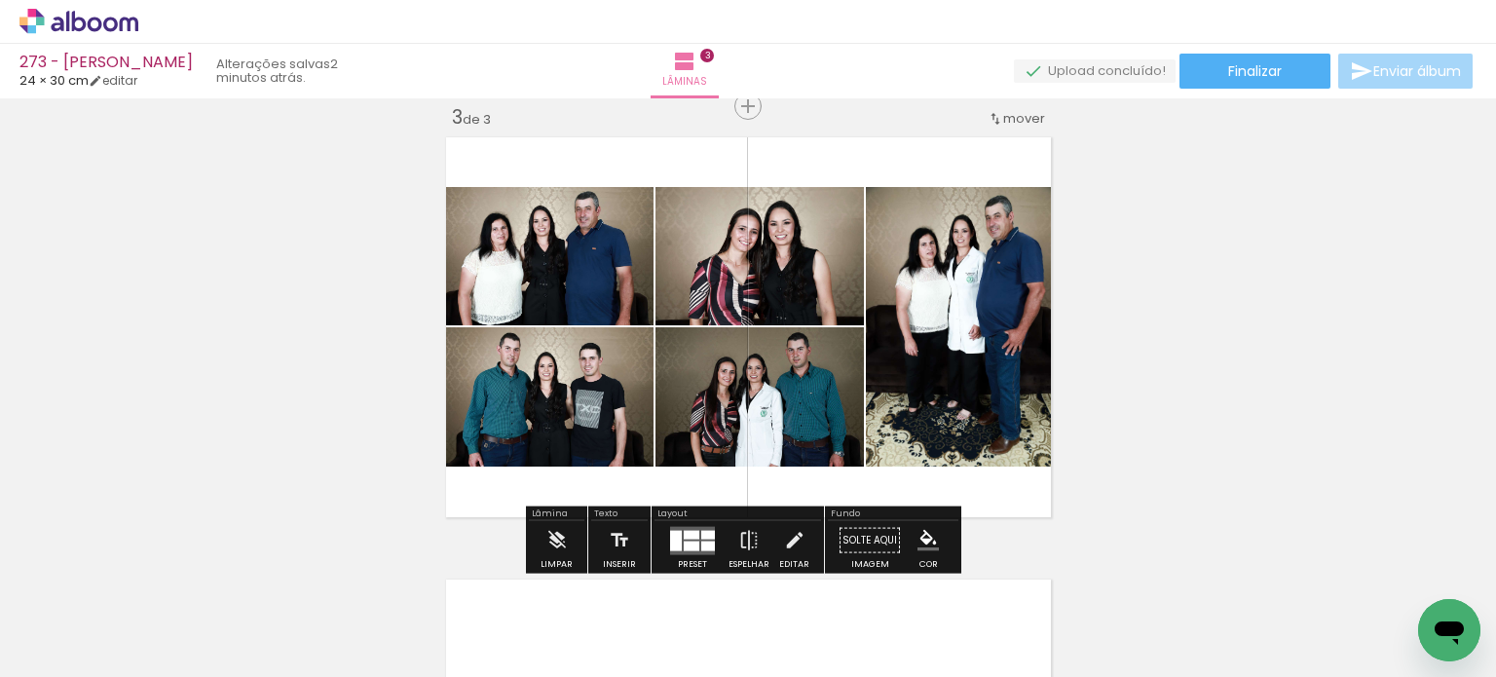
click at [689, 539] on quentale-layouter at bounding box center [692, 540] width 45 height 28
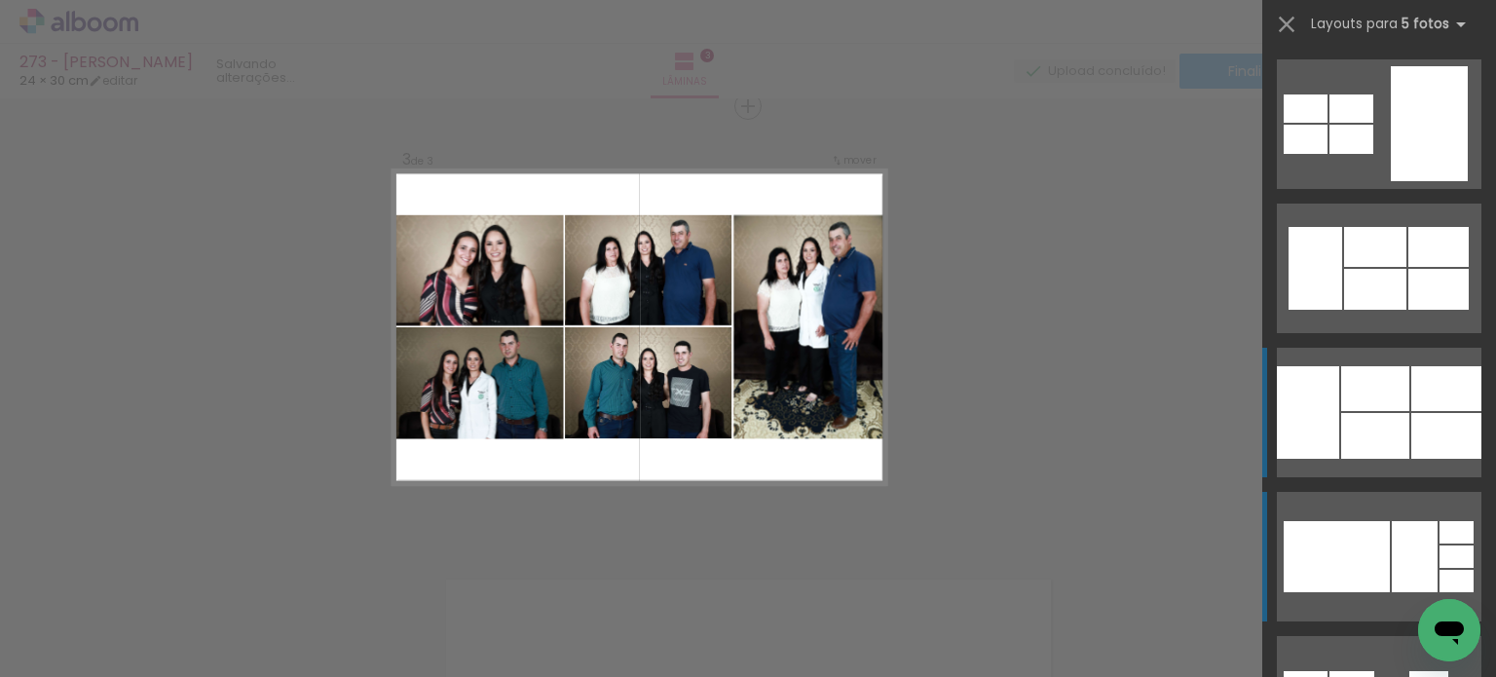
scroll to position [288, 0]
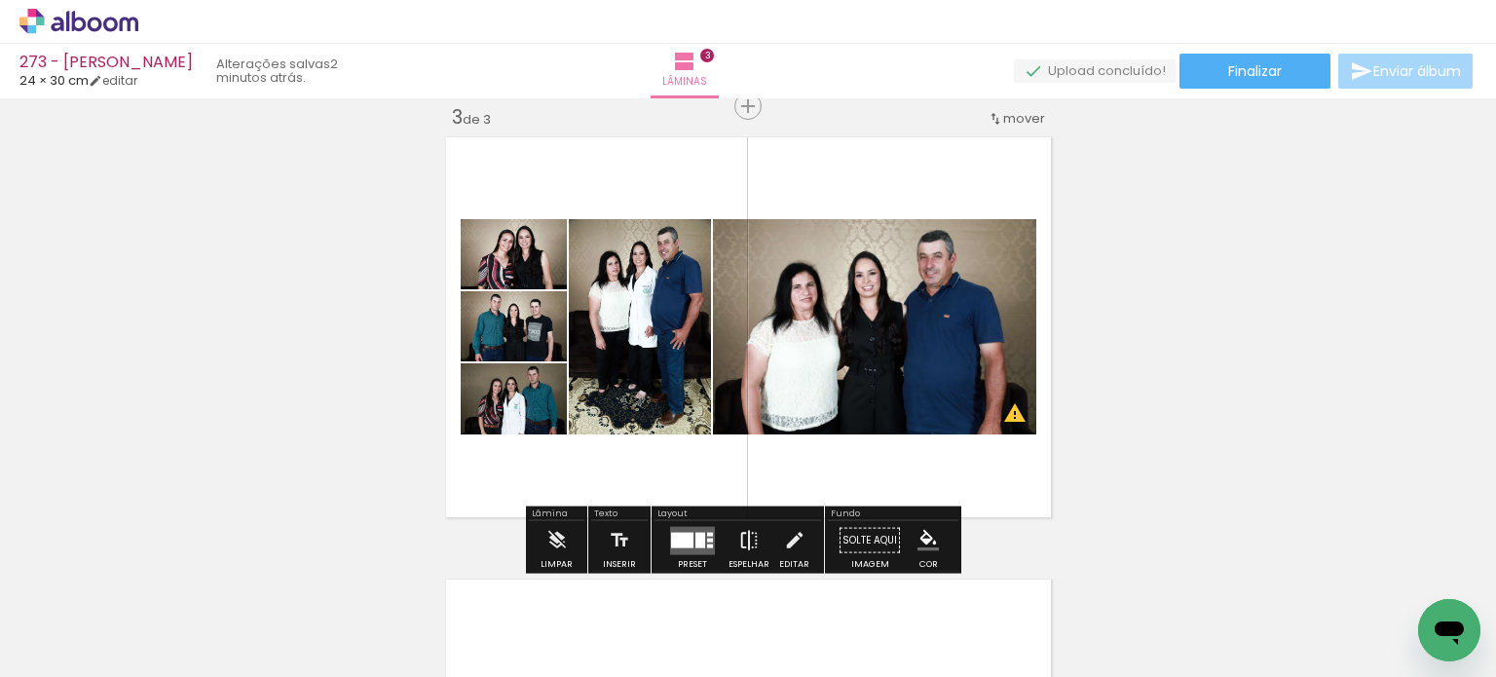
click at [738, 543] on iron-icon at bounding box center [748, 540] width 21 height 39
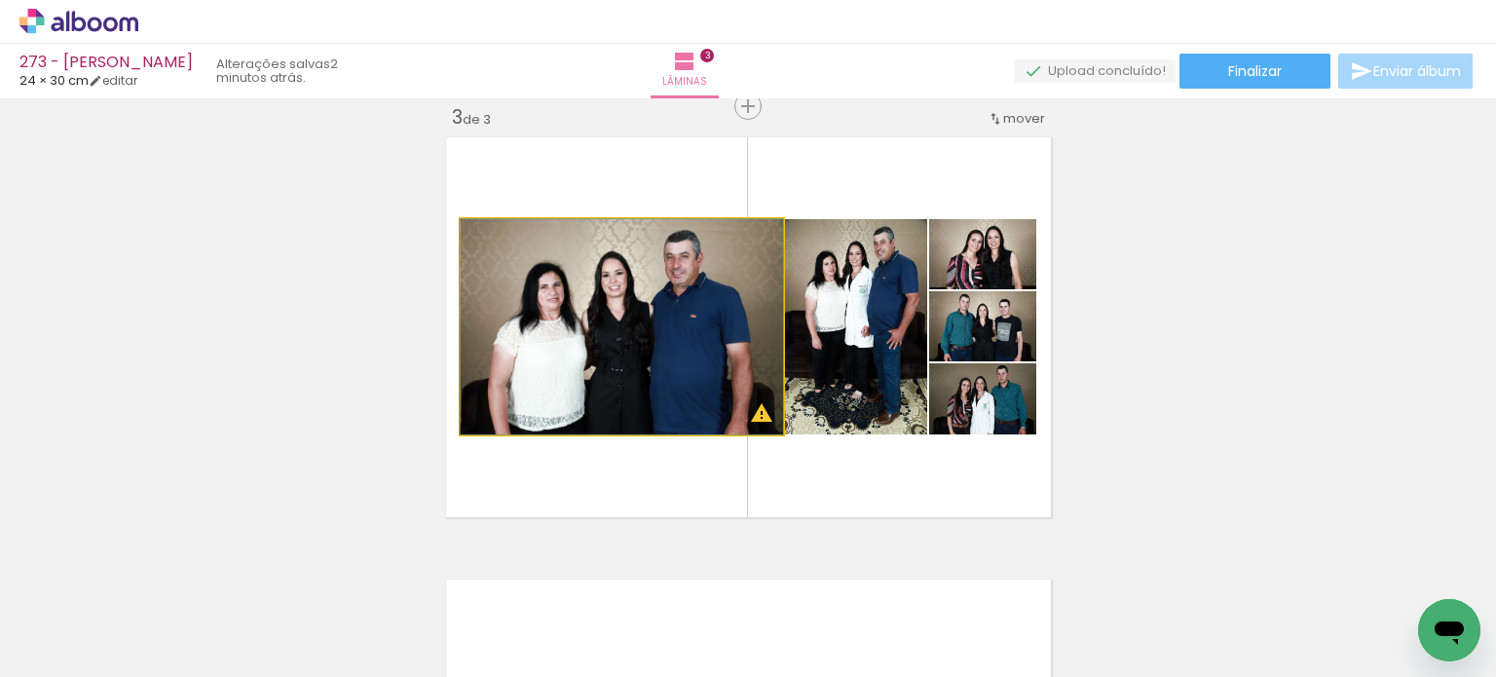
drag, startPoint x: 690, startPoint y: 368, endPoint x: 676, endPoint y: 370, distance: 13.8
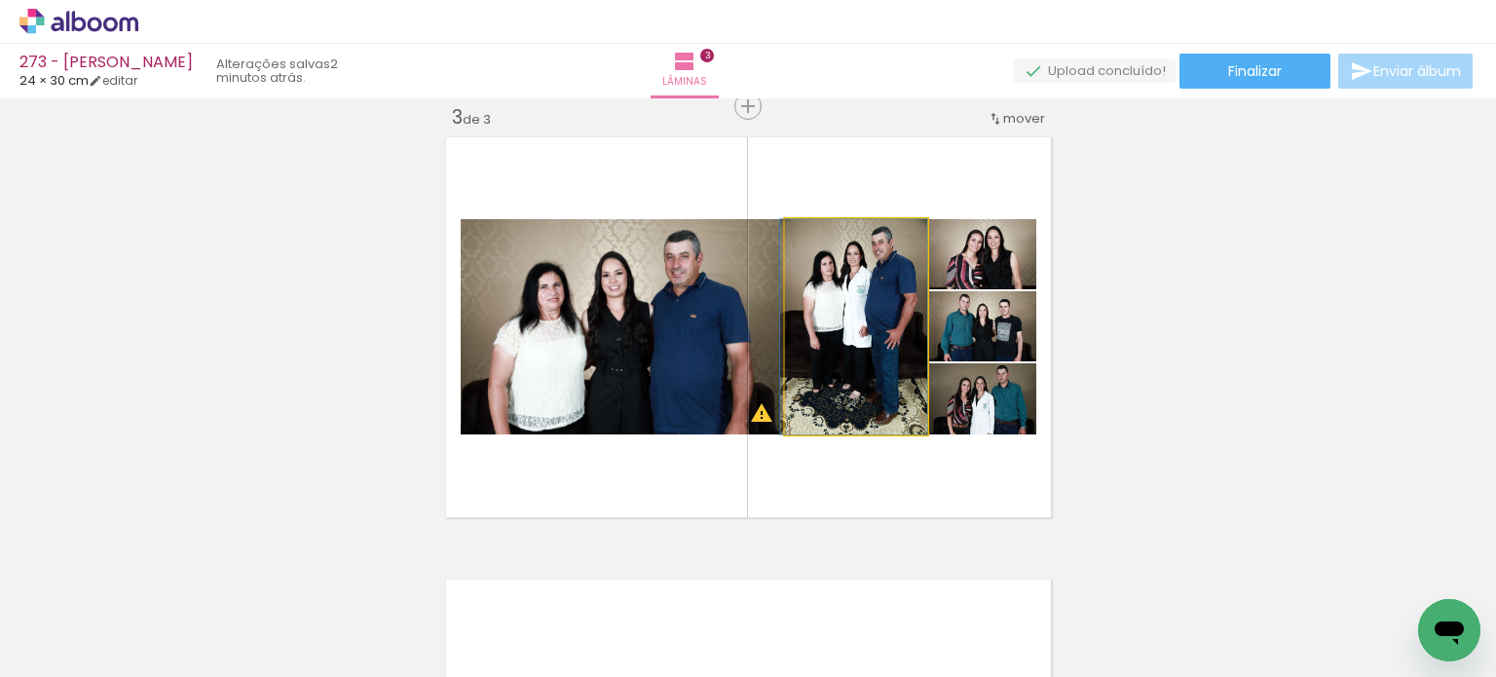
drag, startPoint x: 832, startPoint y: 359, endPoint x: 826, endPoint y: 378, distance: 19.4
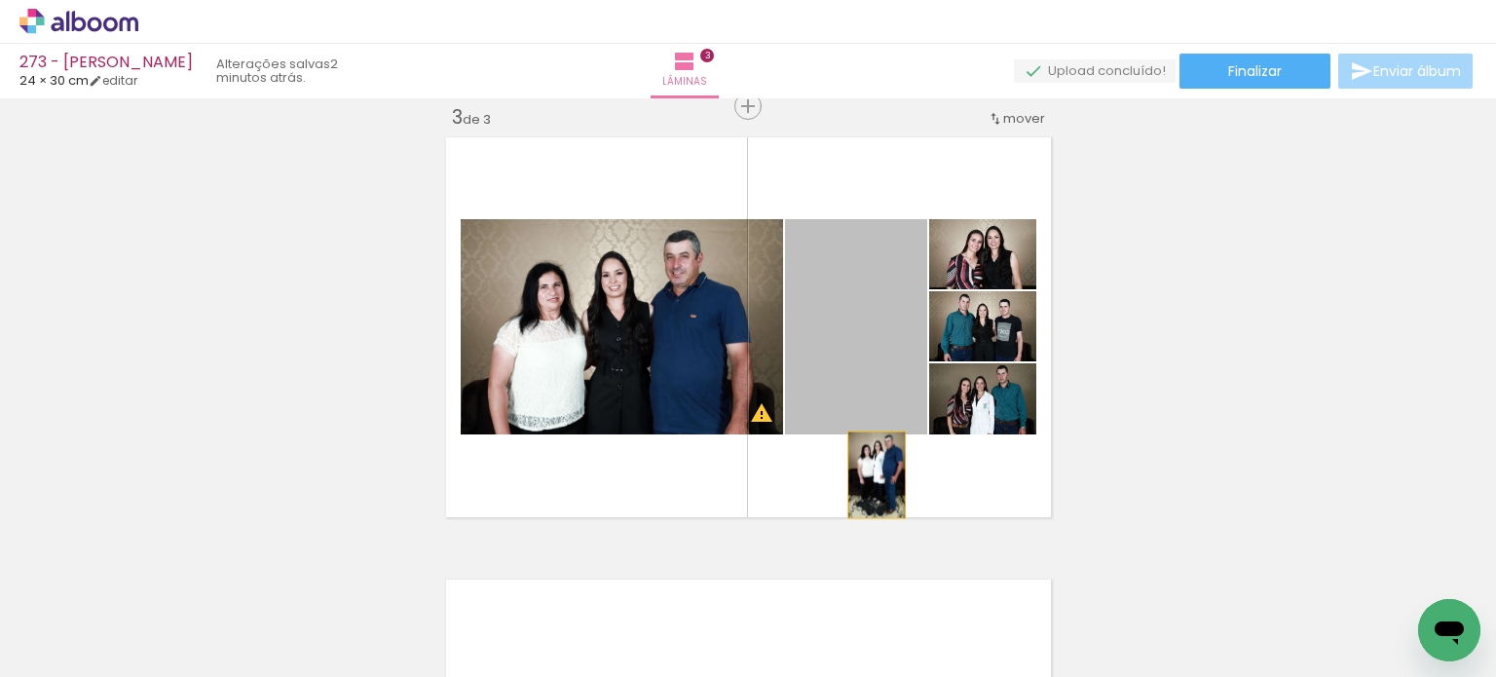
drag, startPoint x: 840, startPoint y: 344, endPoint x: 877, endPoint y: 535, distance: 194.5
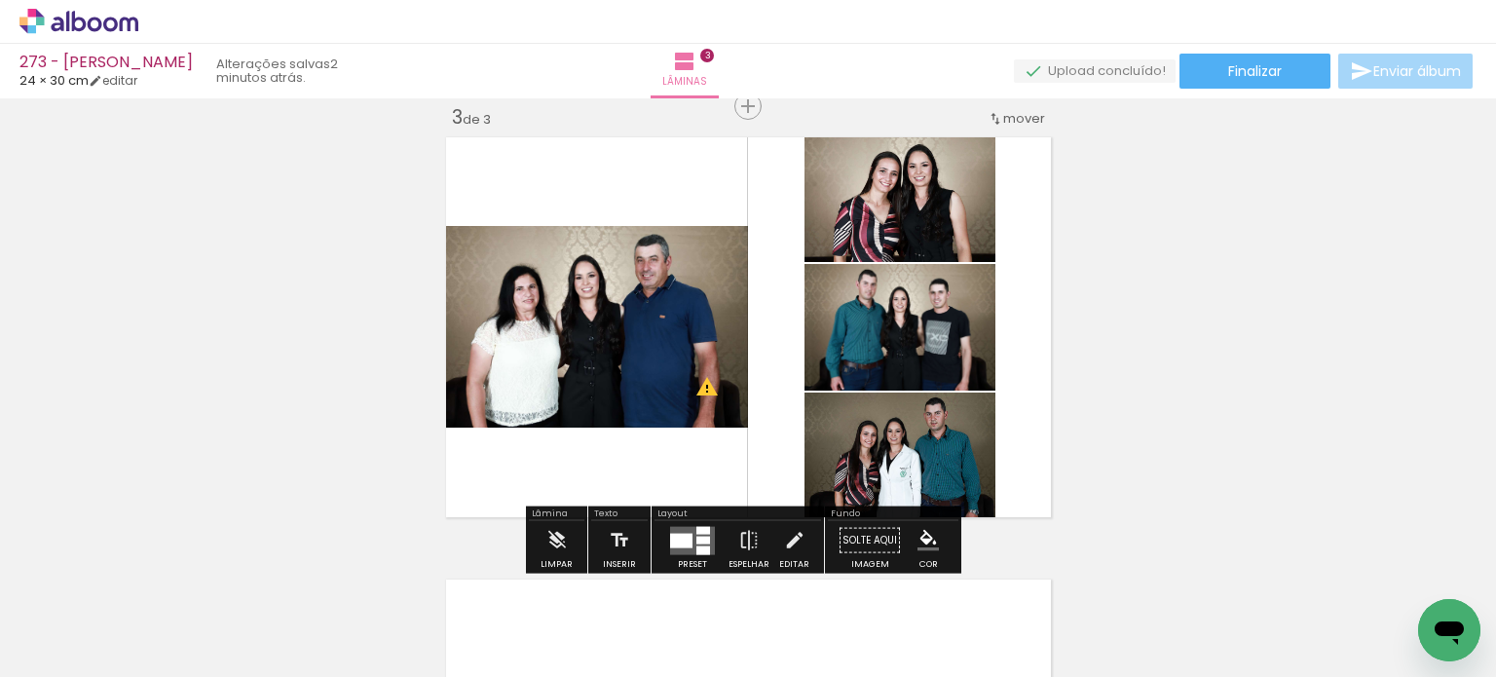
click at [696, 541] on div at bounding box center [703, 540] width 14 height 8
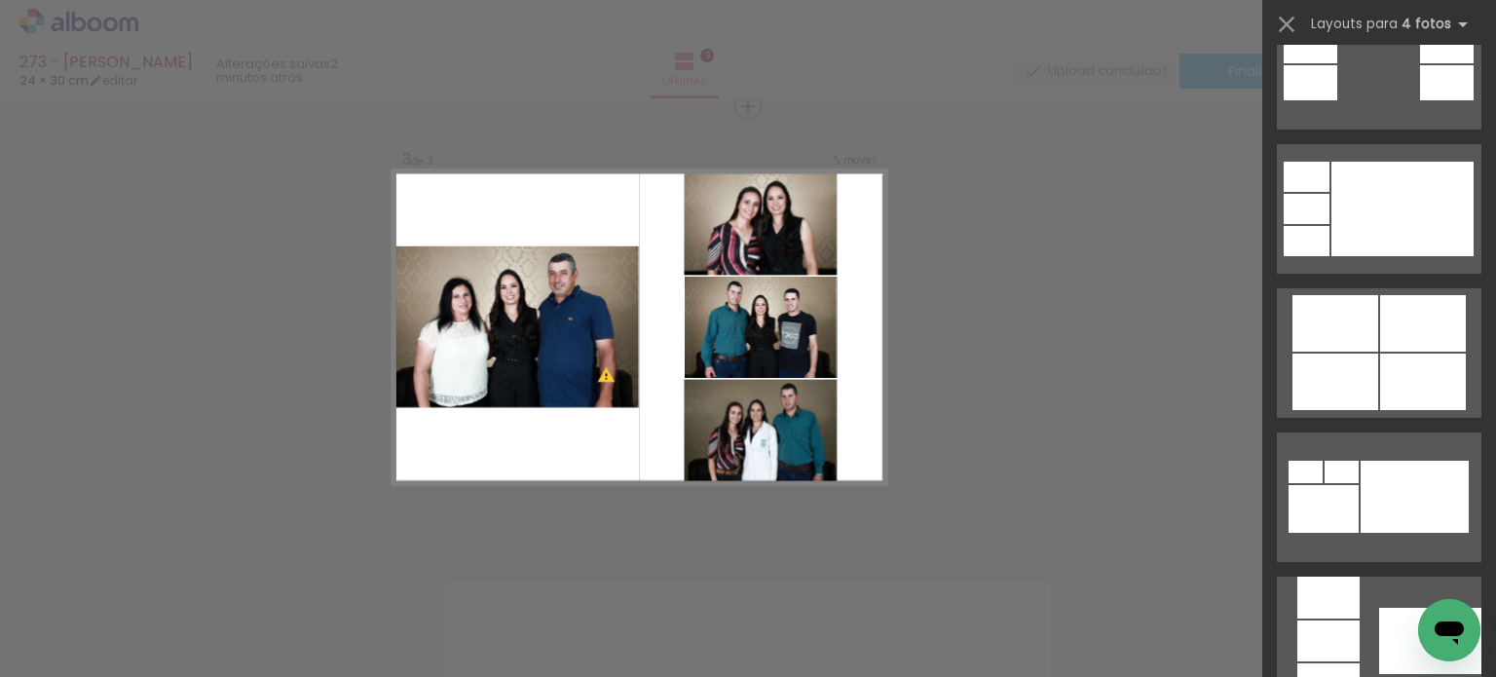
scroll to position [1071, 0]
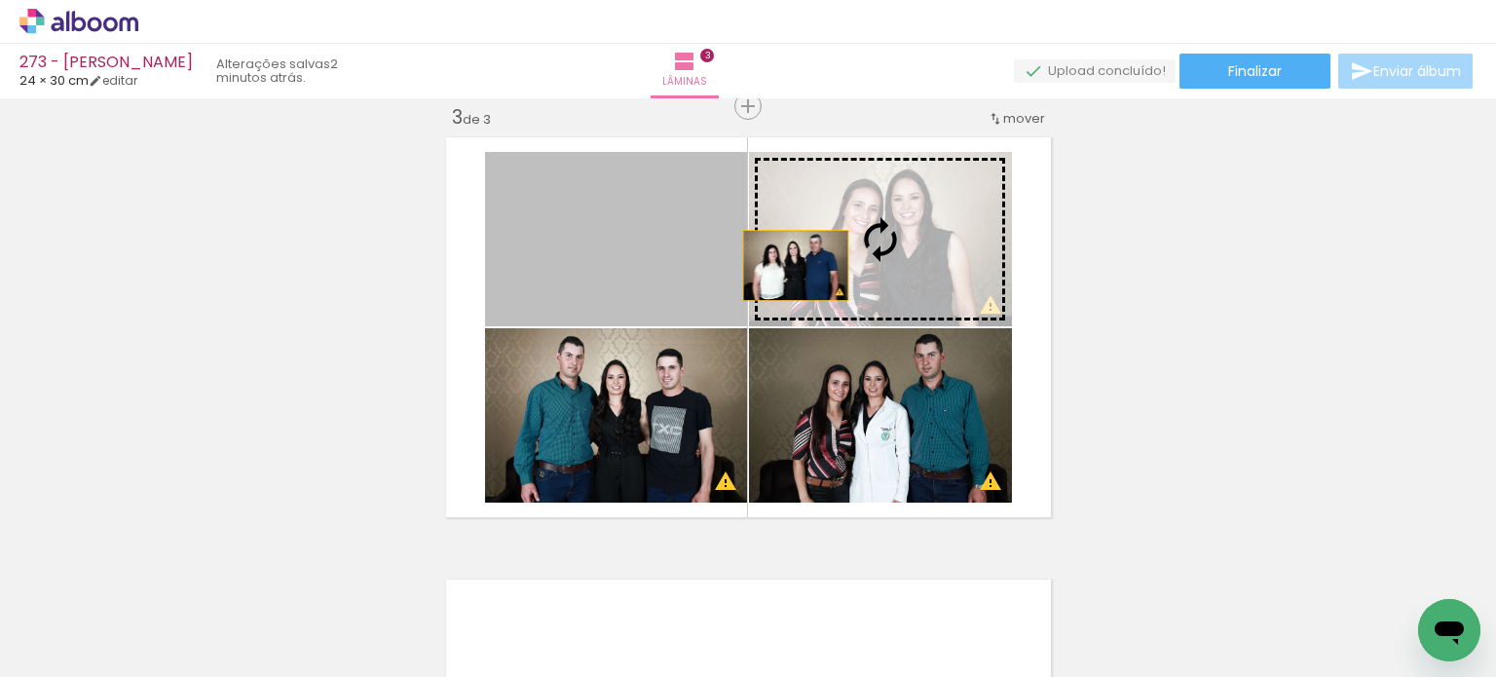
drag, startPoint x: 698, startPoint y: 259, endPoint x: 817, endPoint y: 264, distance: 118.9
click at [0, 0] on slot at bounding box center [0, 0] width 0 height 0
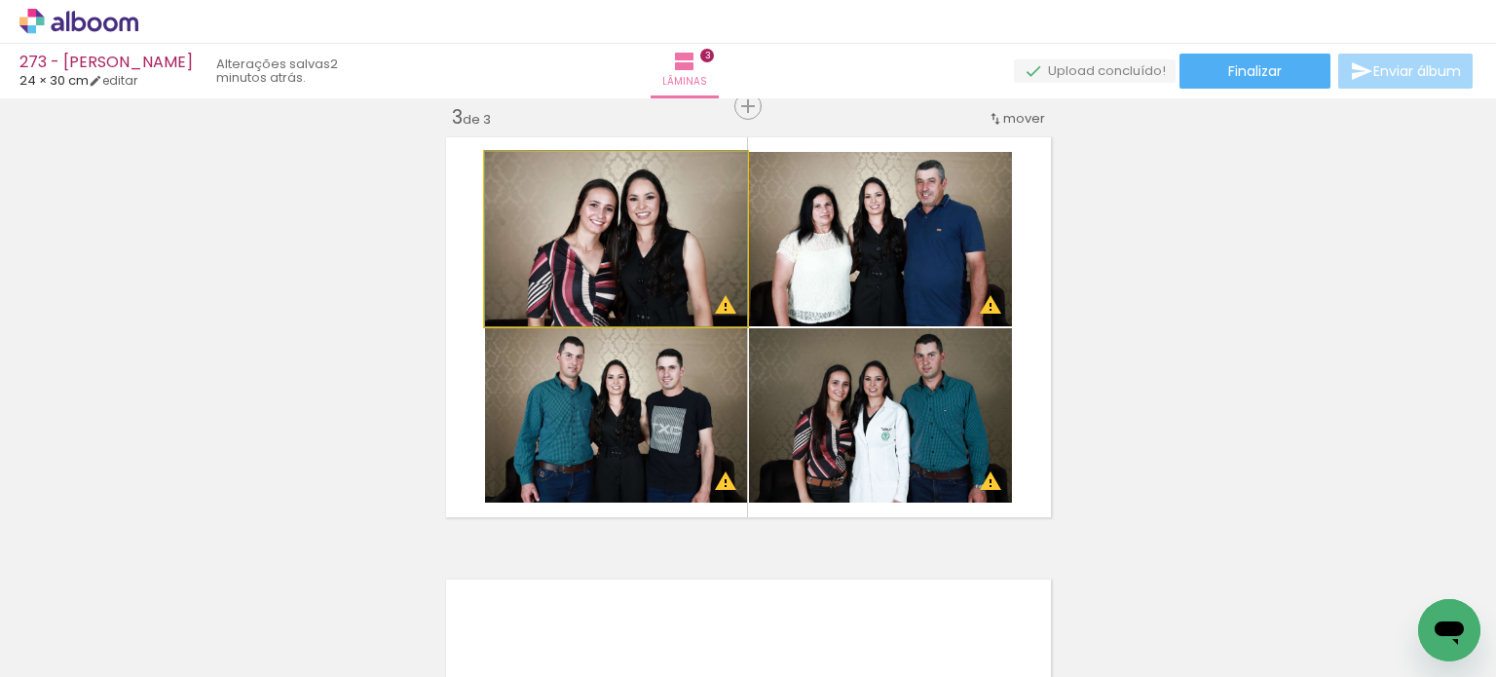
drag, startPoint x: 679, startPoint y: 270, endPoint x: 667, endPoint y: 249, distance: 23.6
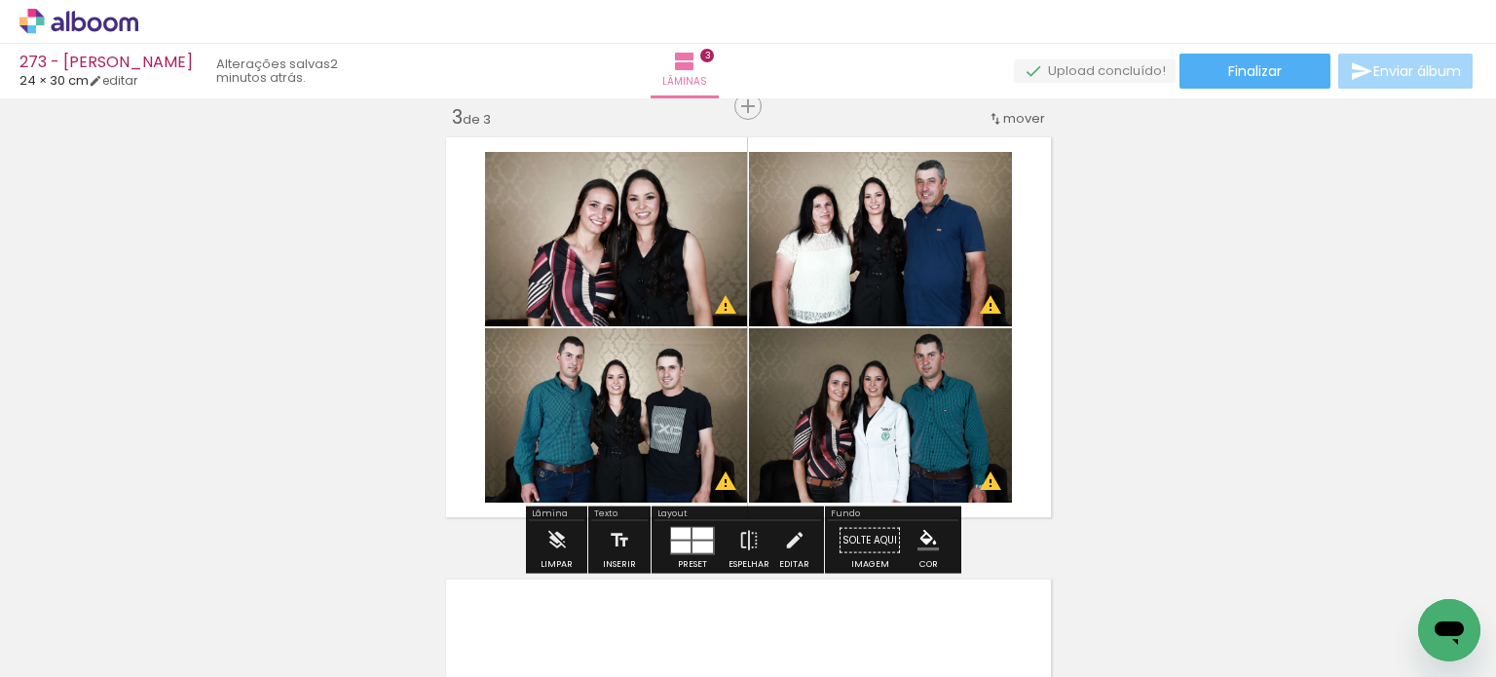
click at [1117, 326] on div "Inserir lâmina 1 de 3 Inserir lâmina 2 de 3 Inserir lâmina 3 de 3 O Designbox p…" at bounding box center [748, 81] width 1496 height 1770
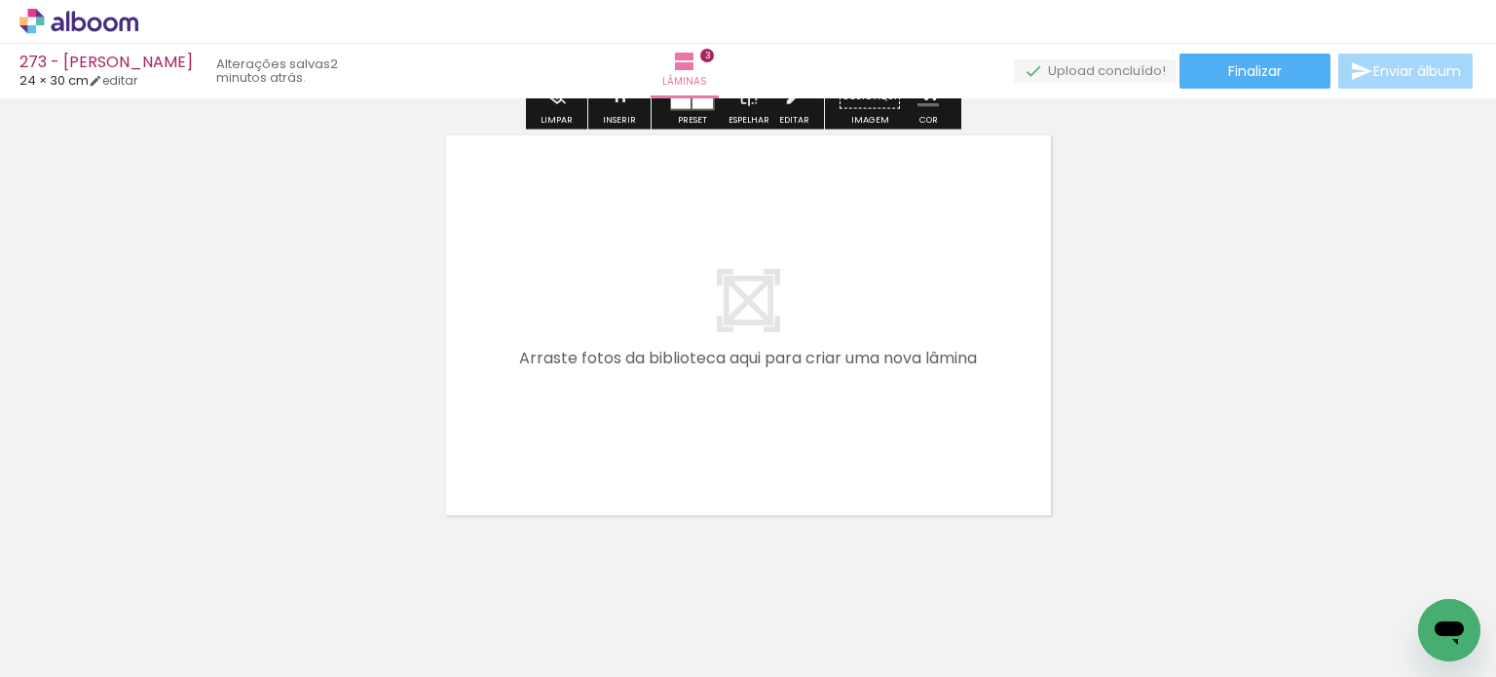
scroll to position [1387, 0]
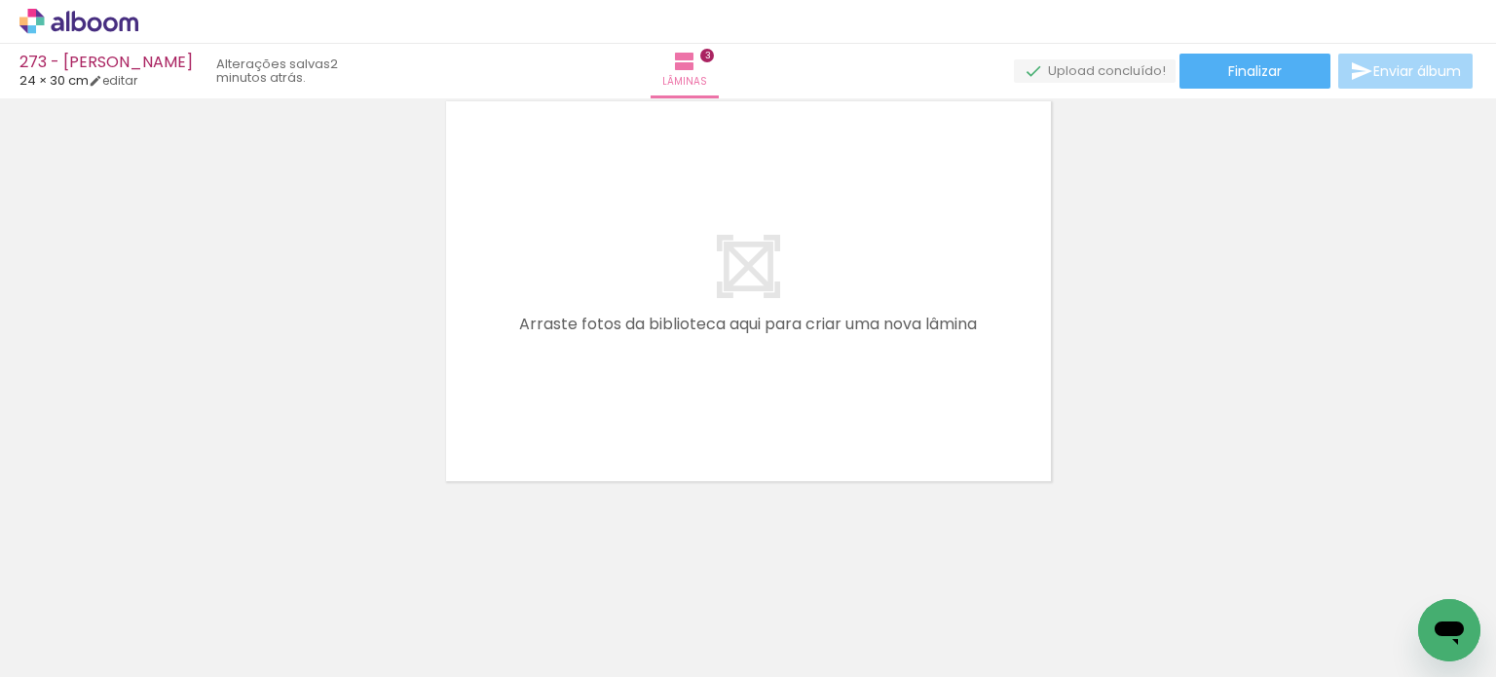
click at [320, 570] on iron-icon at bounding box center [310, 572] width 20 height 20
click at [320, 573] on iron-icon at bounding box center [310, 572] width 20 height 20
click at [320, 568] on iron-icon at bounding box center [310, 572] width 20 height 20
click at [320, 565] on iron-icon at bounding box center [310, 572] width 20 height 20
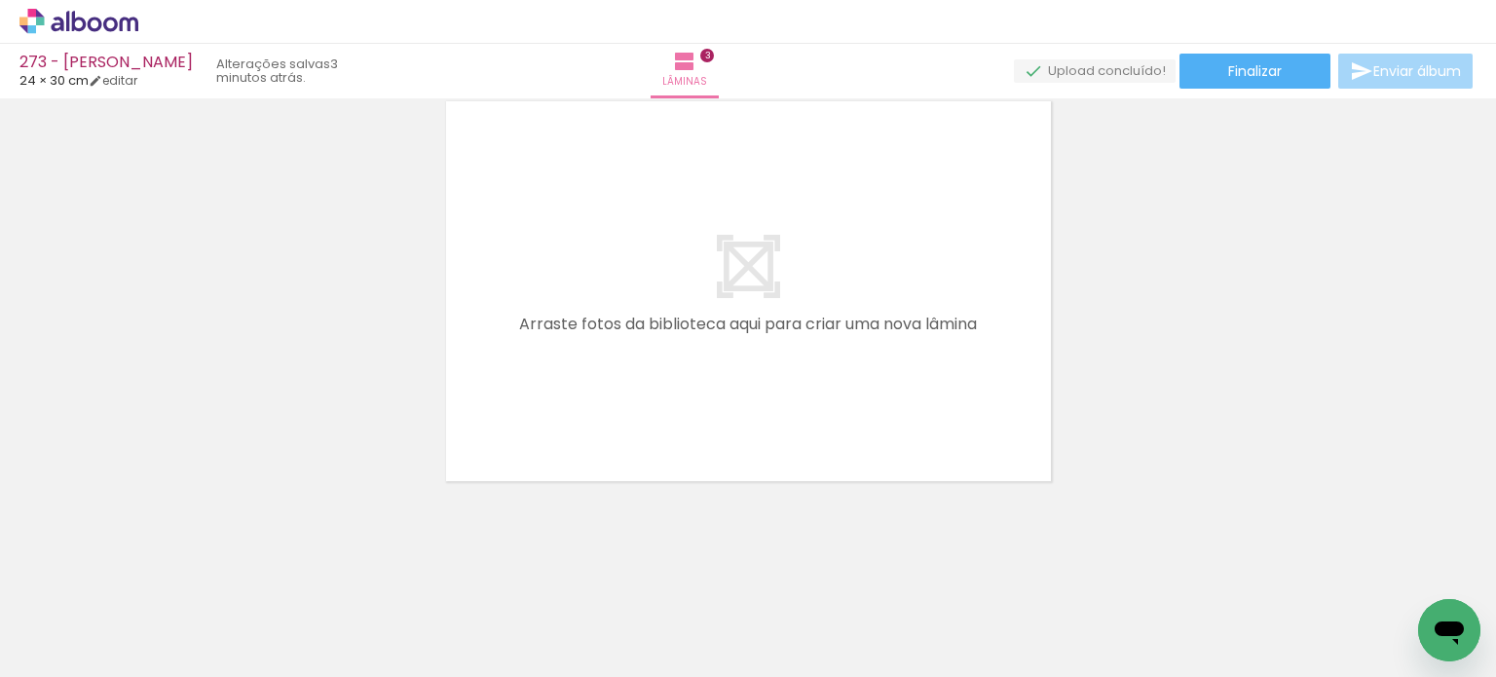
click at [403, 573] on iron-icon at bounding box center [393, 572] width 20 height 20
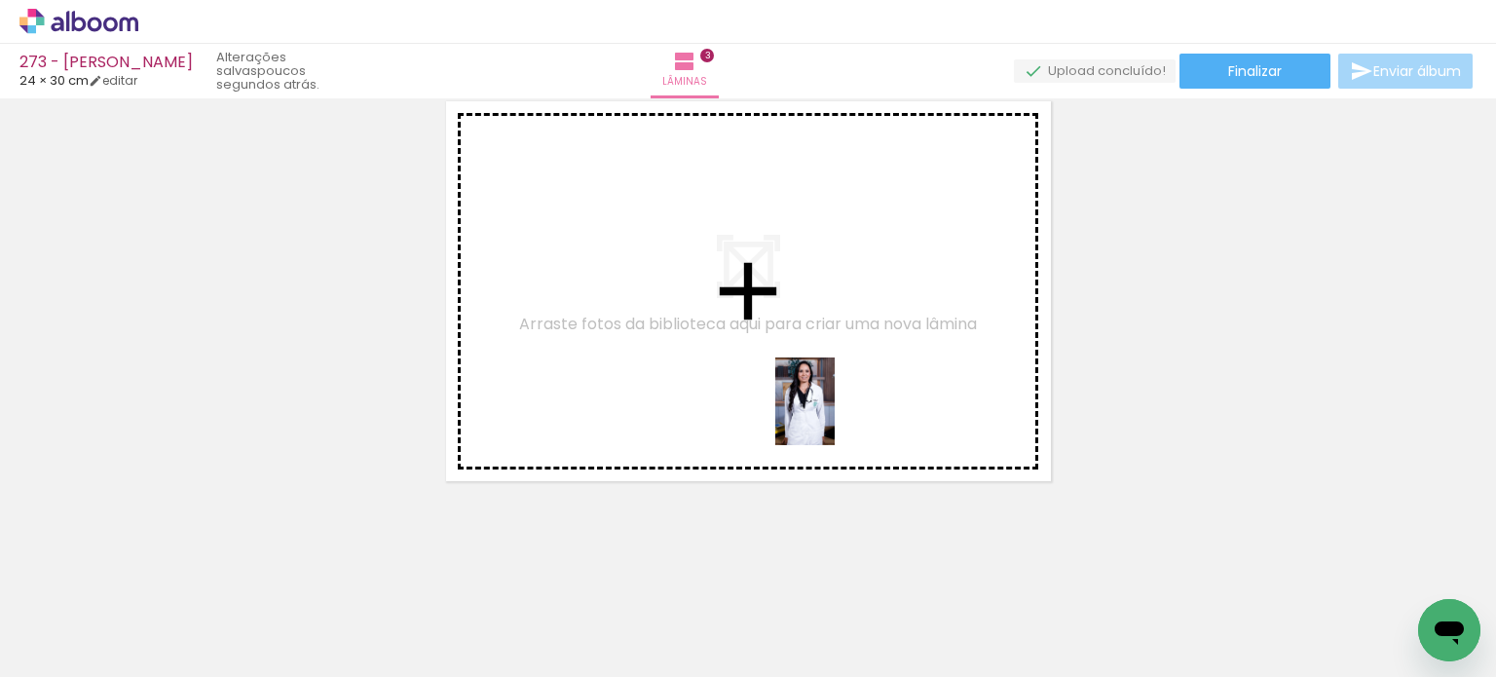
drag, startPoint x: 873, startPoint y: 619, endPoint x: 834, endPoint y: 409, distance: 213.0
click at [834, 409] on quentale-workspace at bounding box center [748, 338] width 1496 height 677
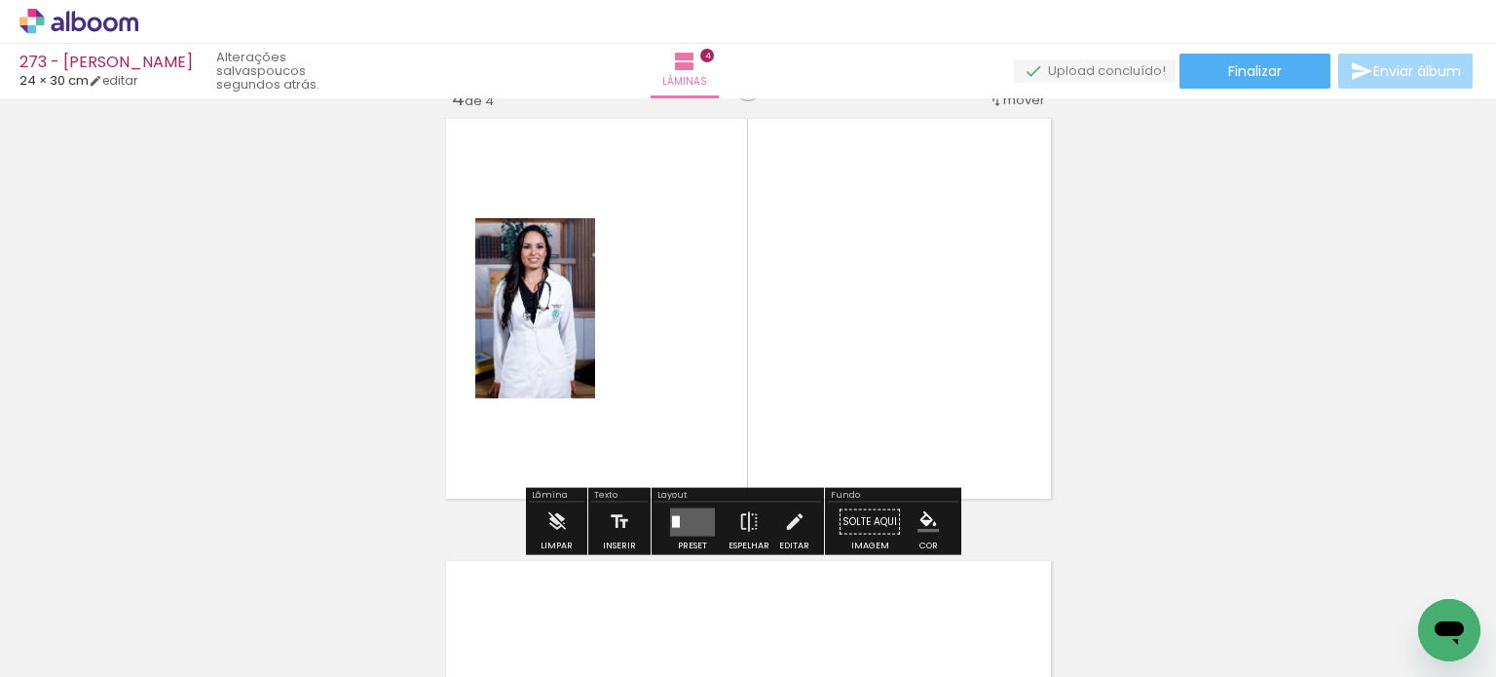
scroll to position [1351, 0]
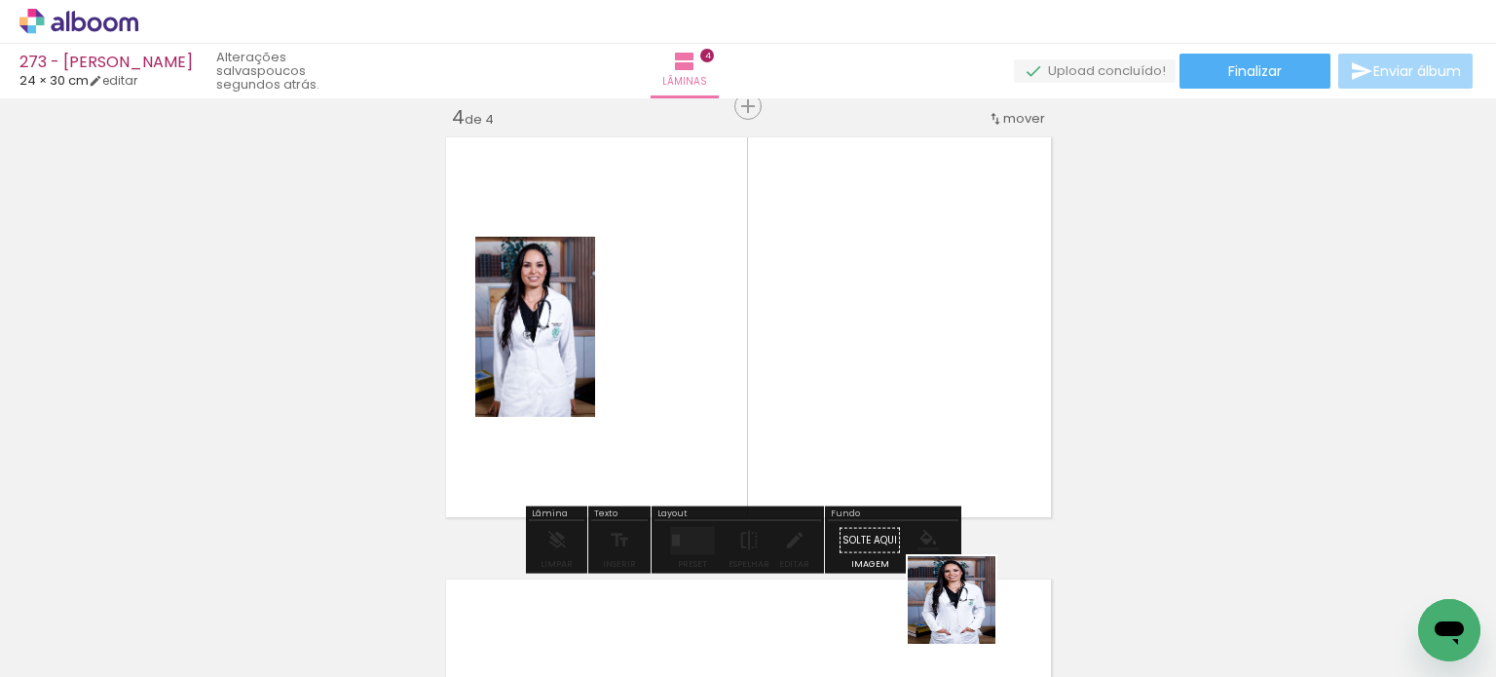
drag, startPoint x: 966, startPoint y: 615, endPoint x: 917, endPoint y: 432, distance: 189.7
click at [917, 432] on quentale-workspace at bounding box center [748, 338] width 1496 height 677
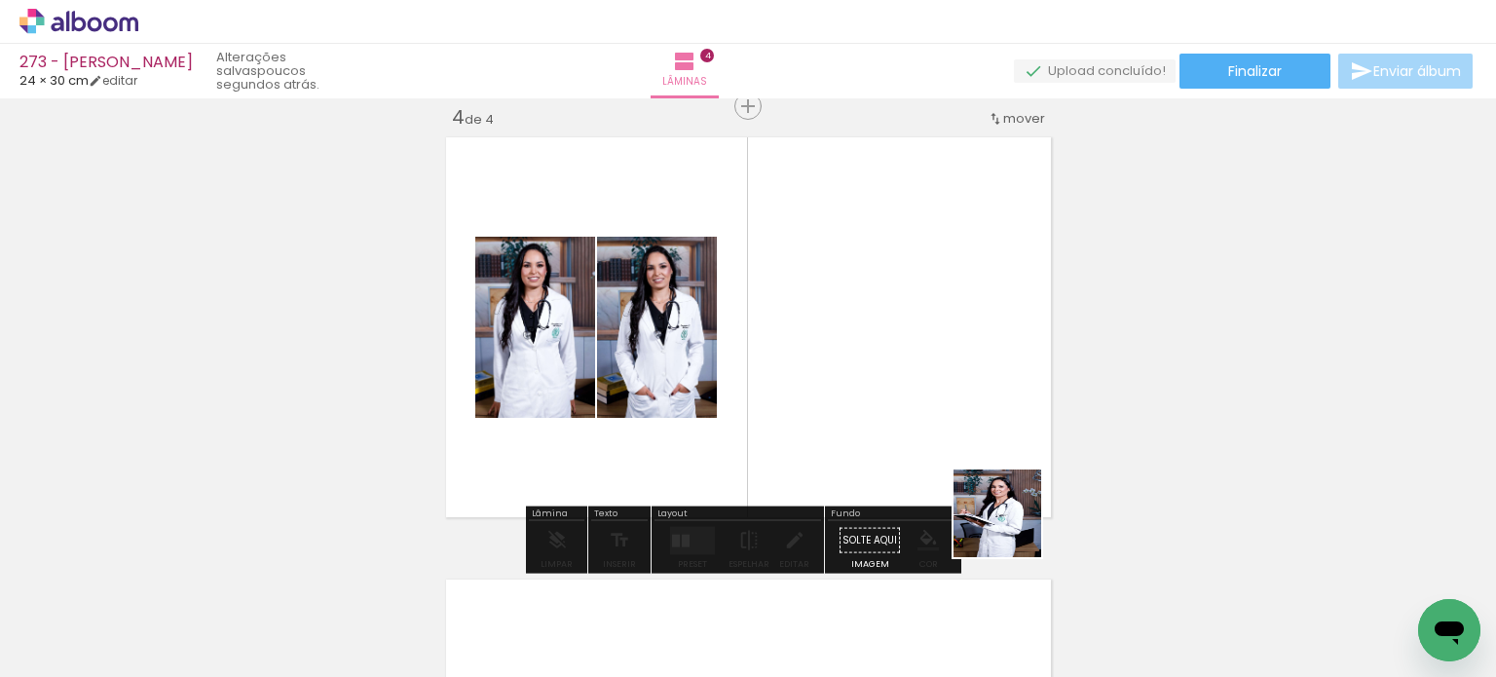
drag, startPoint x: 1012, startPoint y: 528, endPoint x: 960, endPoint y: 447, distance: 95.9
click at [958, 447] on quentale-workspace at bounding box center [748, 338] width 1496 height 677
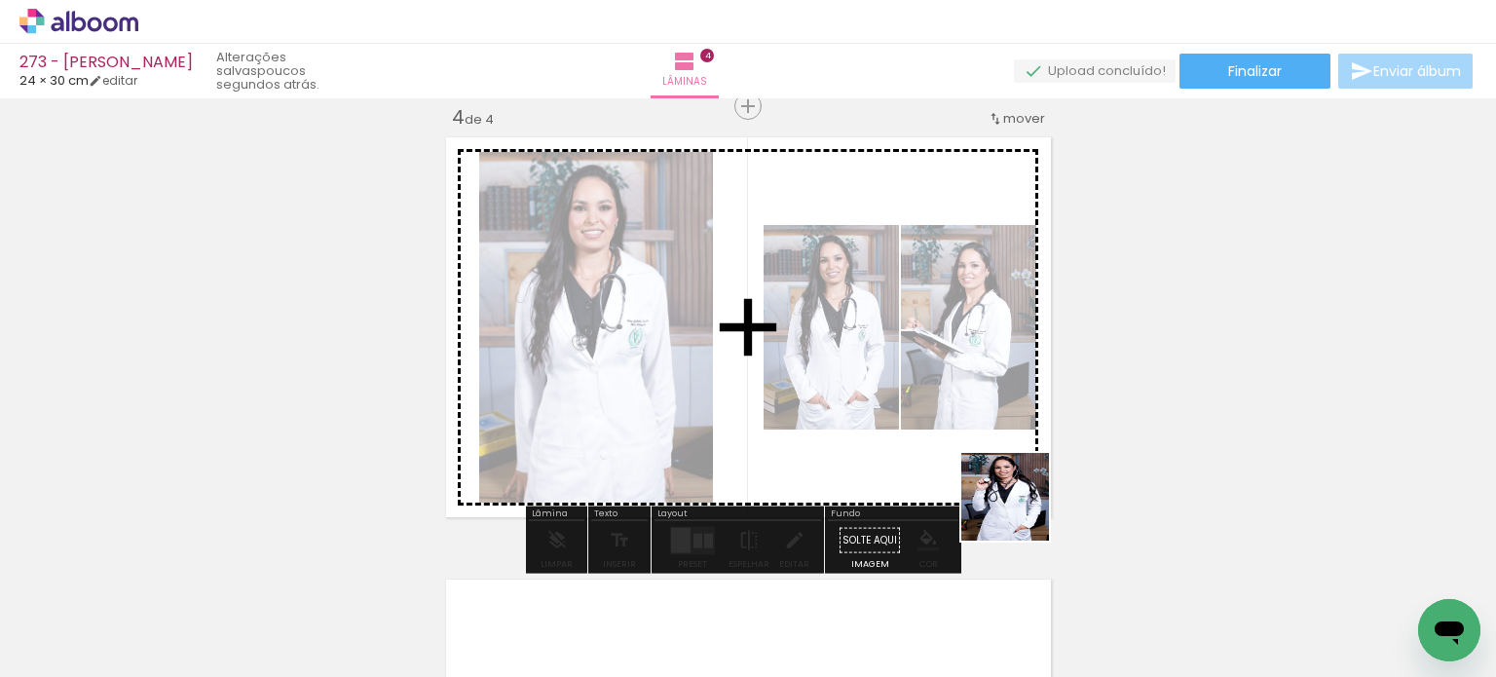
drag, startPoint x: 1041, startPoint y: 548, endPoint x: 992, endPoint y: 443, distance: 116.3
click at [992, 443] on quentale-workspace at bounding box center [748, 338] width 1496 height 677
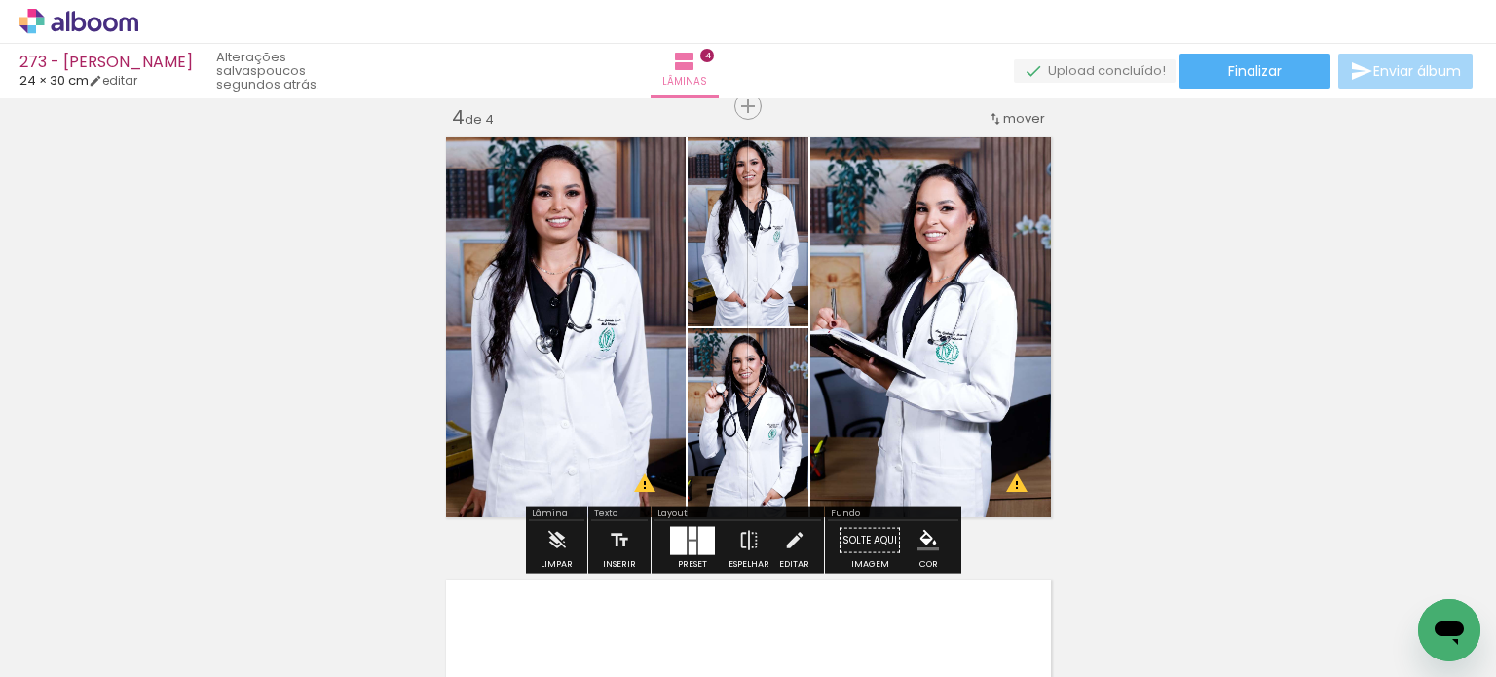
click at [700, 549] on div at bounding box center [706, 540] width 17 height 28
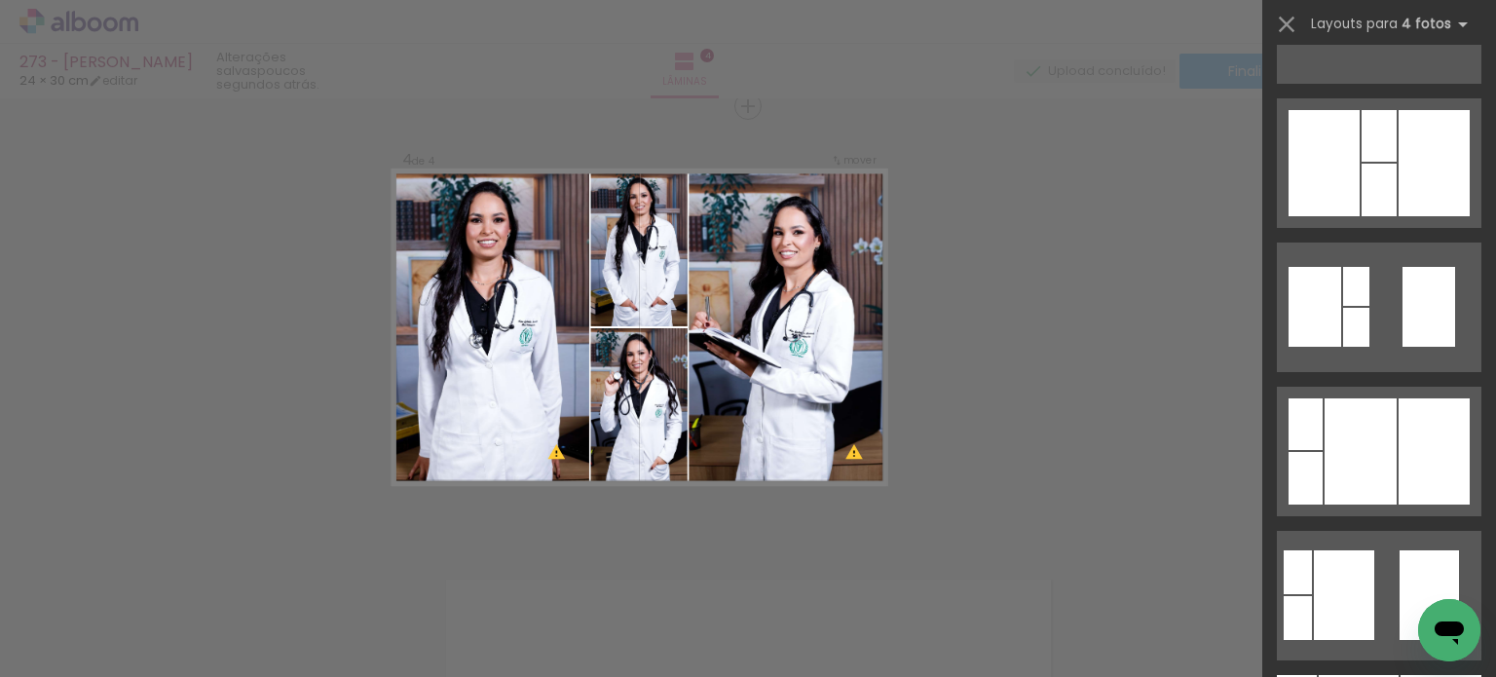
scroll to position [584, 0]
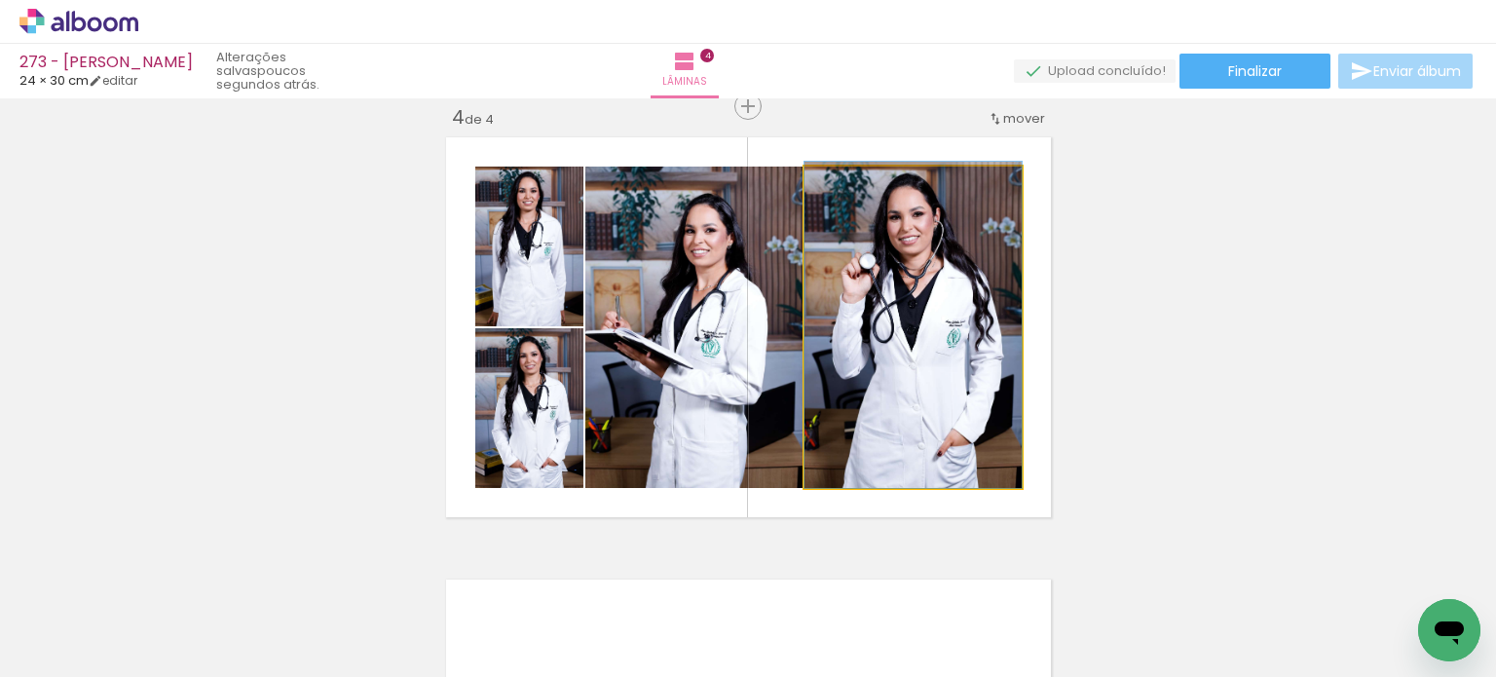
drag, startPoint x: 857, startPoint y: 385, endPoint x: 705, endPoint y: 363, distance: 153.5
click at [0, 0] on slot at bounding box center [0, 0] width 0 height 0
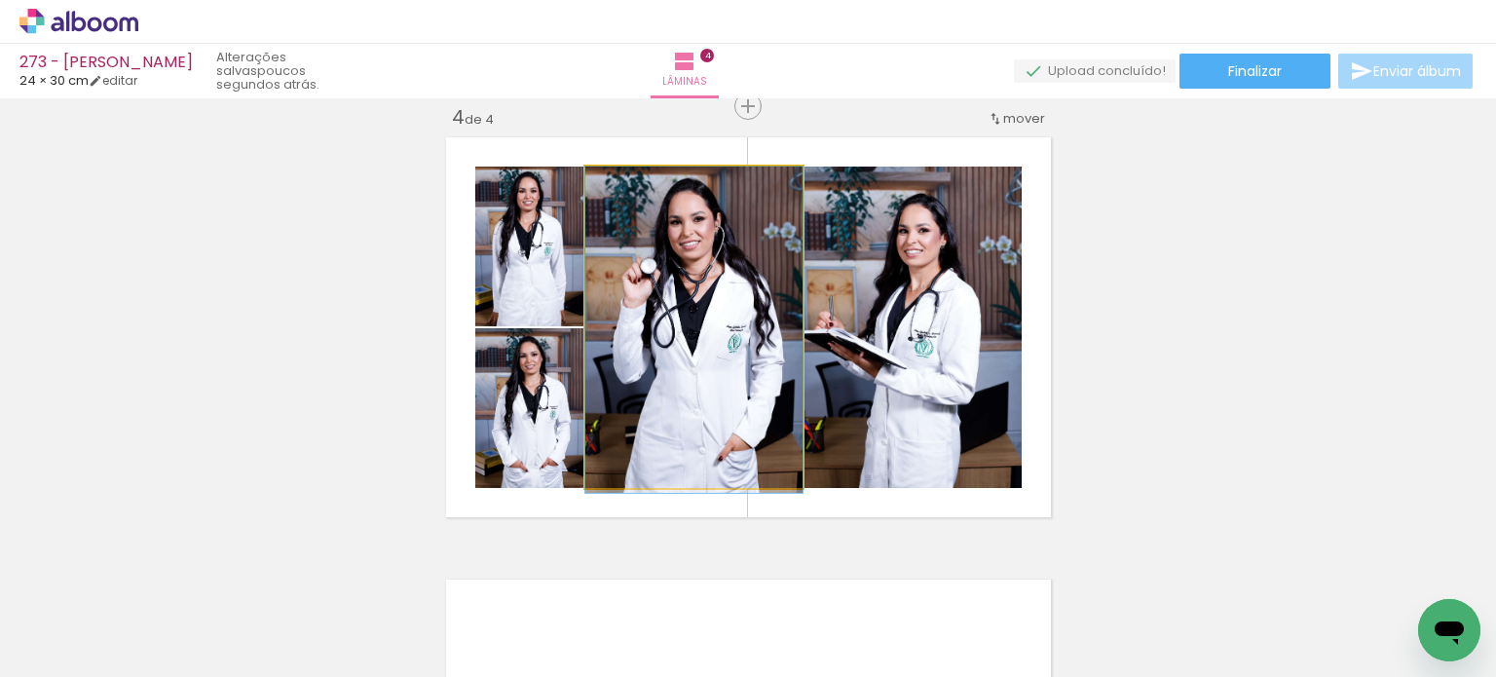
drag, startPoint x: 749, startPoint y: 368, endPoint x: 822, endPoint y: 370, distance: 73.1
click at [0, 0] on slot at bounding box center [0, 0] width 0 height 0
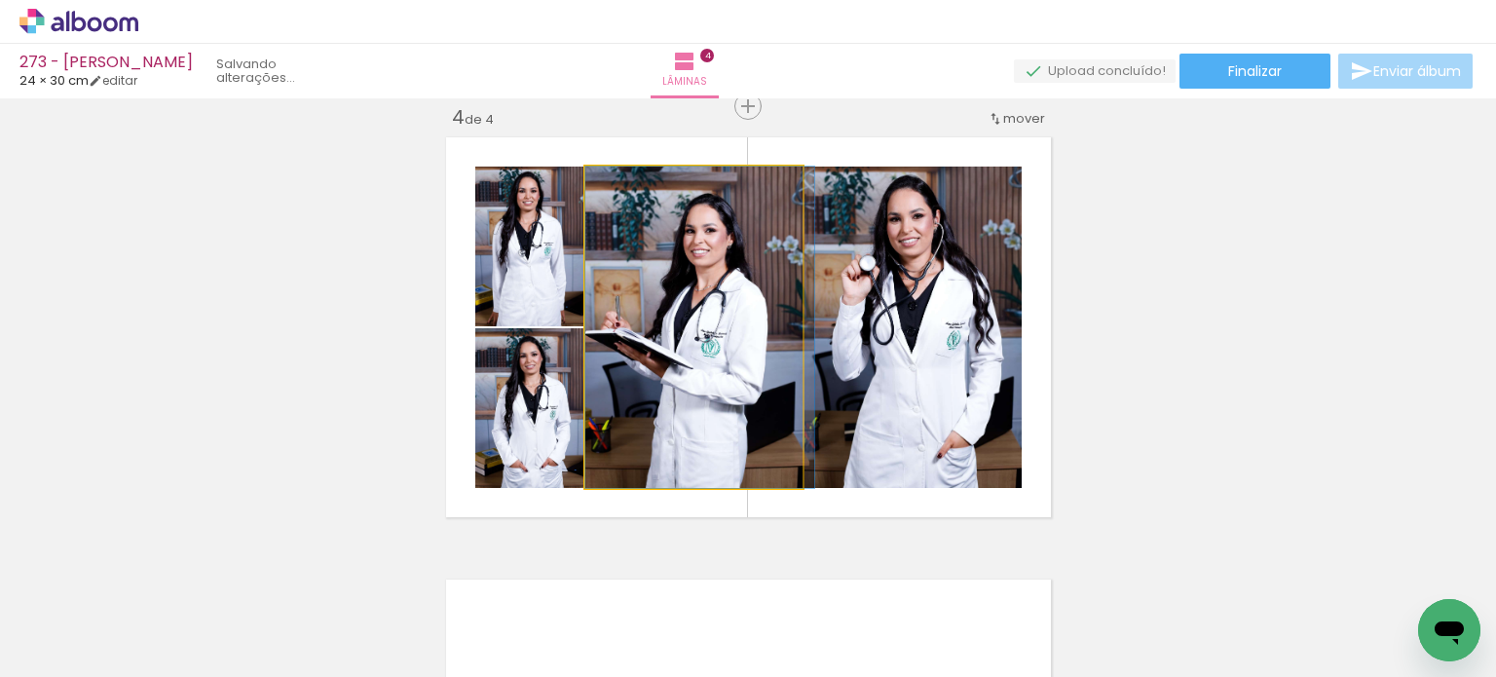
drag, startPoint x: 736, startPoint y: 361, endPoint x: 743, endPoint y: 342, distance: 20.6
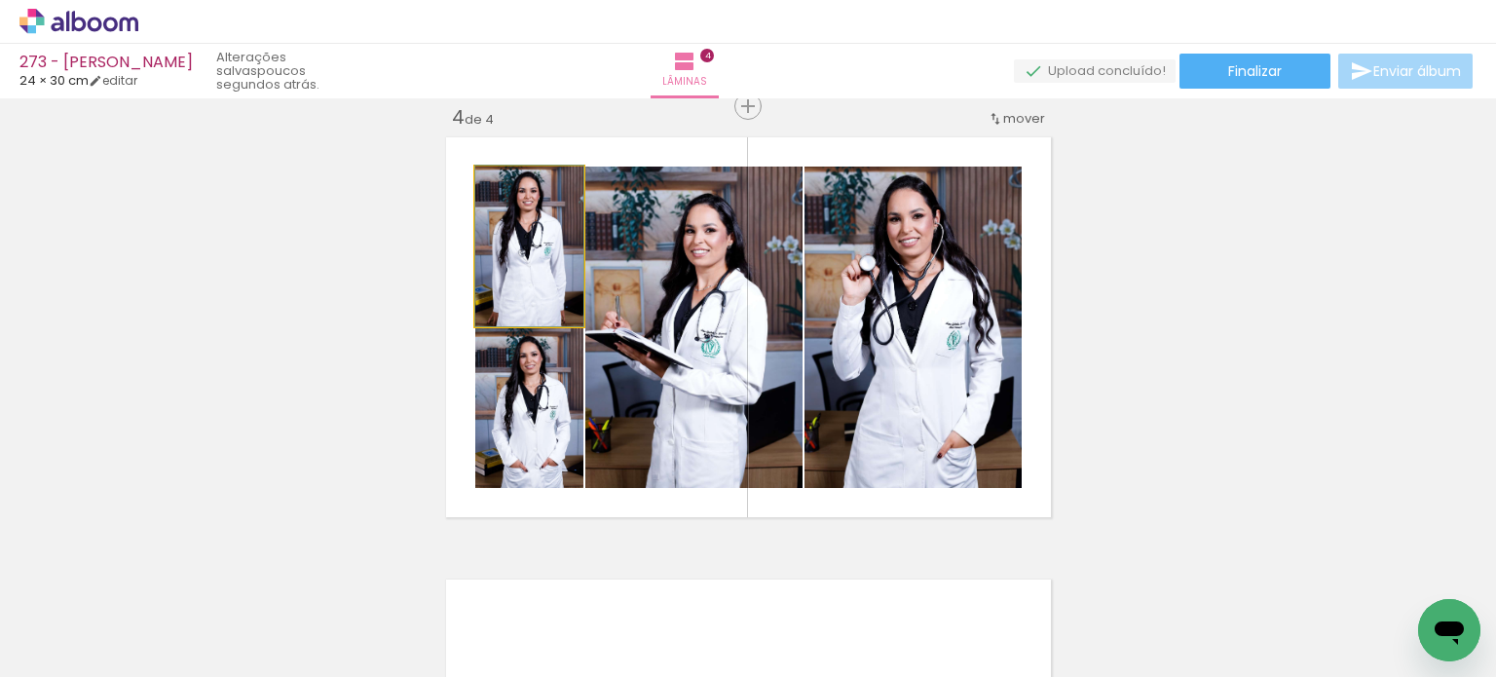
click at [530, 268] on quentale-photo at bounding box center [529, 247] width 108 height 160
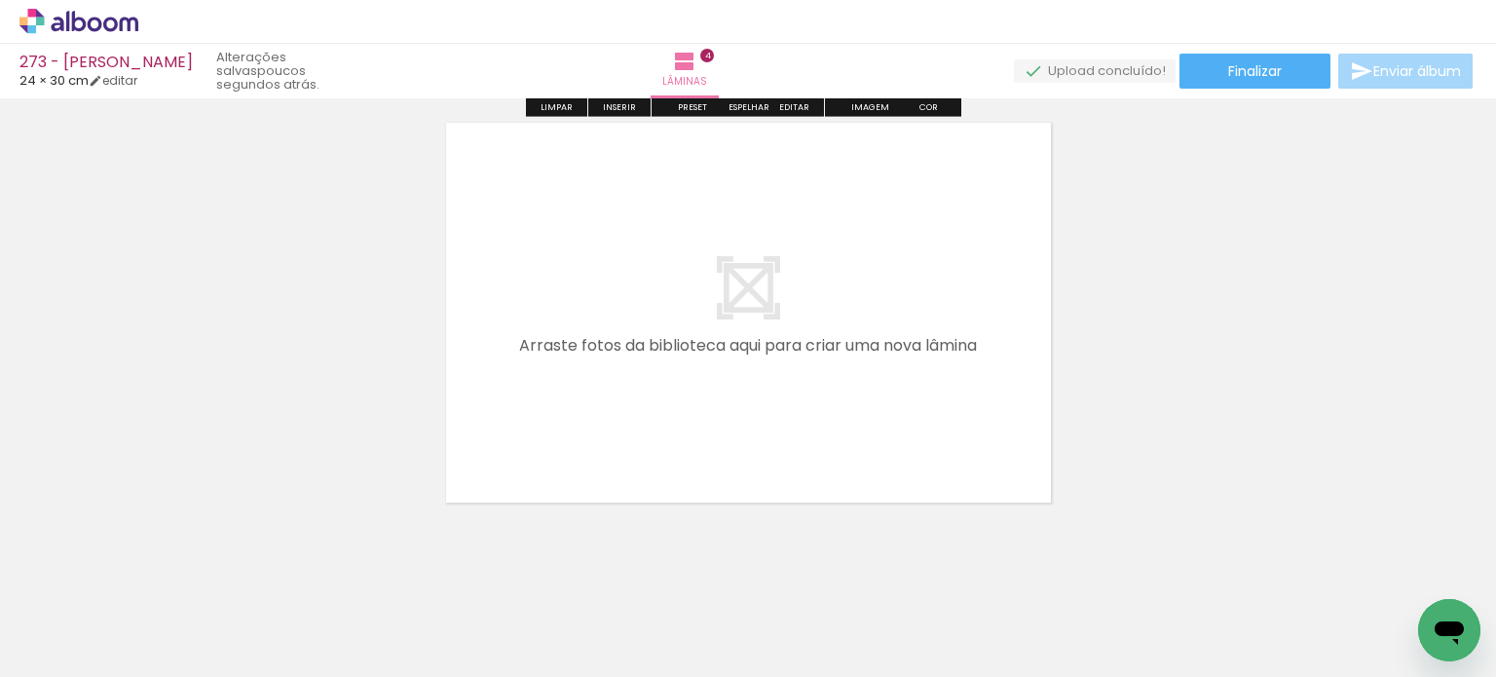
scroll to position [1829, 0]
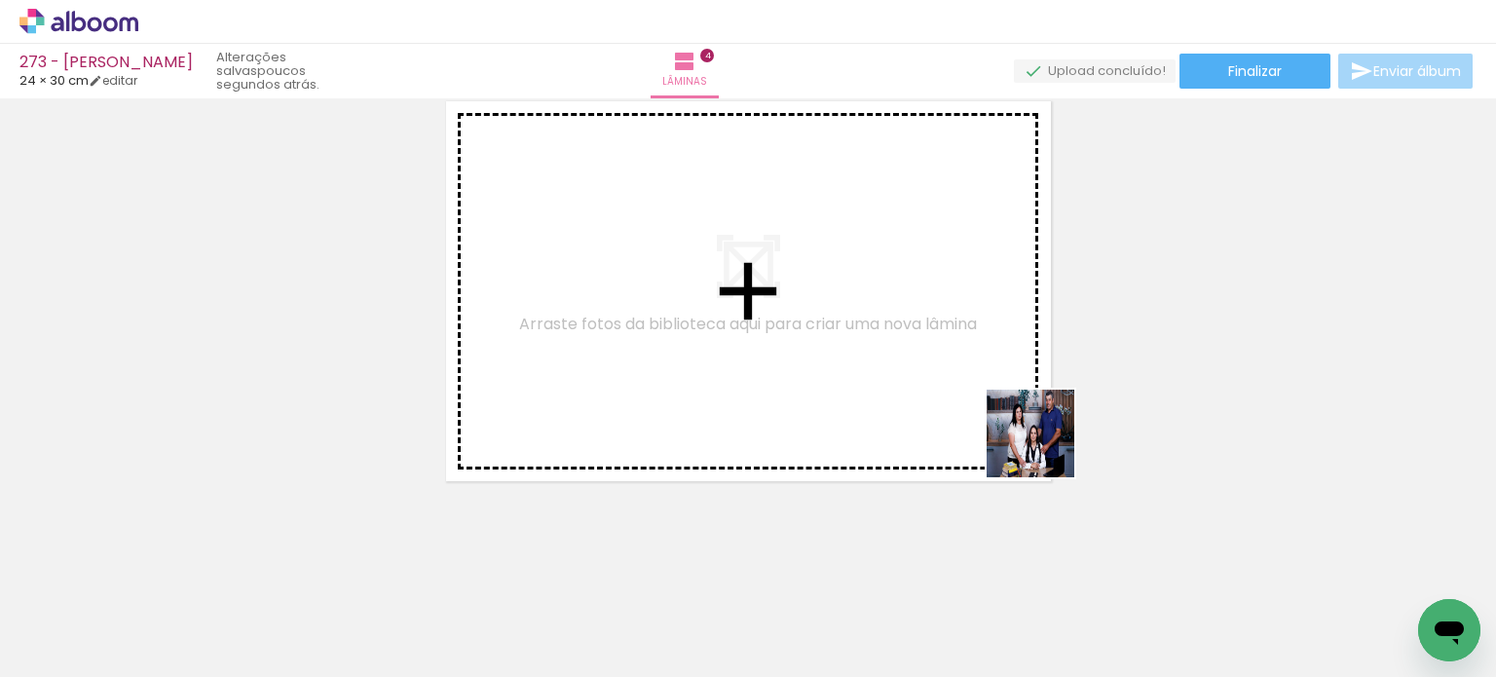
drag, startPoint x: 1174, startPoint y: 610, endPoint x: 1017, endPoint y: 416, distance: 249.3
click at [1025, 428] on quentale-workspace at bounding box center [748, 338] width 1496 height 677
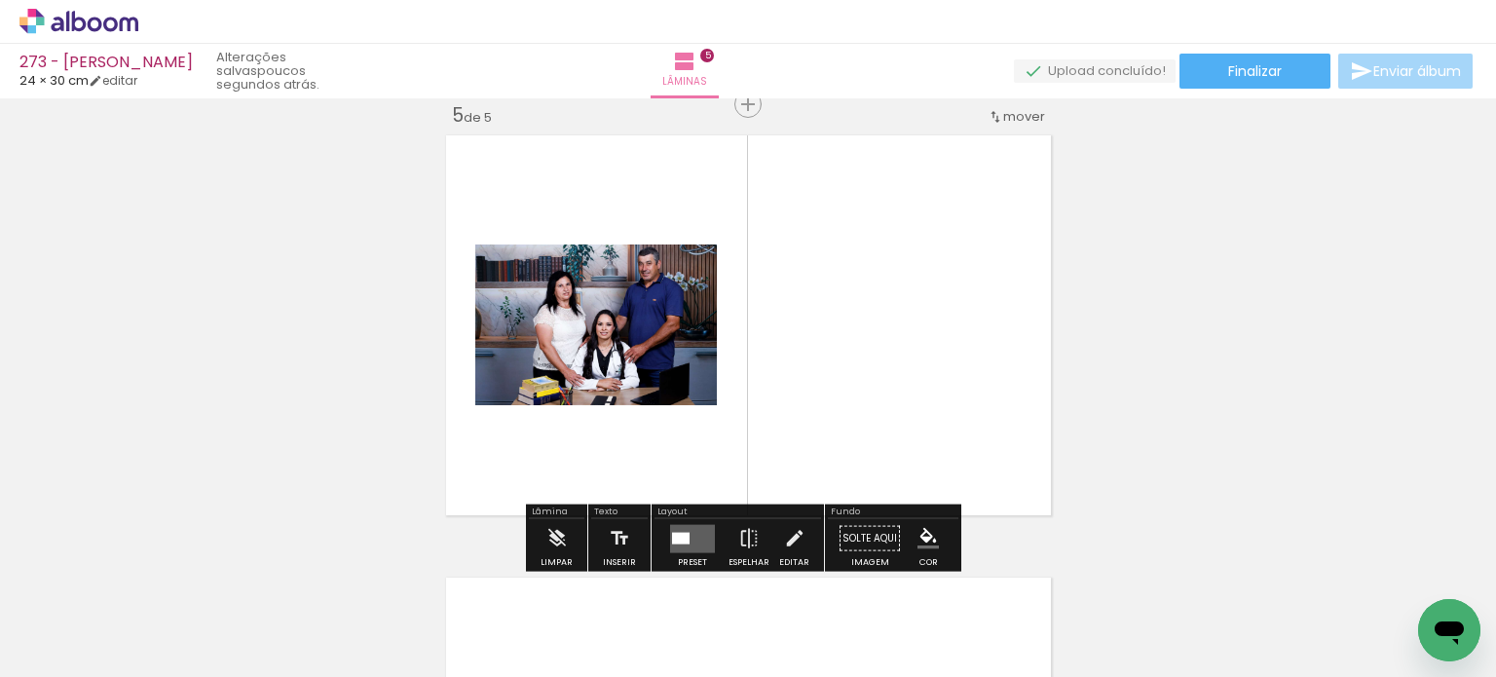
scroll to position [1793, 0]
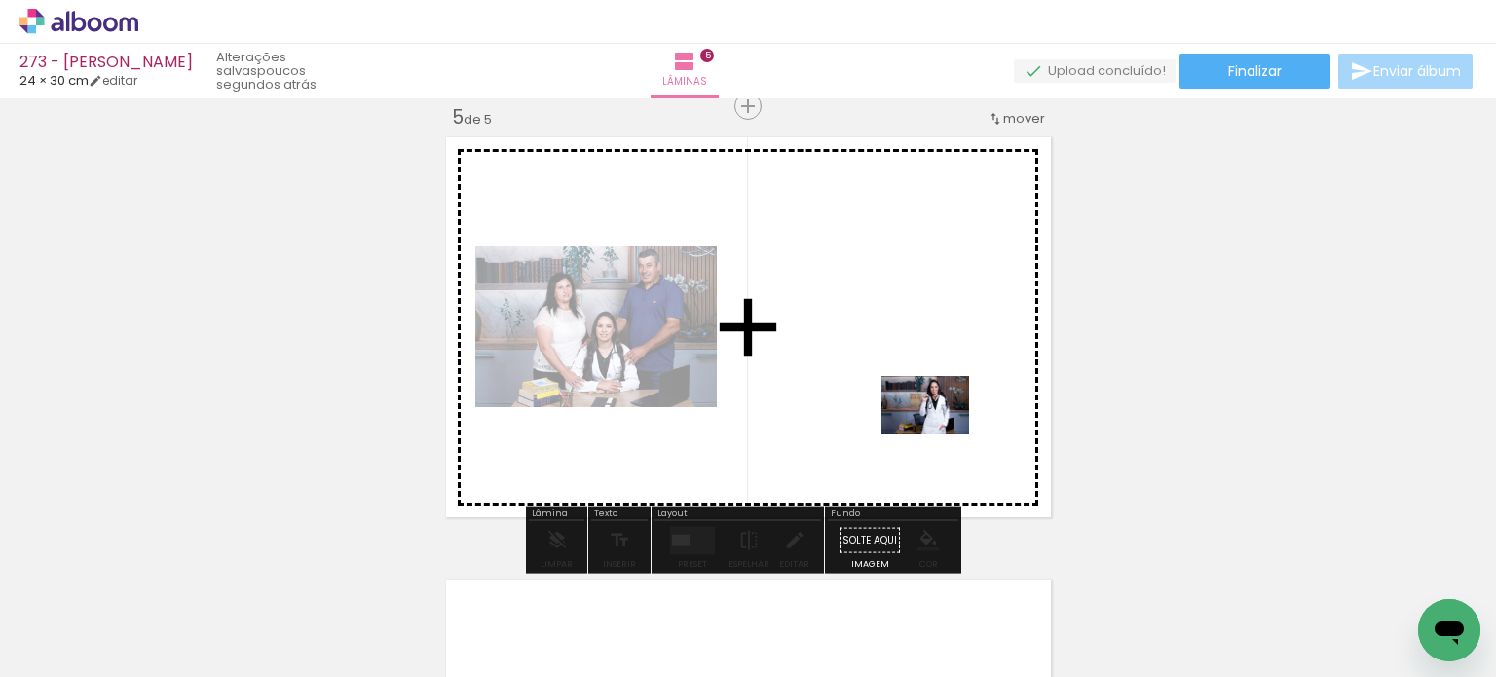
drag, startPoint x: 1062, startPoint y: 619, endPoint x: 939, endPoint y: 432, distance: 223.7
click at [939, 432] on quentale-workspace at bounding box center [748, 338] width 1496 height 677
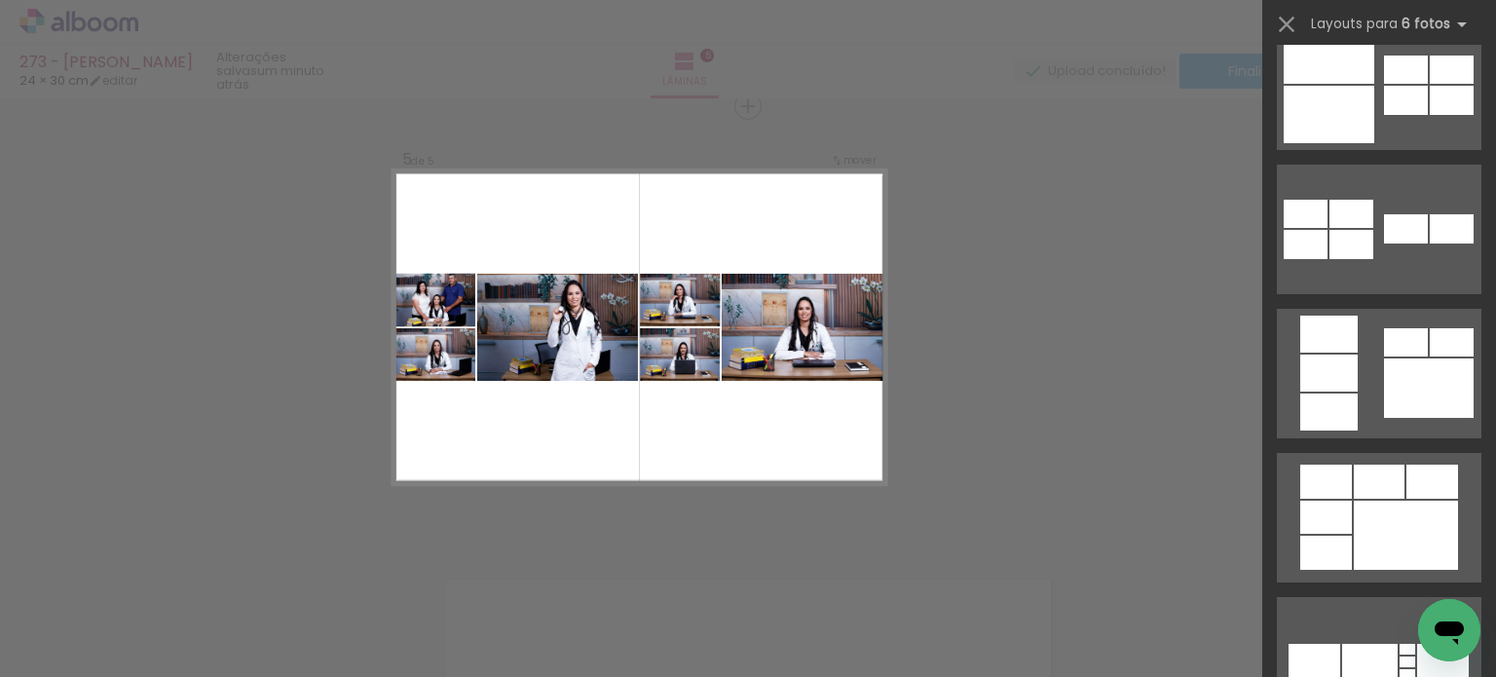
scroll to position [3312, 0]
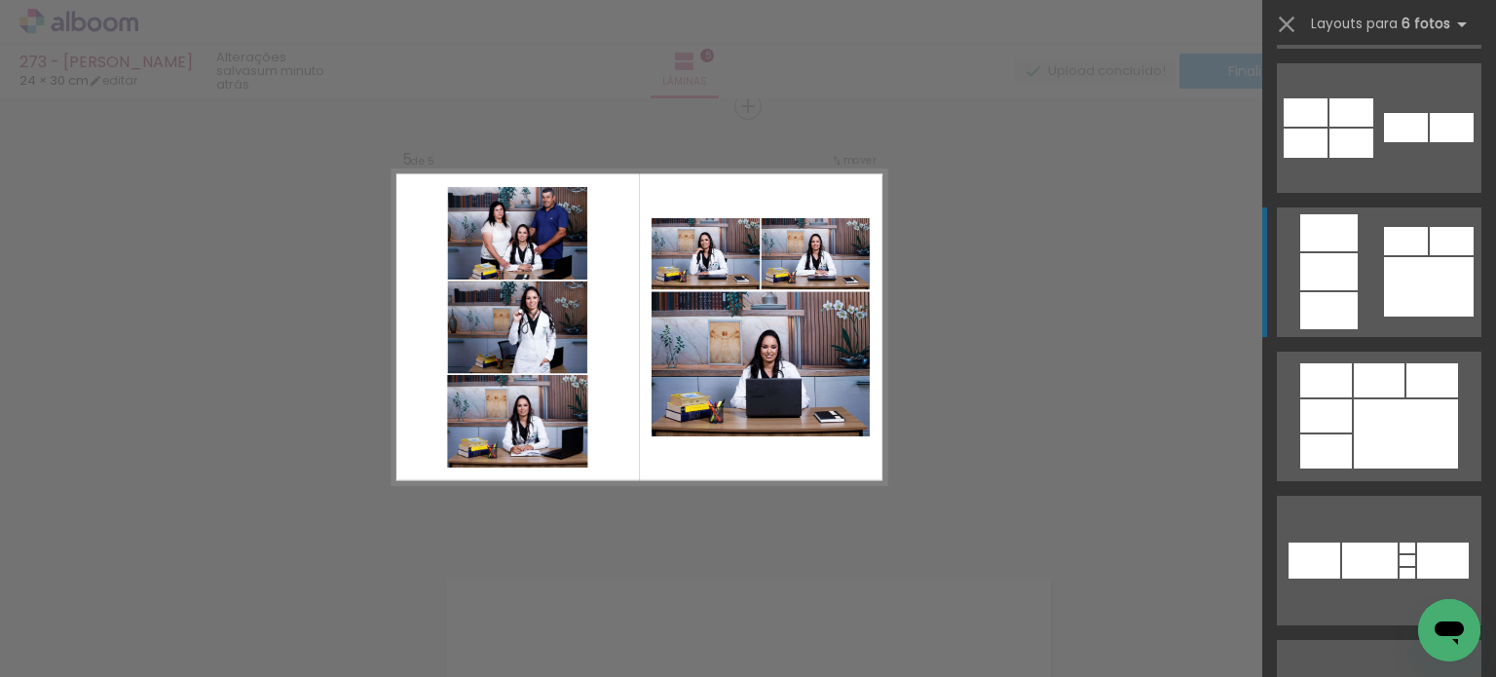
click at [1455, 399] on div at bounding box center [1406, 433] width 104 height 69
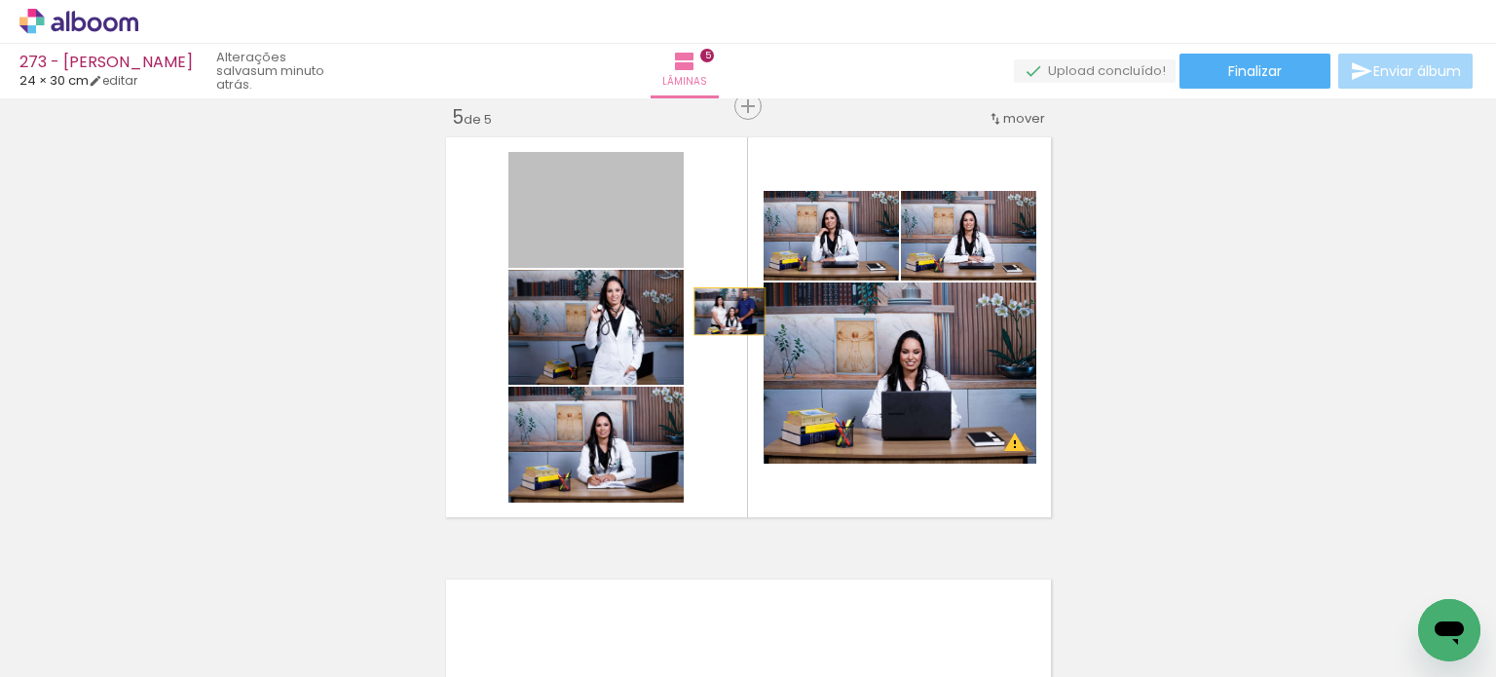
drag, startPoint x: 635, startPoint y: 241, endPoint x: 857, endPoint y: 394, distance: 269.7
click at [0, 0] on slot at bounding box center [0, 0] width 0 height 0
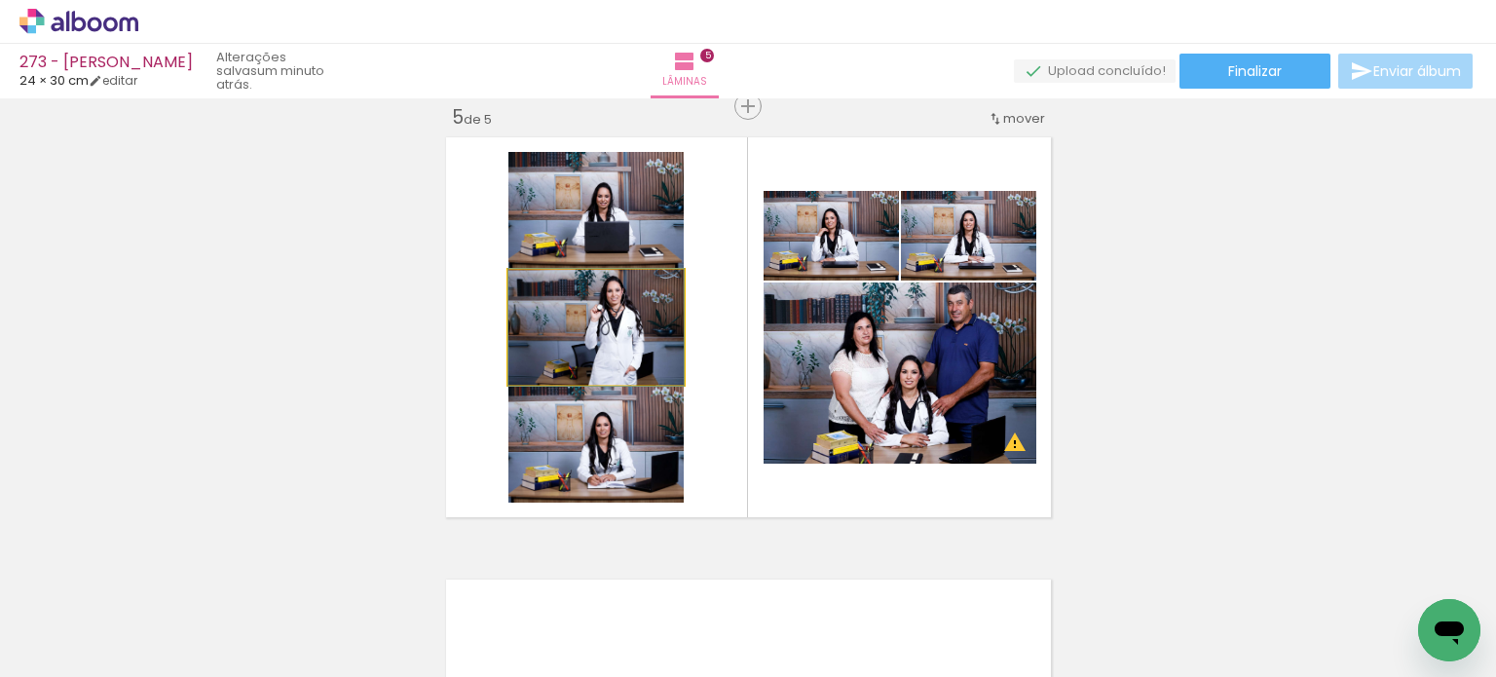
drag, startPoint x: 657, startPoint y: 330, endPoint x: 656, endPoint y: 421, distance: 90.6
click at [0, 0] on slot at bounding box center [0, 0] width 0 height 0
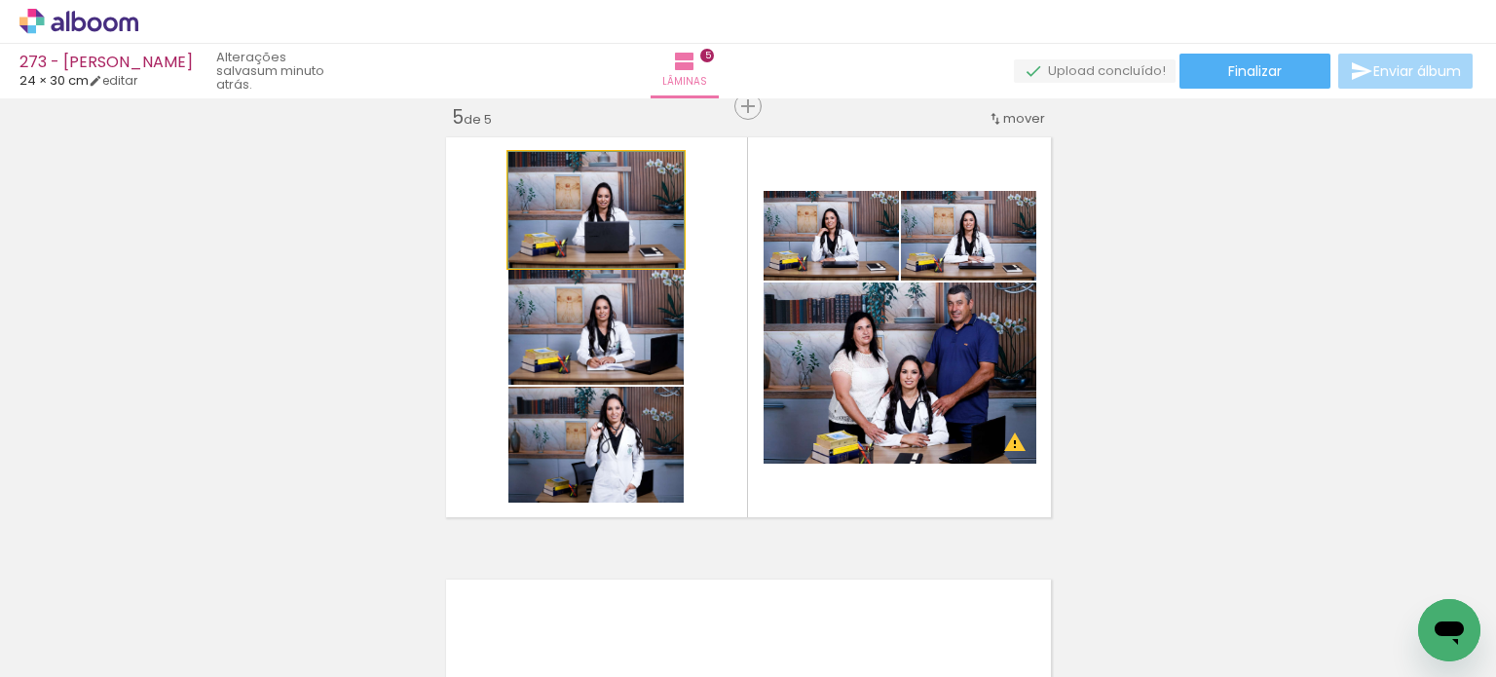
drag, startPoint x: 647, startPoint y: 233, endPoint x: 644, endPoint y: 217, distance: 15.9
drag, startPoint x: 647, startPoint y: 335, endPoint x: 643, endPoint y: 315, distance: 20.8
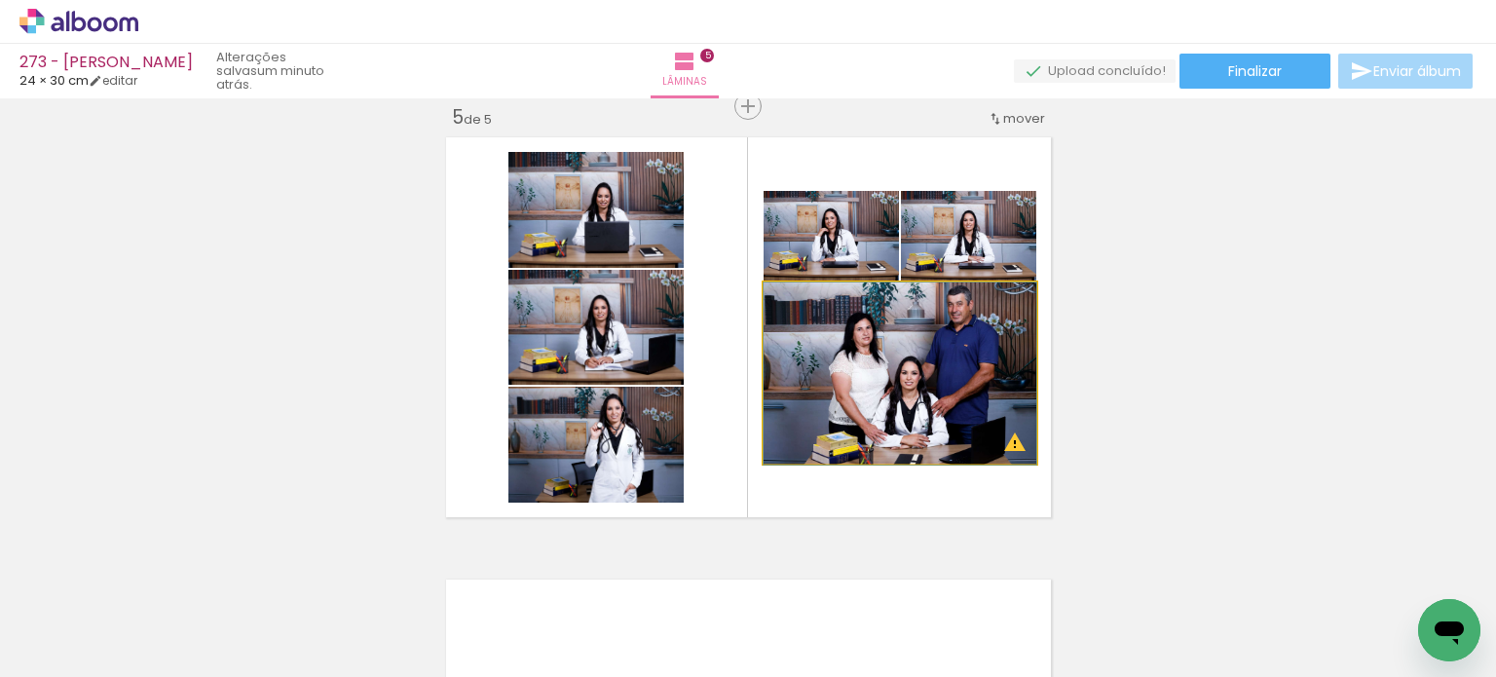
drag, startPoint x: 880, startPoint y: 382, endPoint x: 864, endPoint y: 392, distance: 18.4
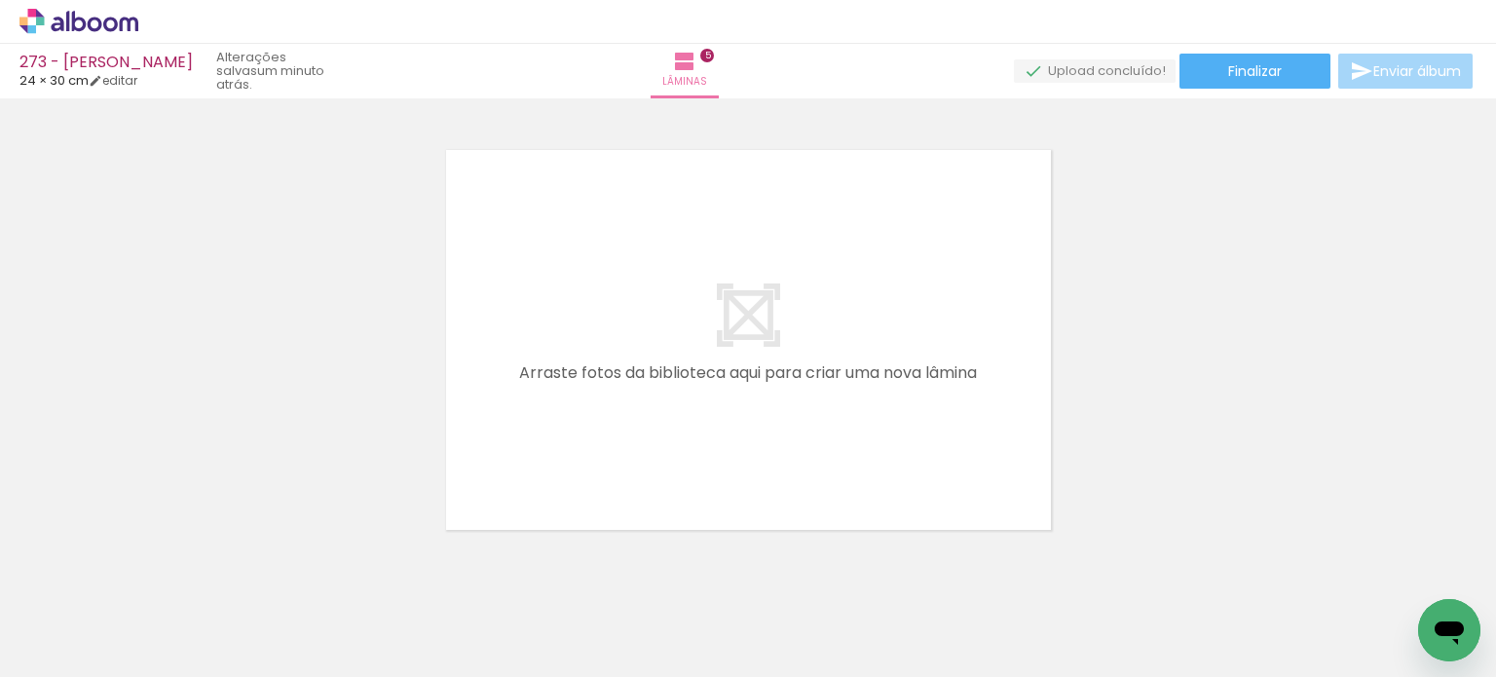
scroll to position [2272, 0]
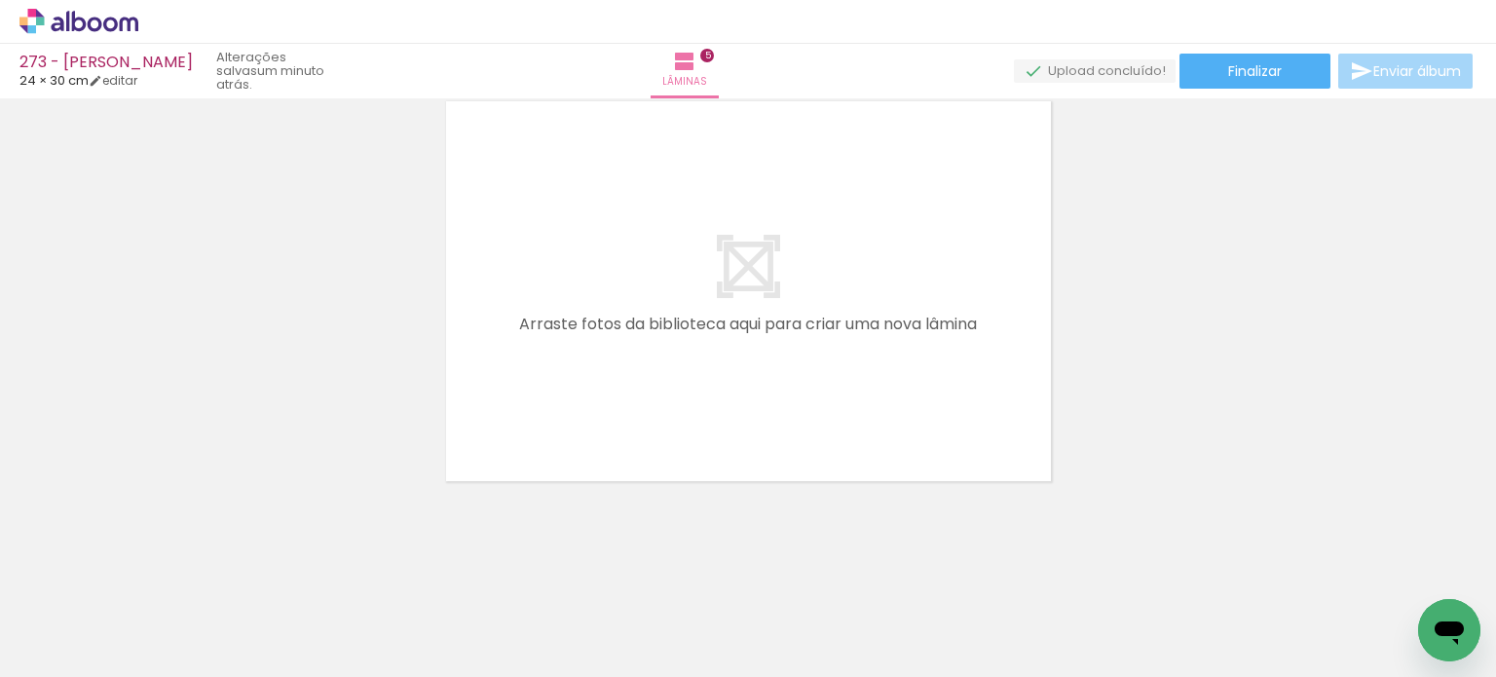
click at [251, 573] on iron-icon at bounding box center [261, 572] width 20 height 20
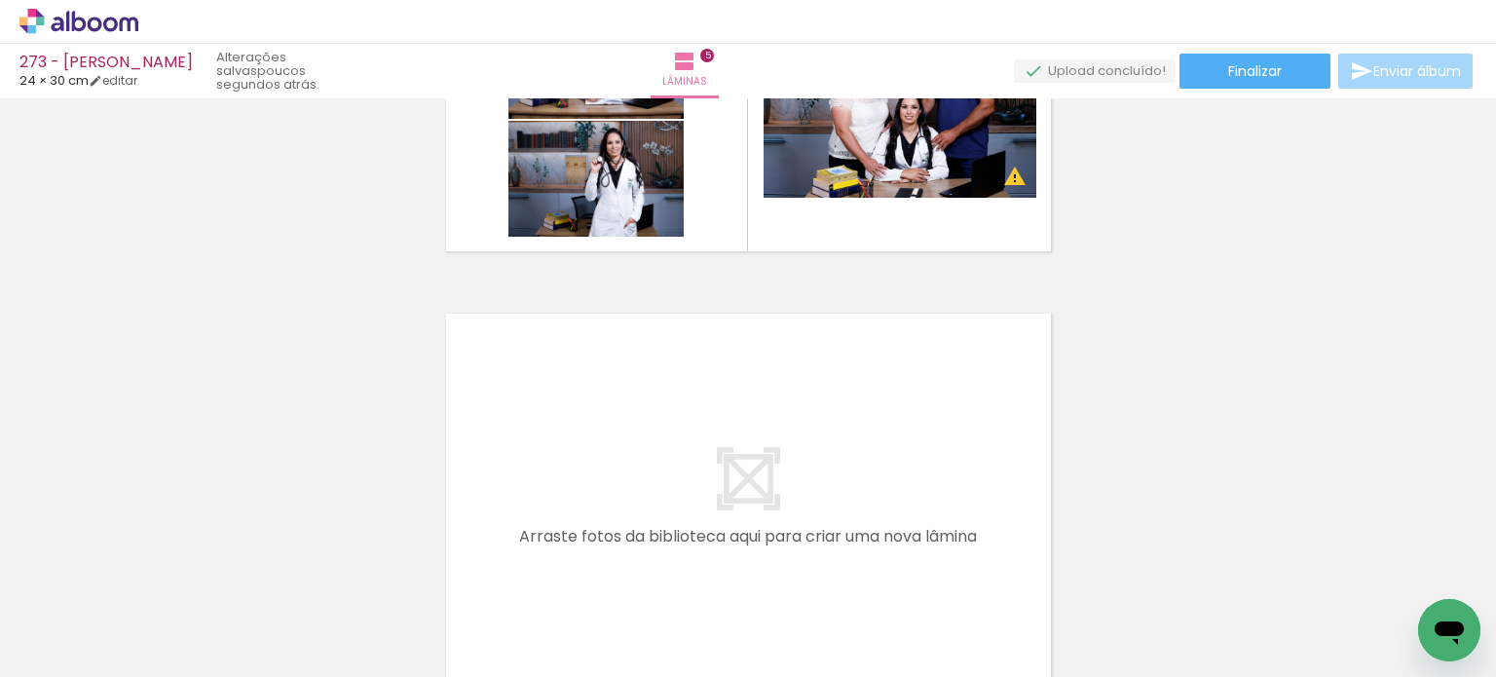
scroll to position [2174, 0]
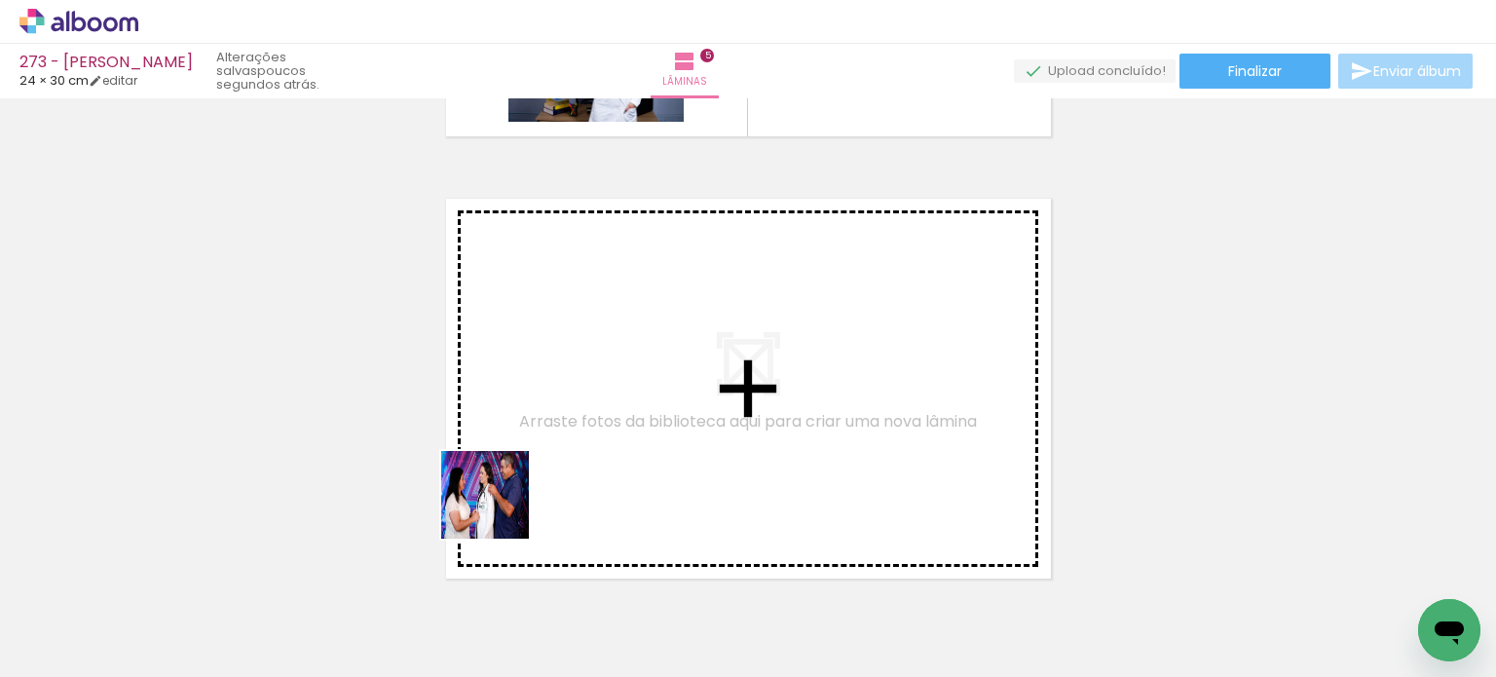
drag, startPoint x: 455, startPoint y: 591, endPoint x: 522, endPoint y: 439, distance: 166.2
click at [522, 439] on quentale-workspace at bounding box center [748, 338] width 1496 height 677
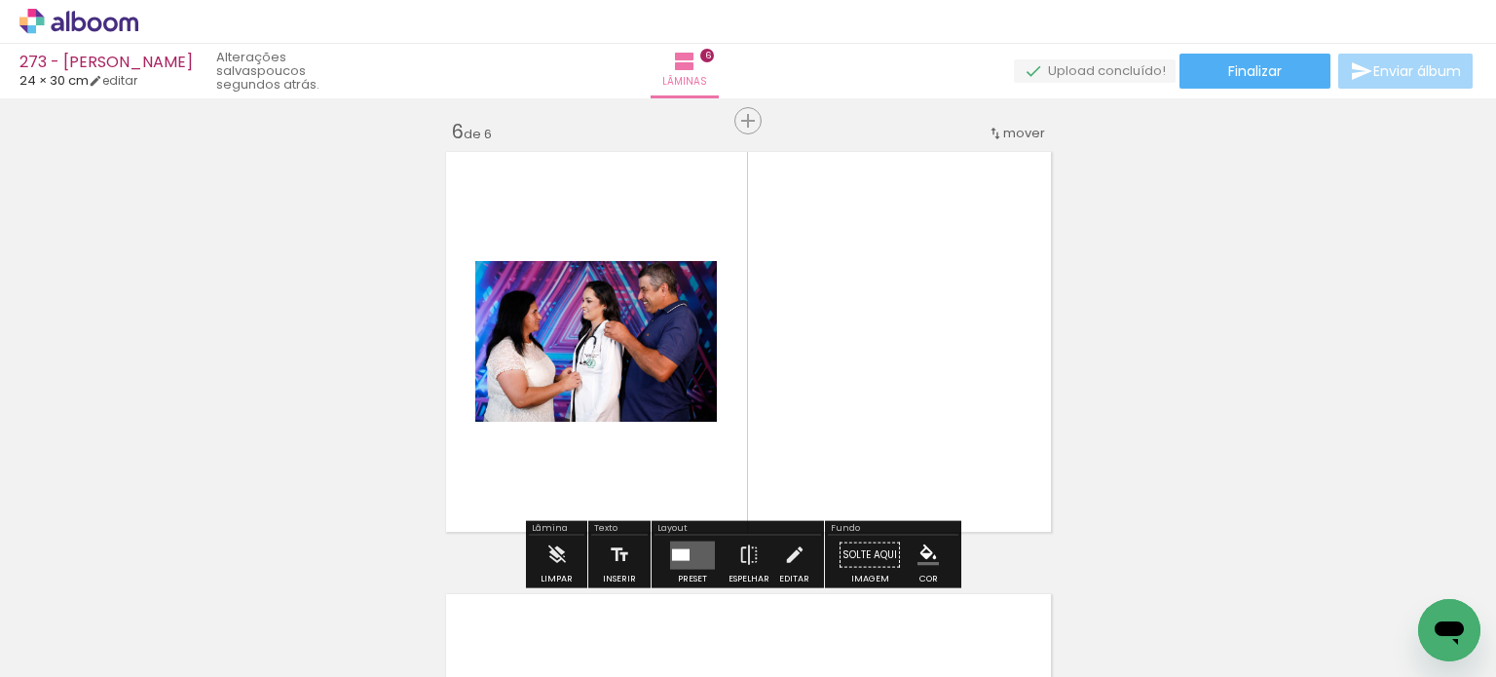
scroll to position [2236, 0]
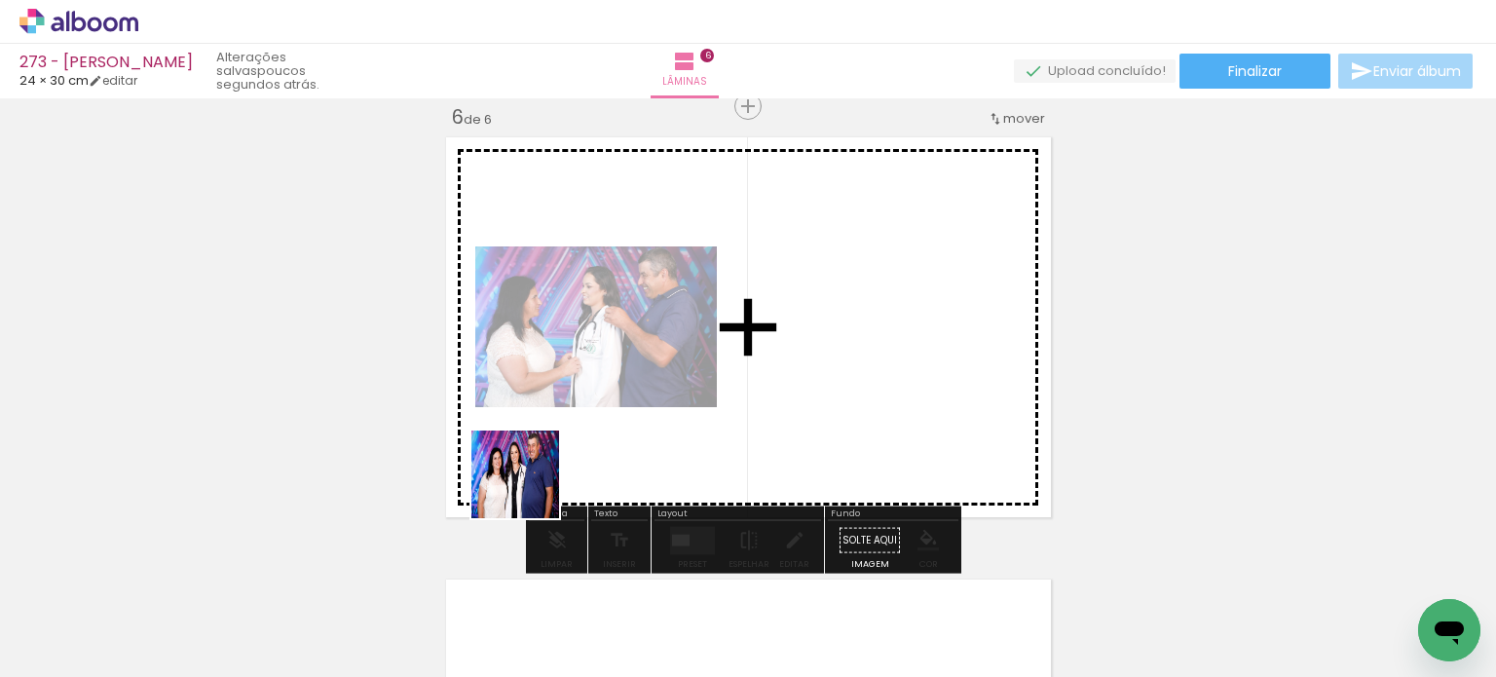
drag, startPoint x: 491, startPoint y: 549, endPoint x: 549, endPoint y: 469, distance: 99.8
click at [549, 459] on quentale-workspace at bounding box center [748, 338] width 1496 height 677
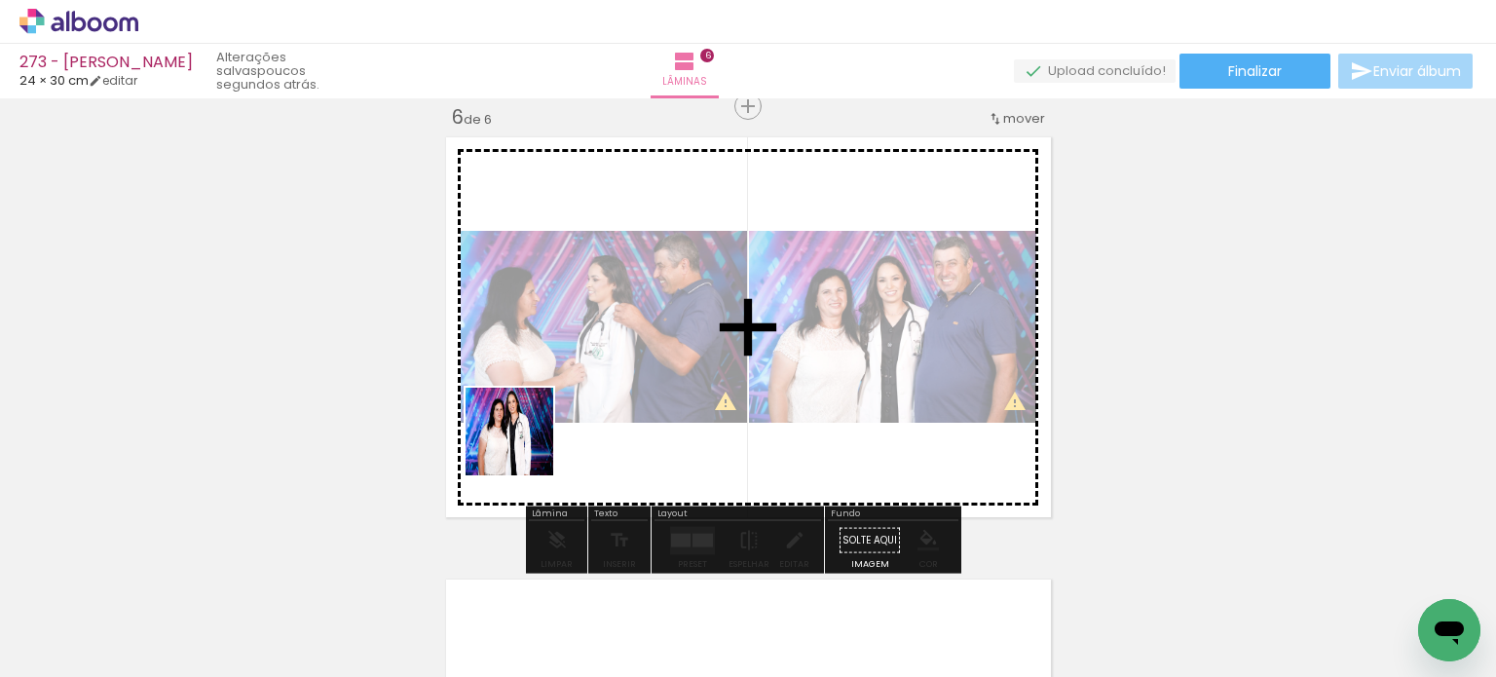
drag, startPoint x: 456, startPoint y: 608, endPoint x: 506, endPoint y: 531, distance: 91.6
click at [525, 433] on quentale-workspace at bounding box center [748, 338] width 1496 height 677
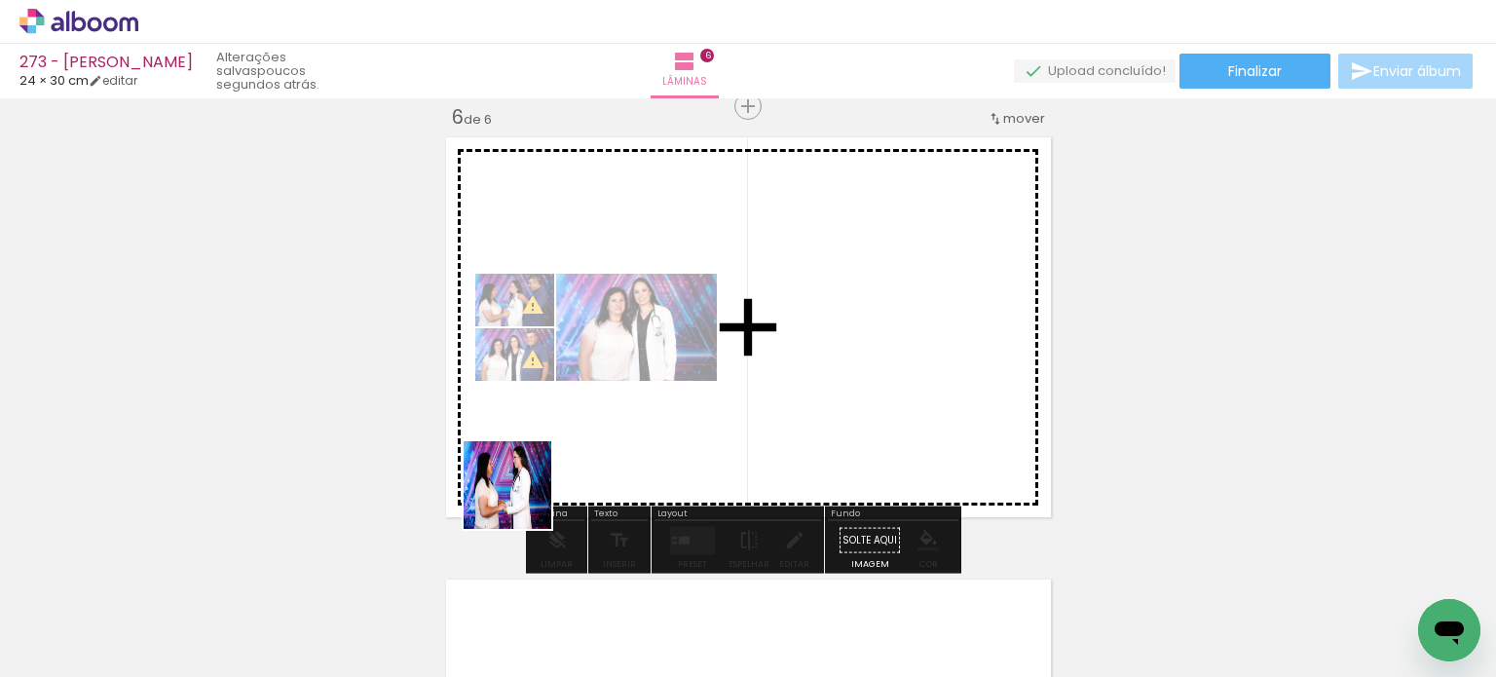
drag, startPoint x: 522, startPoint y: 500, endPoint x: 532, endPoint y: 526, distance: 28.0
click at [581, 417] on quentale-workspace at bounding box center [748, 338] width 1496 height 677
